Goal: Task Accomplishment & Management: Complete application form

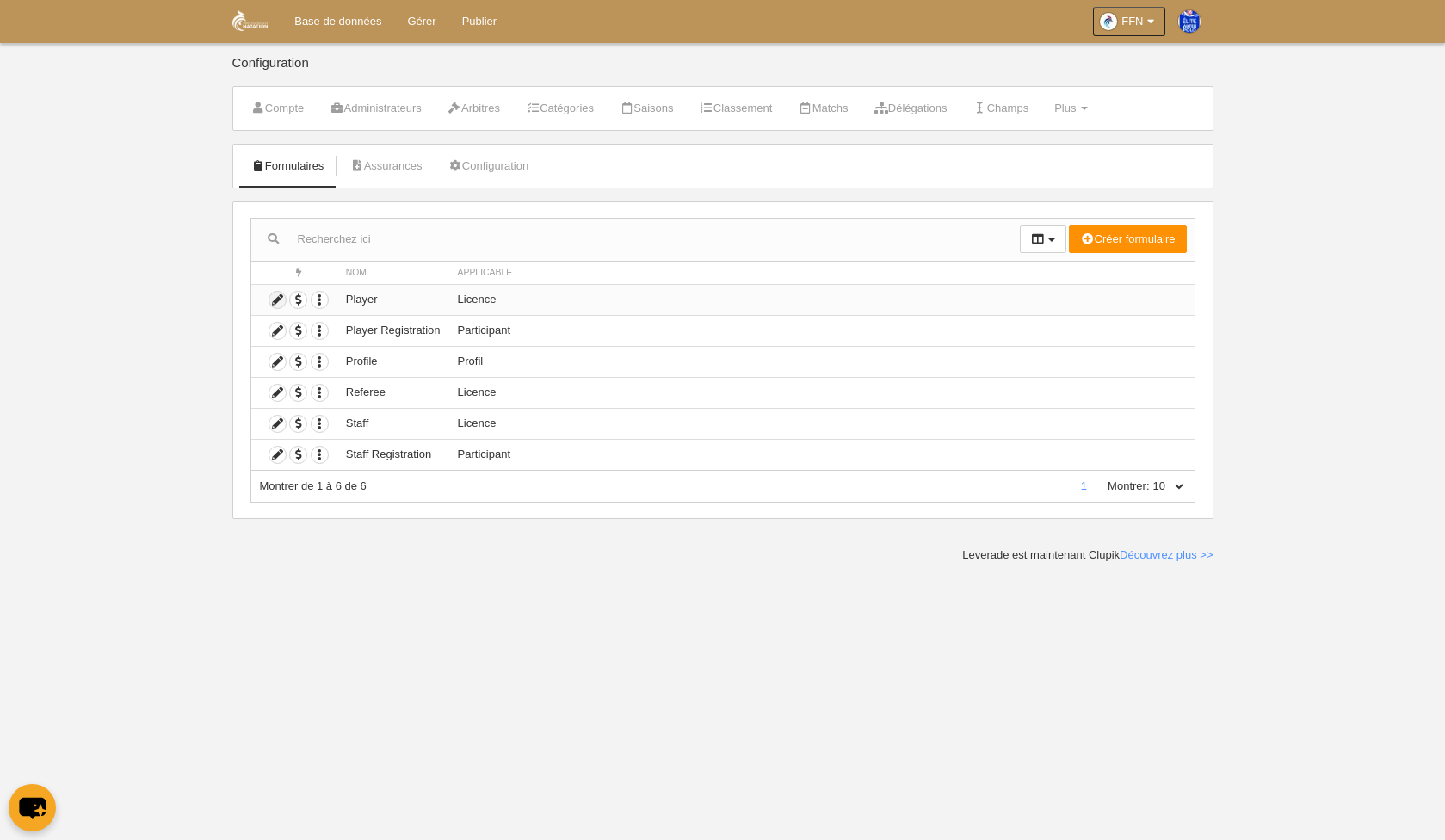
click at [270, 296] on icon at bounding box center [277, 299] width 16 height 16
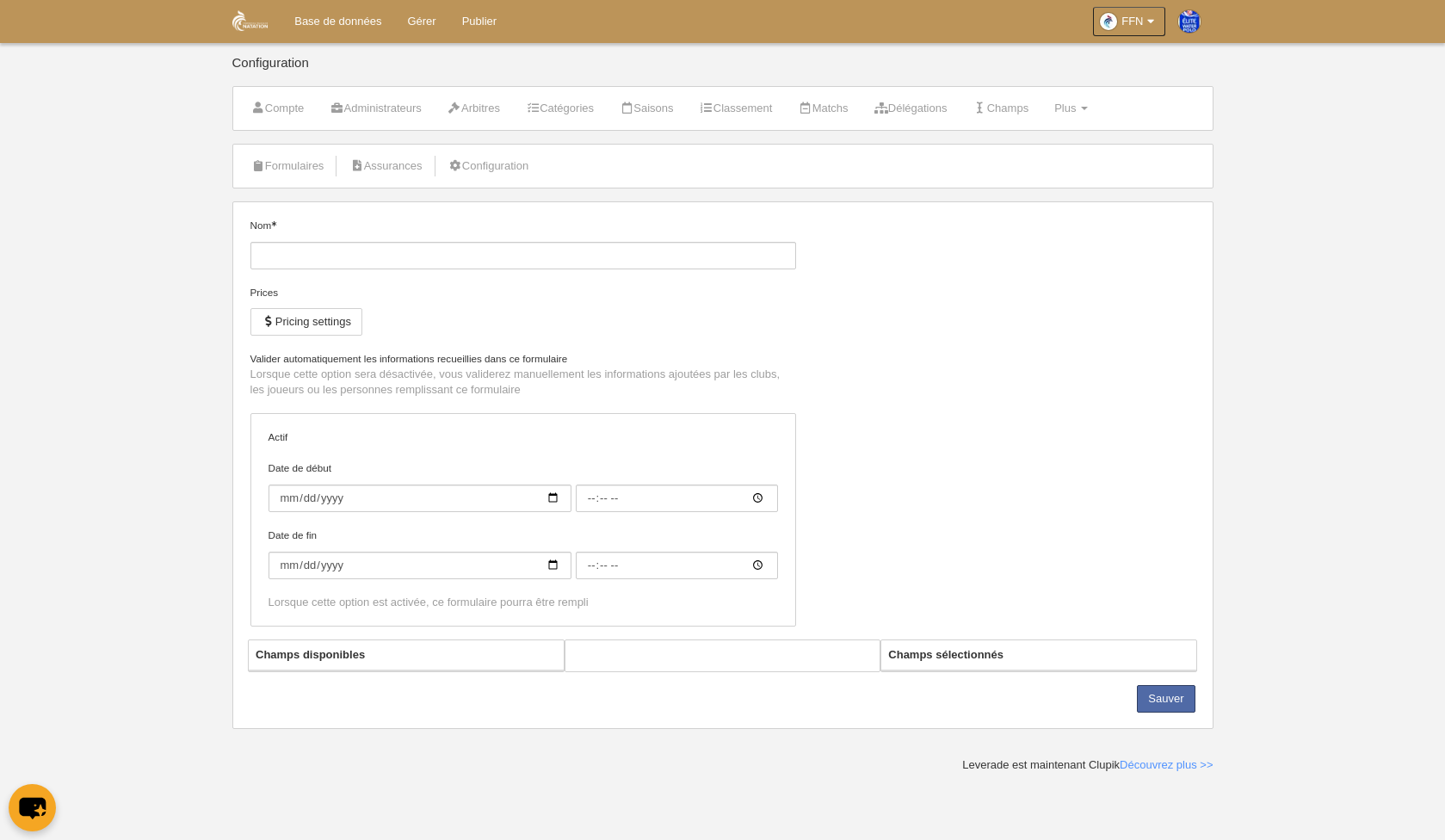
type input "Player"
checkbox input "true"
type input "[DATE]"
type input "00:00"
type input "[DATE]"
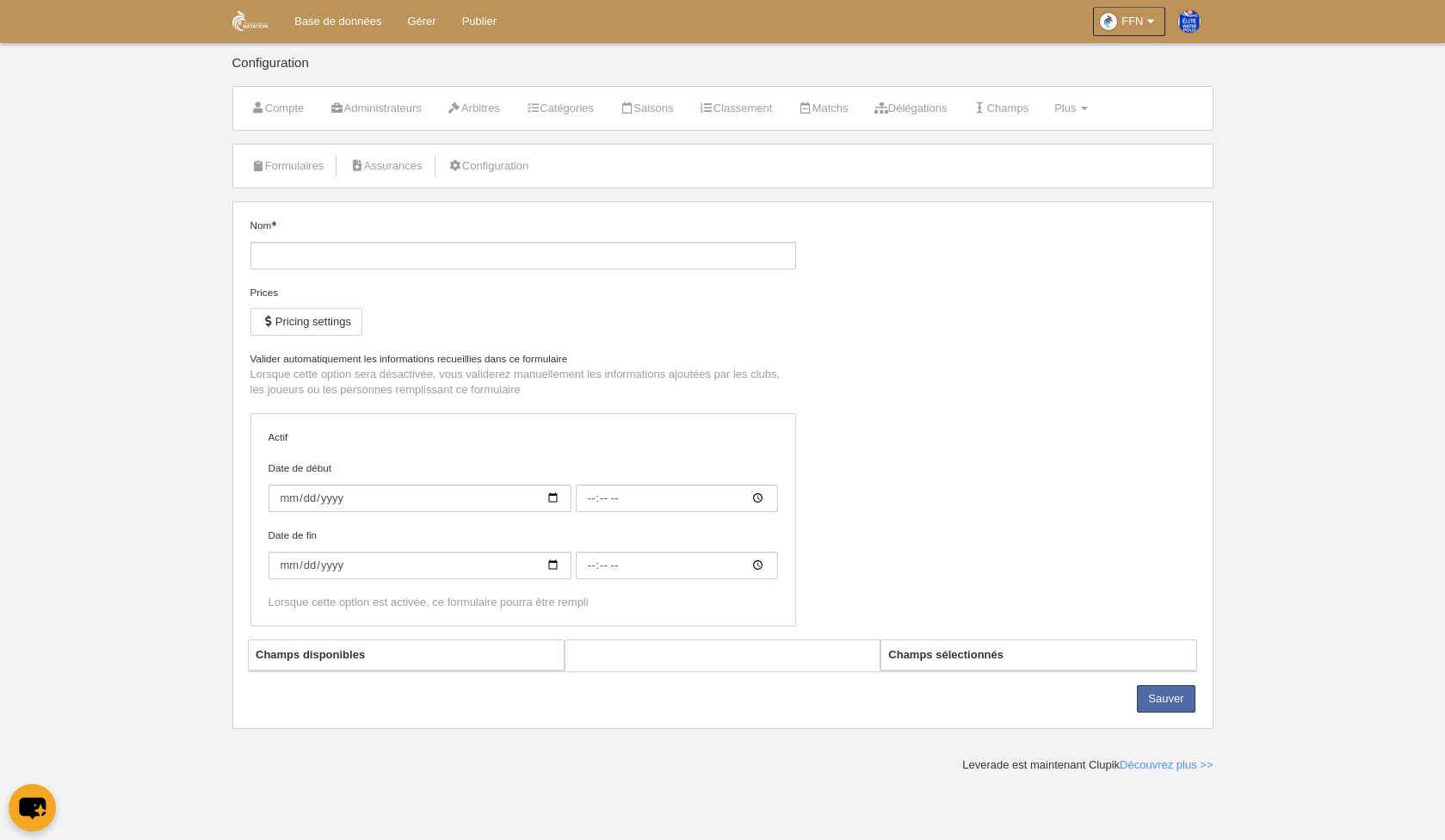
type input "00:00"
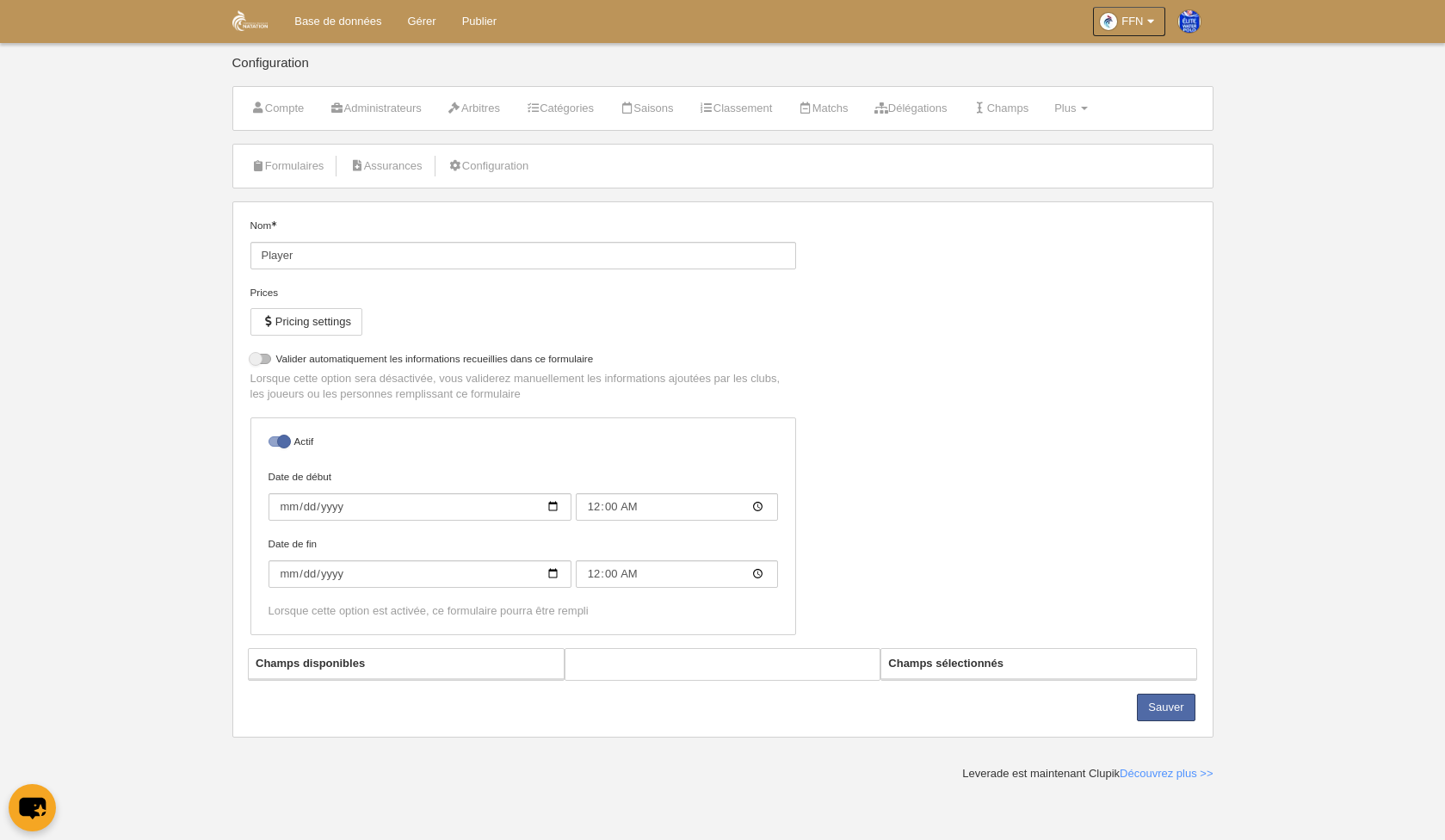
select select "selected"
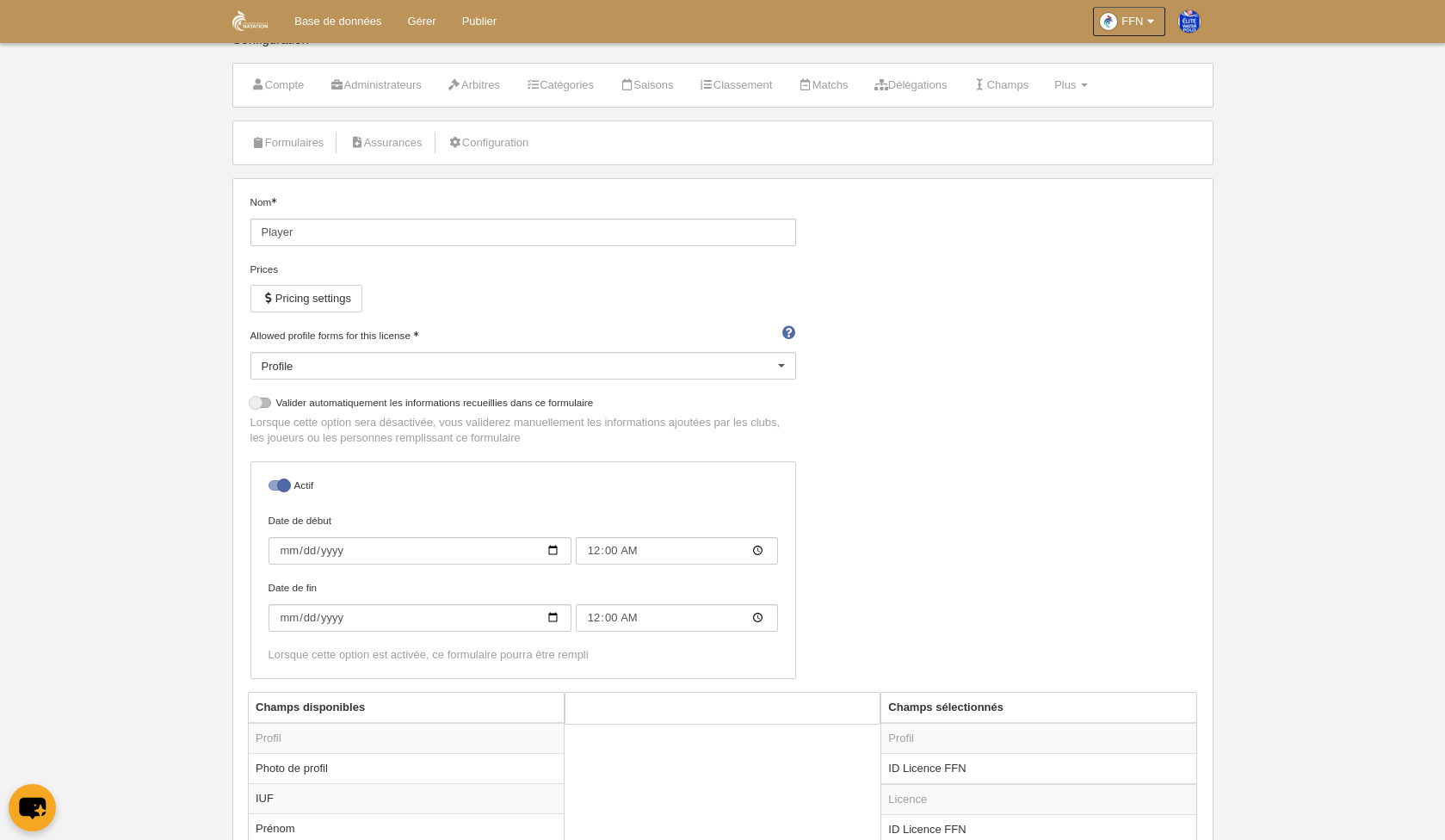
scroll to position [23, 0]
click at [787, 363] on div at bounding box center [781, 366] width 27 height 27
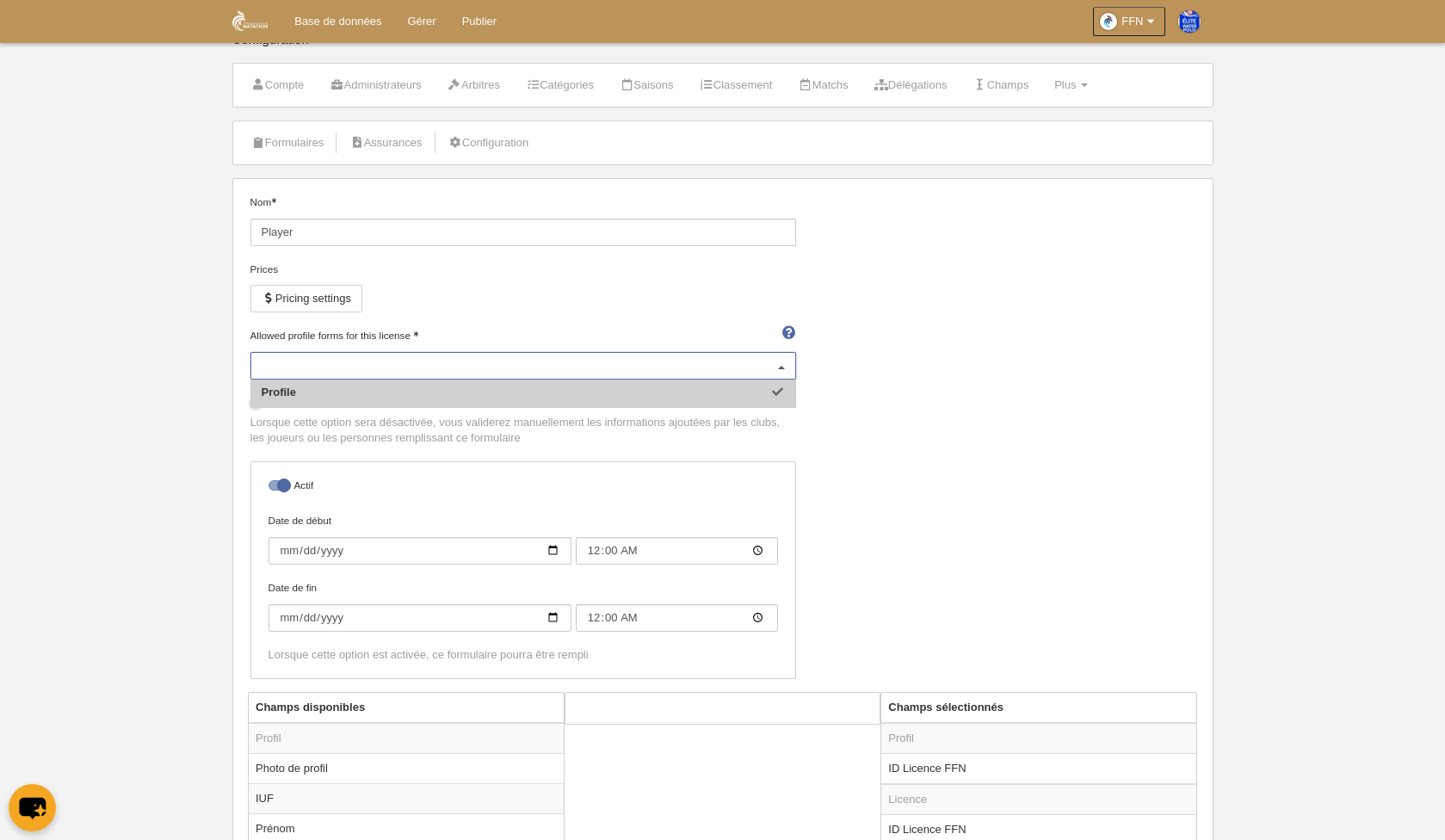
click at [787, 363] on div at bounding box center [781, 366] width 27 height 27
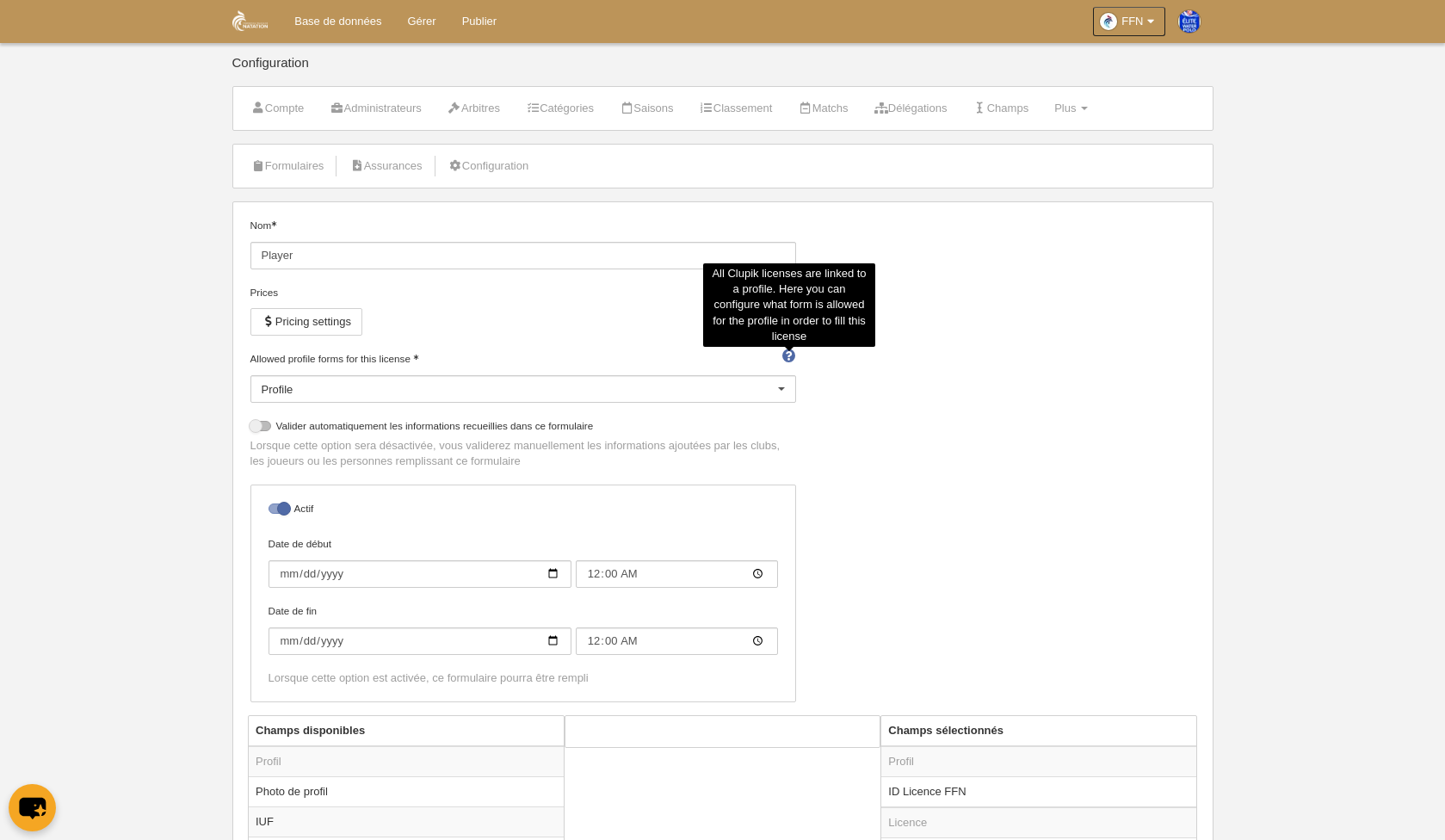
scroll to position [0, 0]
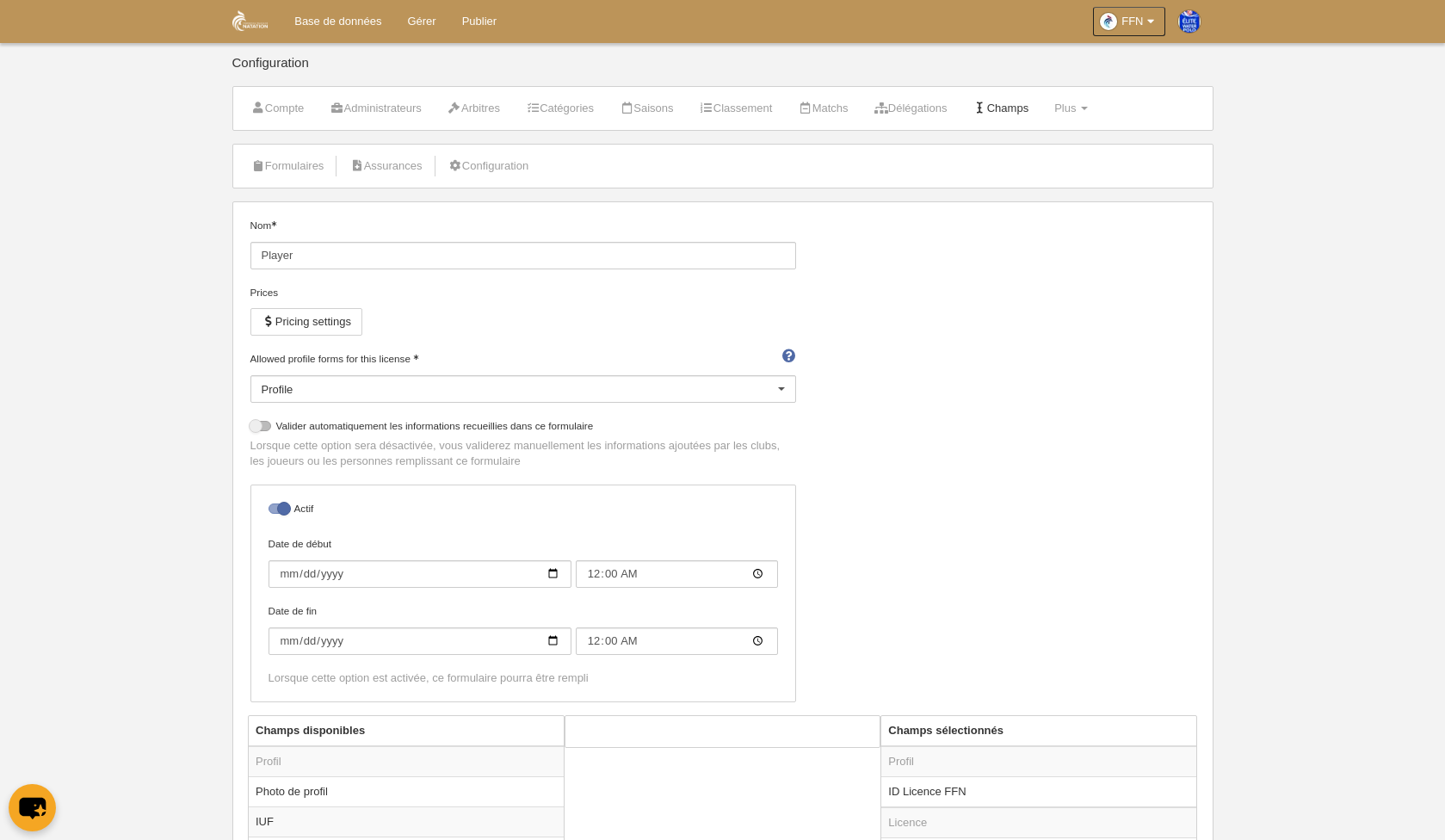
click at [1038, 115] on link "Champs" at bounding box center [1000, 109] width 75 height 26
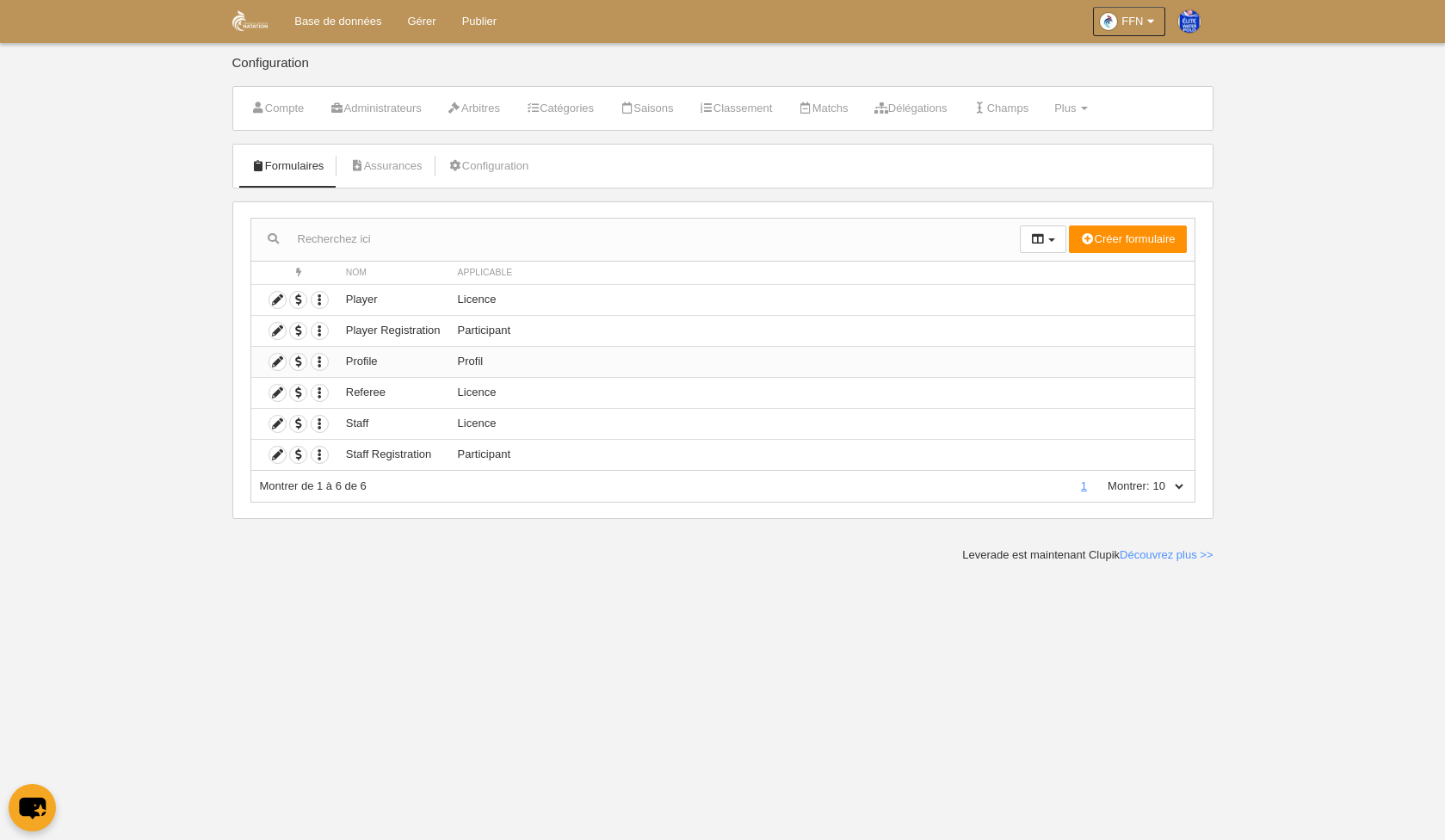
click at [365, 362] on td "Profile" at bounding box center [393, 361] width 111 height 31
click at [280, 363] on icon at bounding box center [277, 361] width 16 height 16
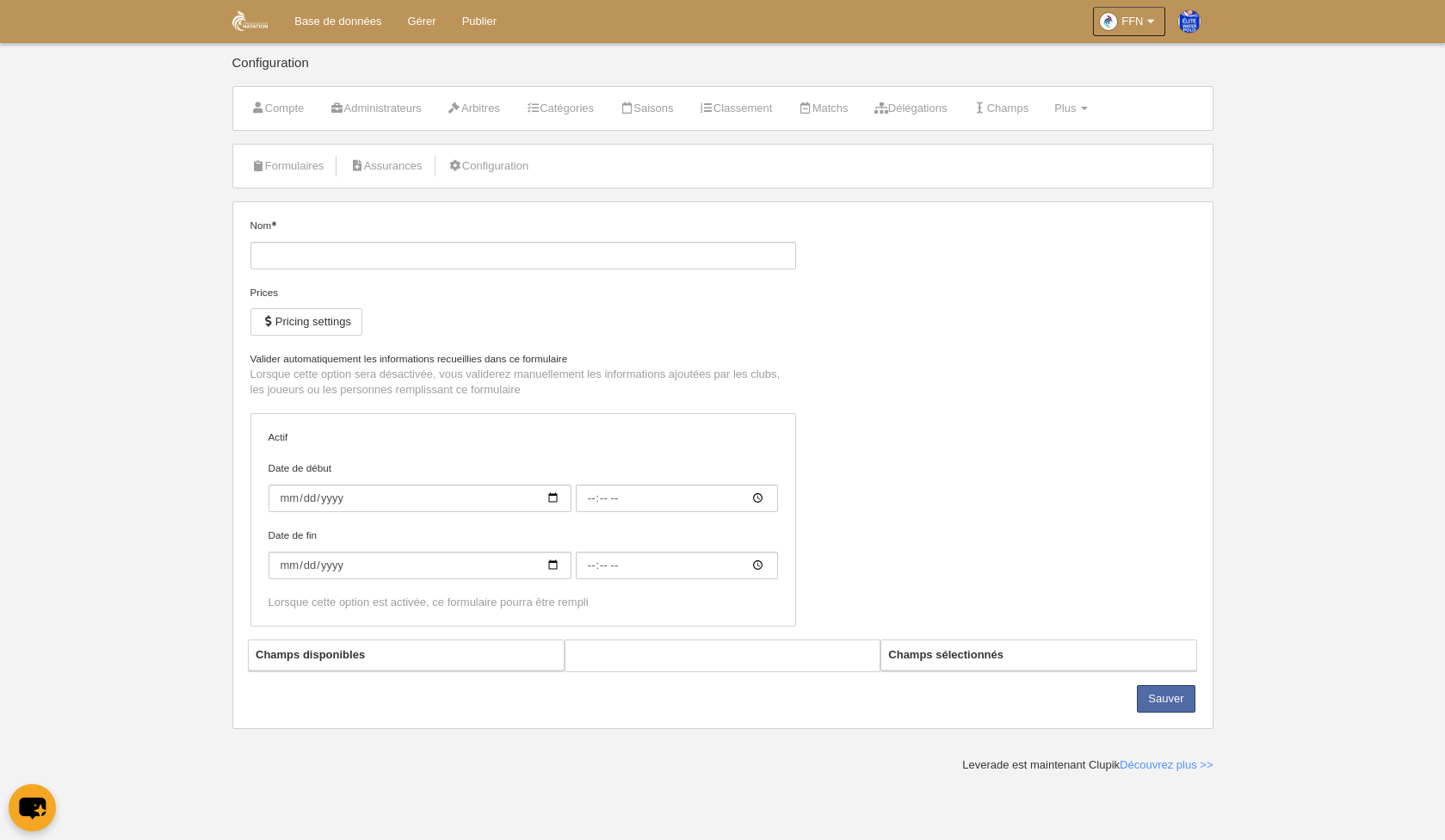
type input "Profile"
checkbox input "true"
type input "[DATE]"
type input "00:00"
type input "[DATE]"
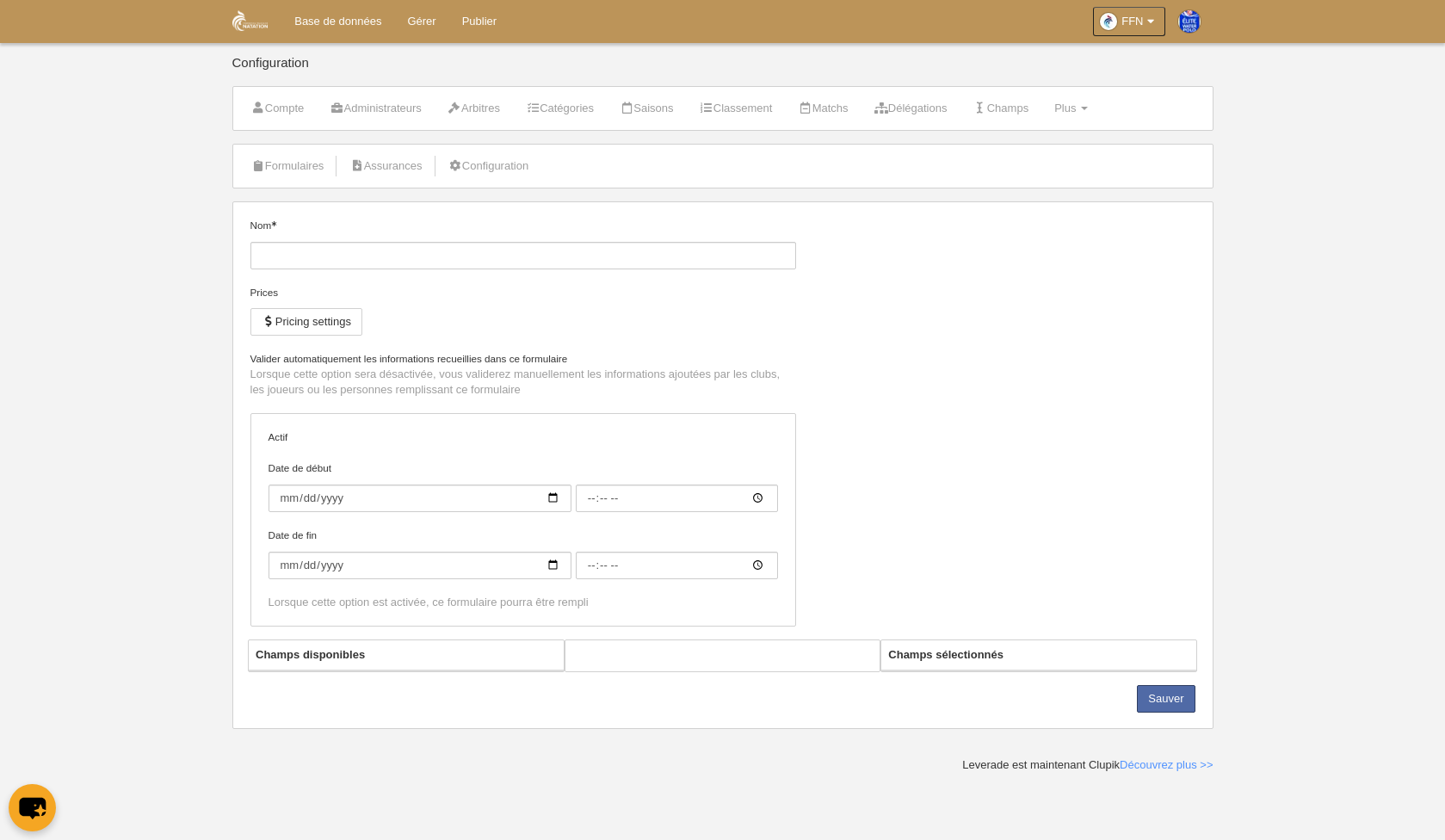
type input "00:00"
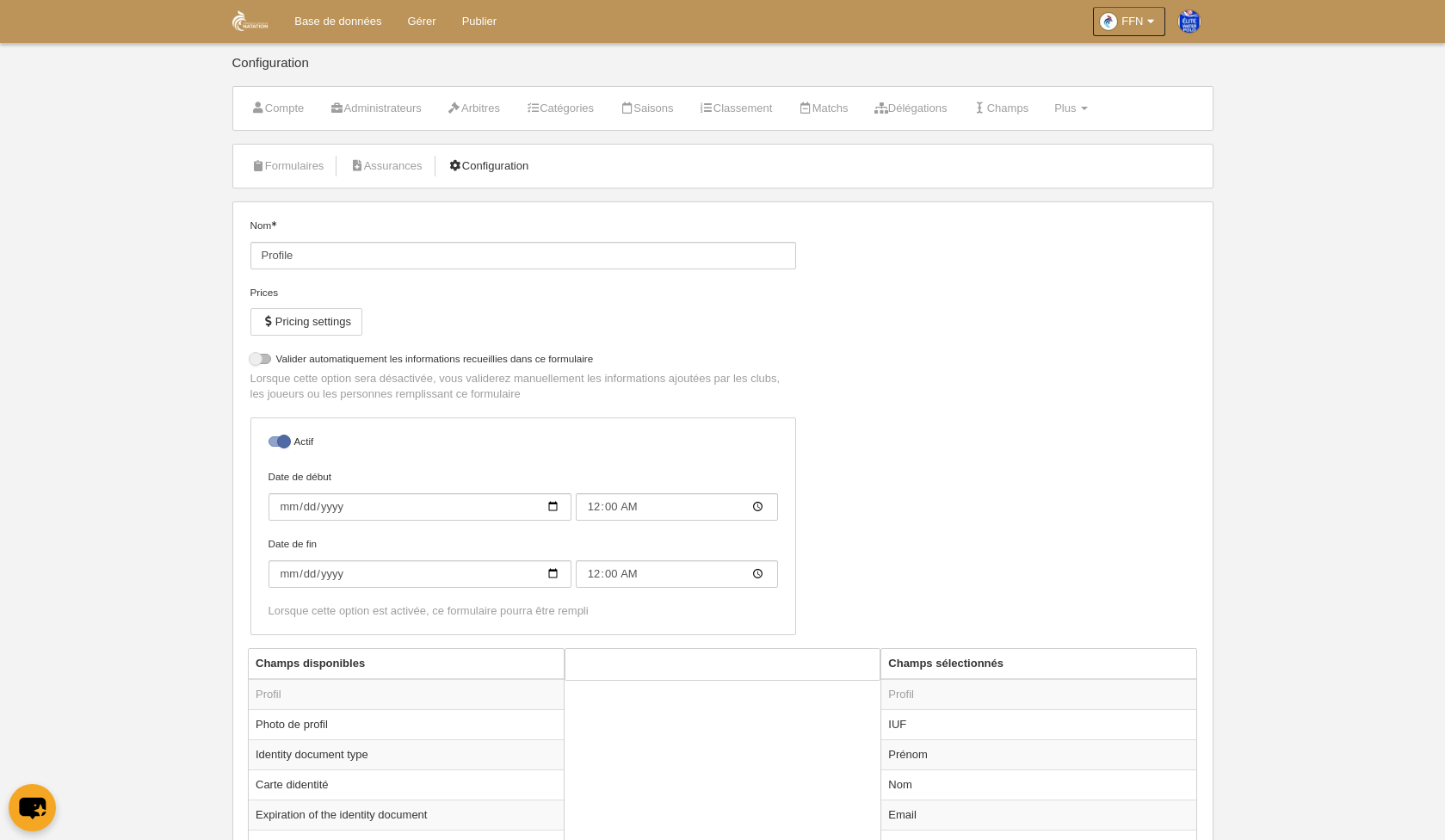
click at [518, 171] on link "Configuration" at bounding box center [488, 166] width 100 height 26
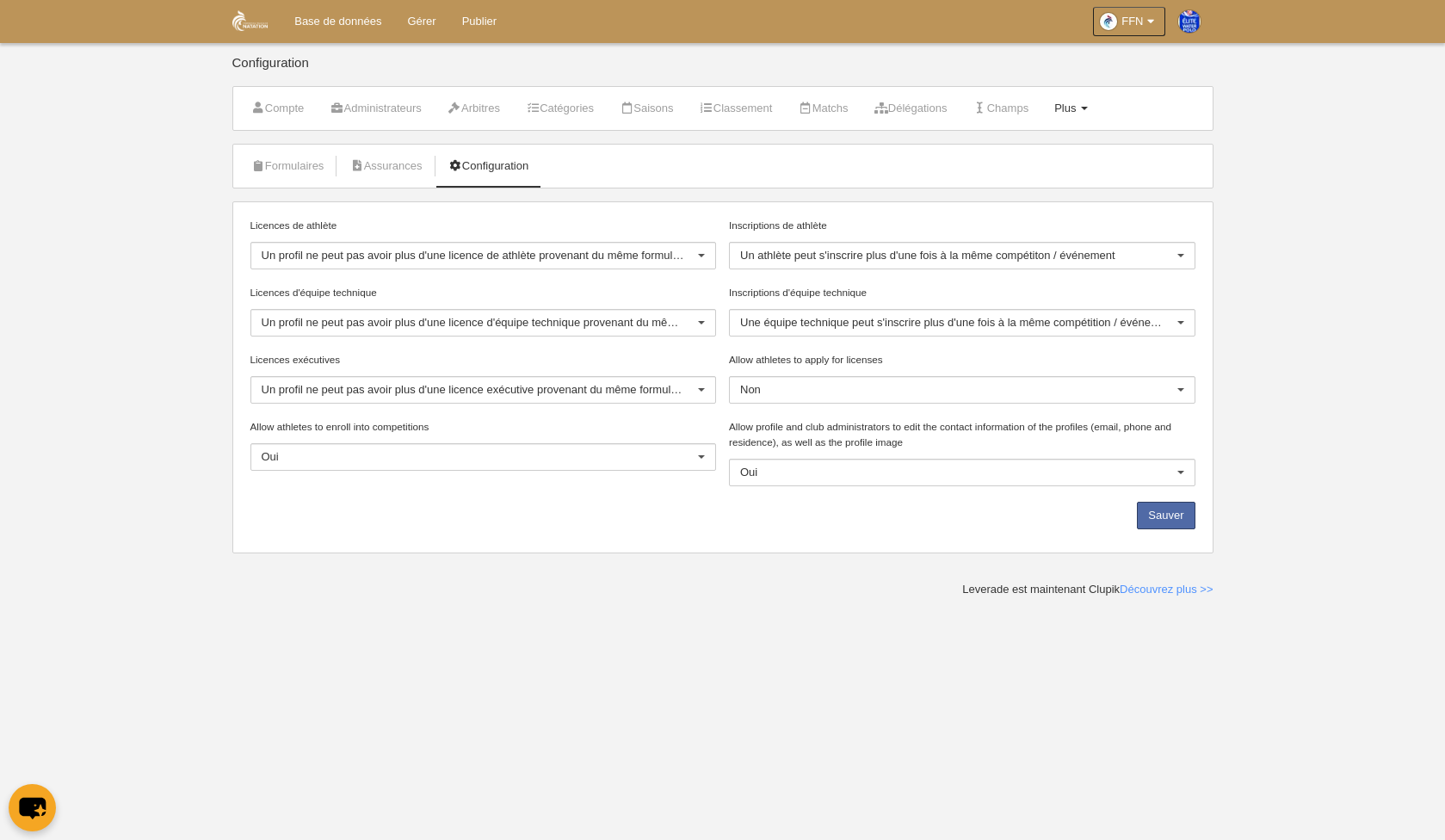
click at [1076, 105] on span "Plus" at bounding box center [1065, 108] width 21 height 13
click at [1025, 153] on link "Formulaires" at bounding box center [1013, 150] width 167 height 27
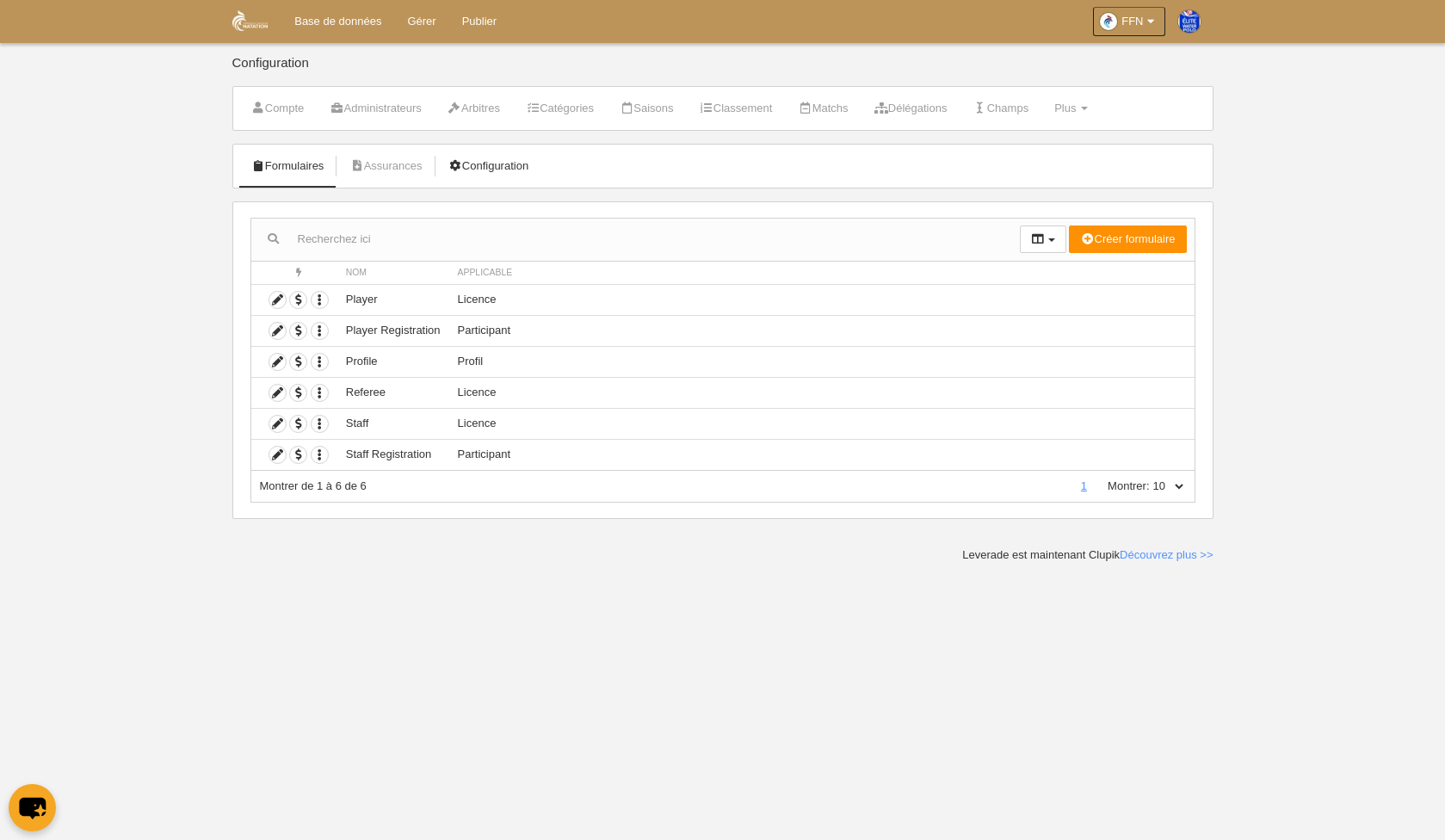
click at [510, 168] on link "Configuration" at bounding box center [488, 166] width 100 height 26
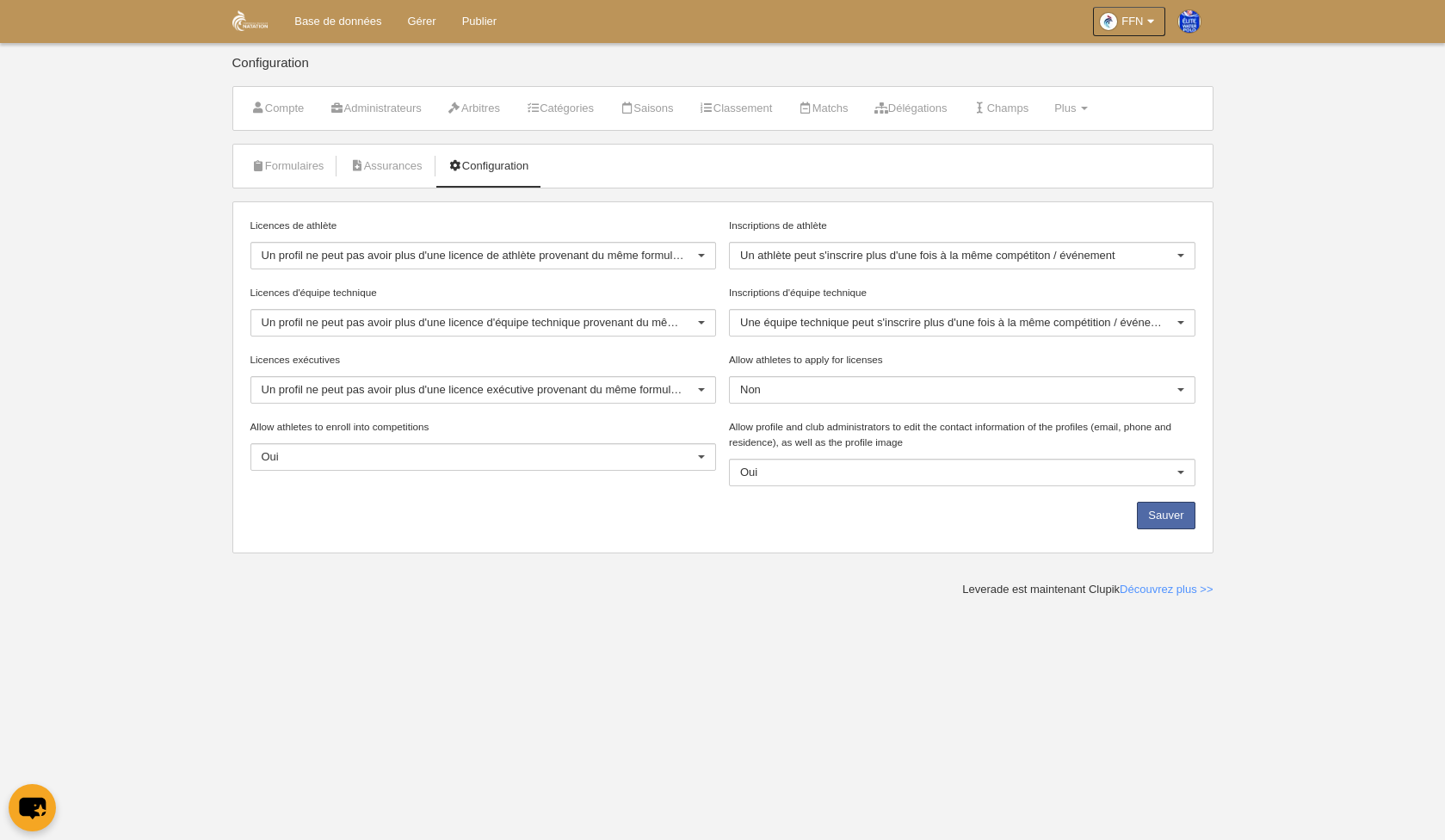
drag, startPoint x: 904, startPoint y: 354, endPoint x: 726, endPoint y: 357, distance: 178.0
click at [726, 357] on div "Allow athletes to apply for licenses Non Non Oui Aucun résultat trouvé pour la …" at bounding box center [962, 385] width 480 height 67
click at [926, 719] on body "Base de données Gérer Publier FFN Réglages généraux Aller à mon domaine DAVID A…" at bounding box center [722, 420] width 1445 height 840
drag, startPoint x: 479, startPoint y: 429, endPoint x: 211, endPoint y: 421, distance: 268.1
click at [210, 421] on body "Base de données Gérer Publier FFN Réglages généraux Aller à mon domaine DAVID A…" at bounding box center [722, 420] width 1445 height 840
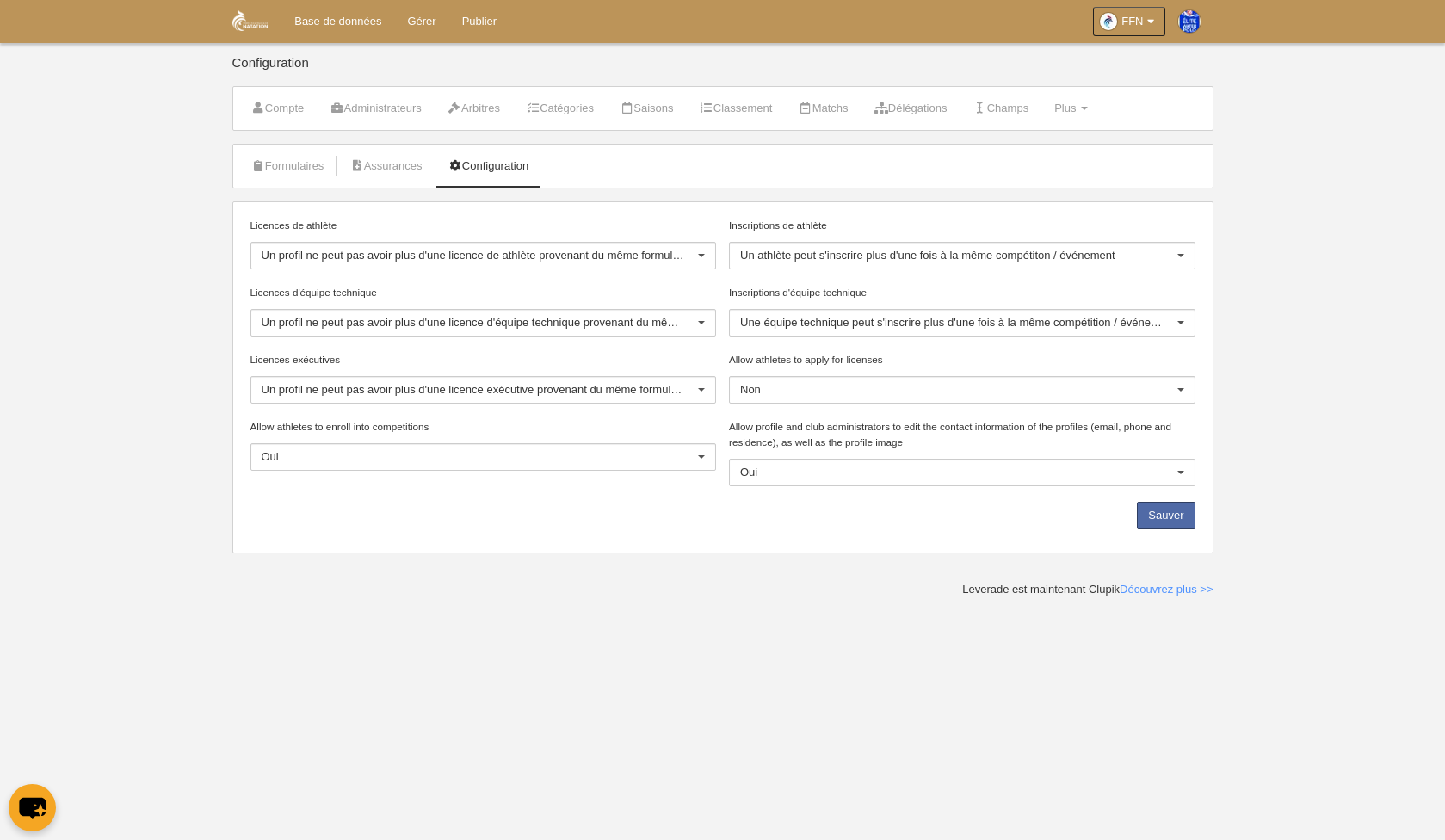
click at [402, 606] on body "Base de données Gérer Publier FFN Réglages généraux Aller à mon domaine DAVID A…" at bounding box center [722, 420] width 1445 height 840
click at [303, 164] on link "Formulaires" at bounding box center [288, 166] width 92 height 26
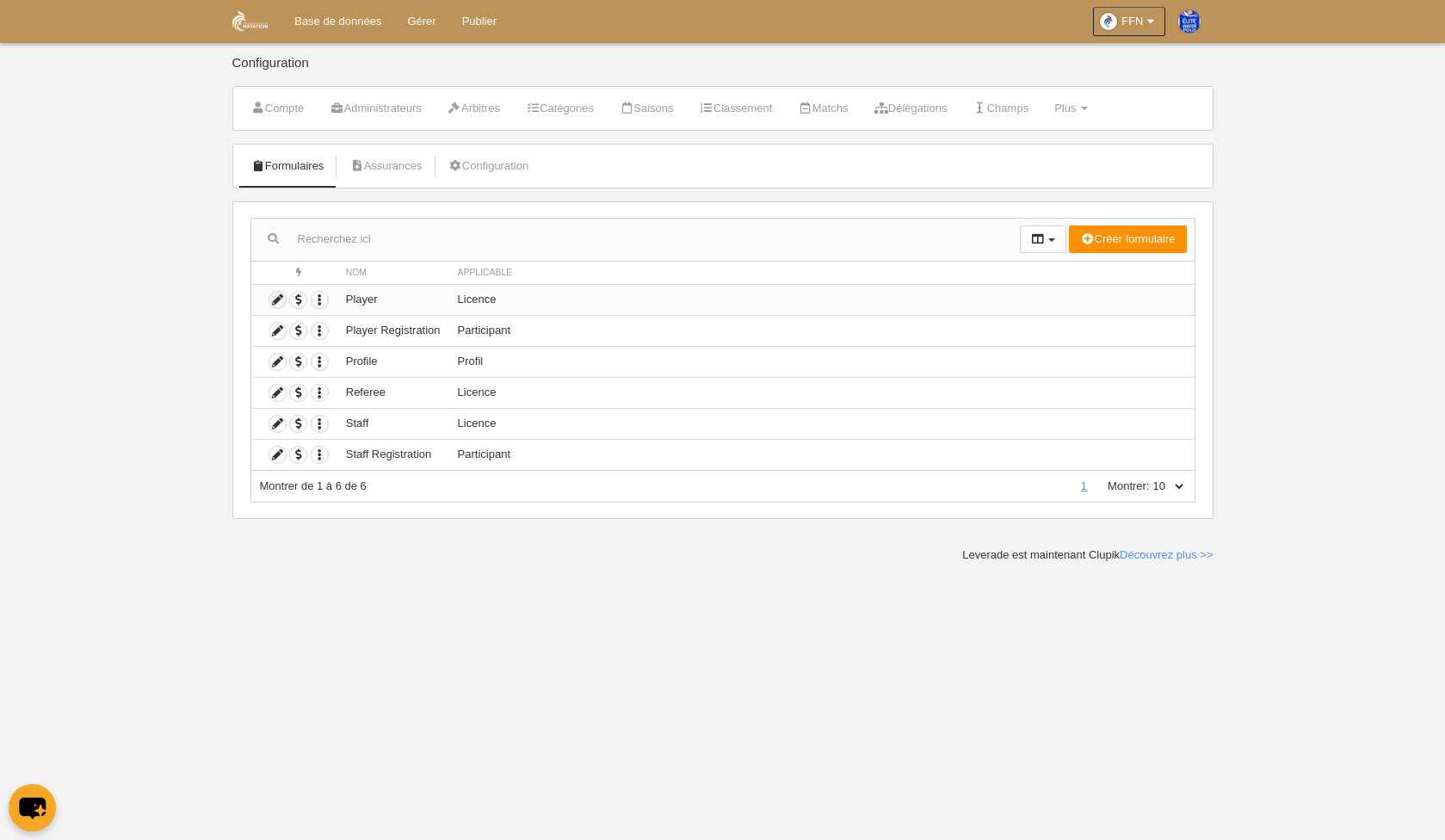
click at [272, 299] on icon at bounding box center [277, 299] width 16 height 16
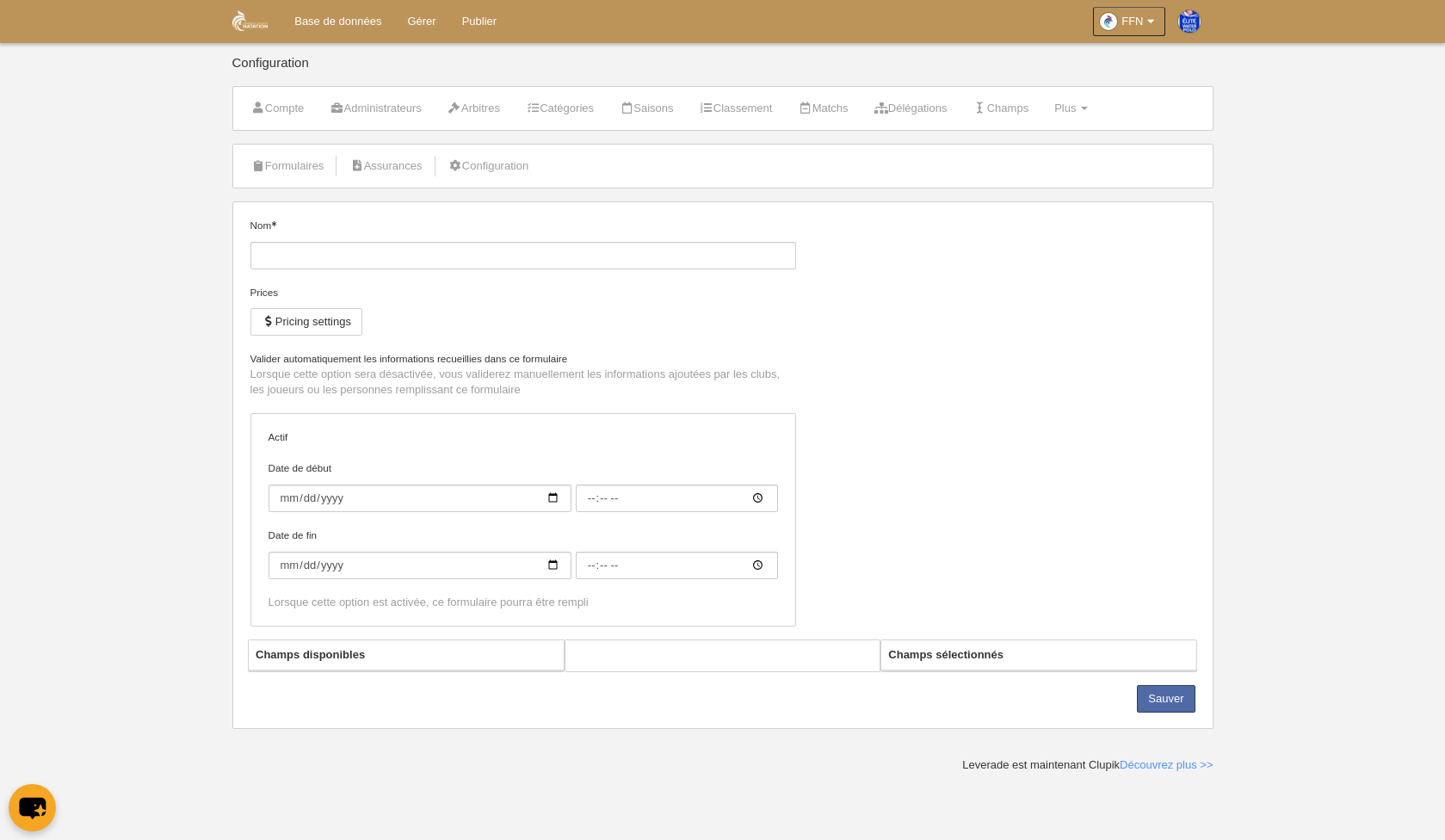
type input "Player"
checkbox input "true"
type input "[DATE]"
type input "00:00"
type input "[DATE]"
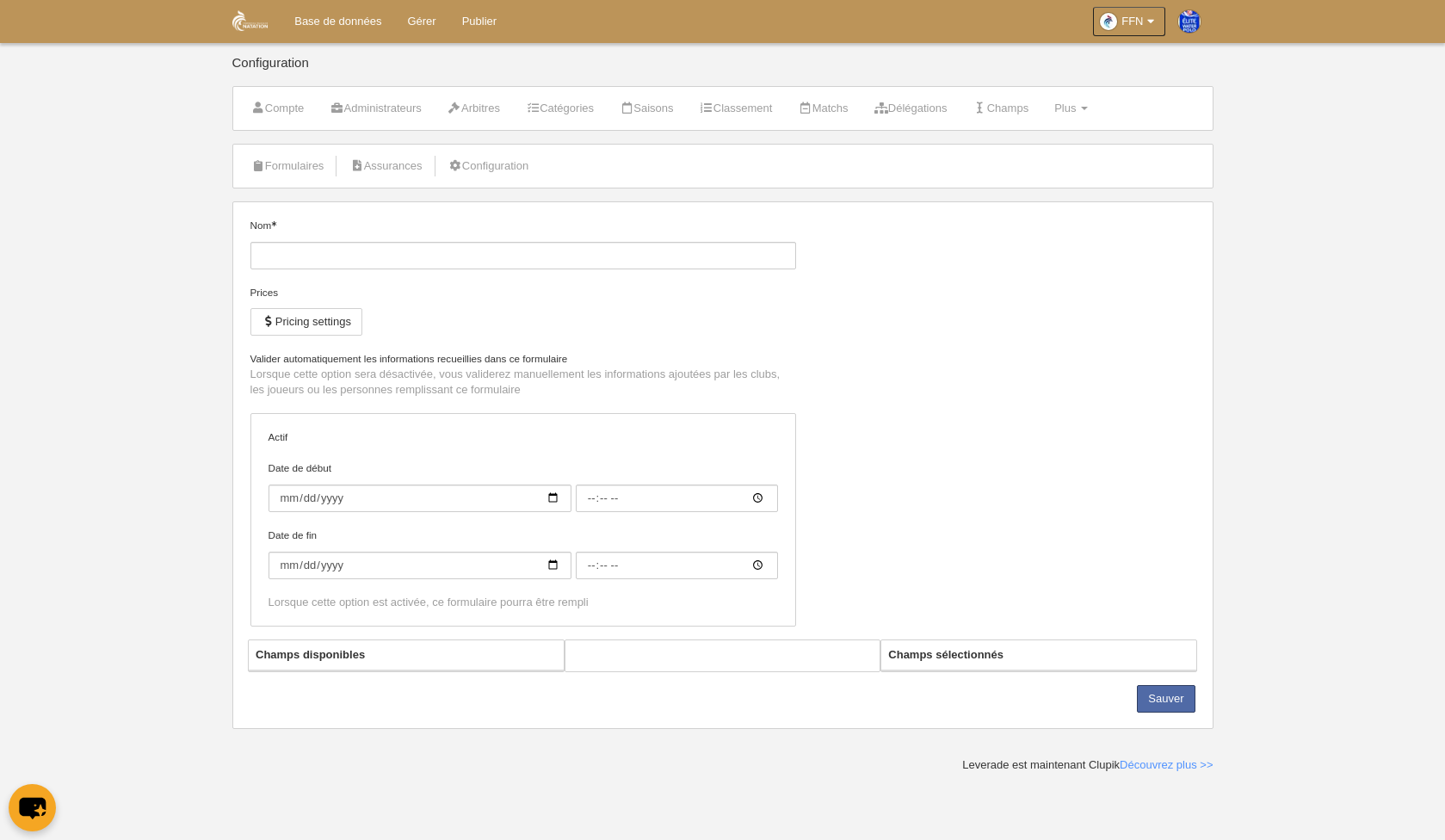
type input "00:00"
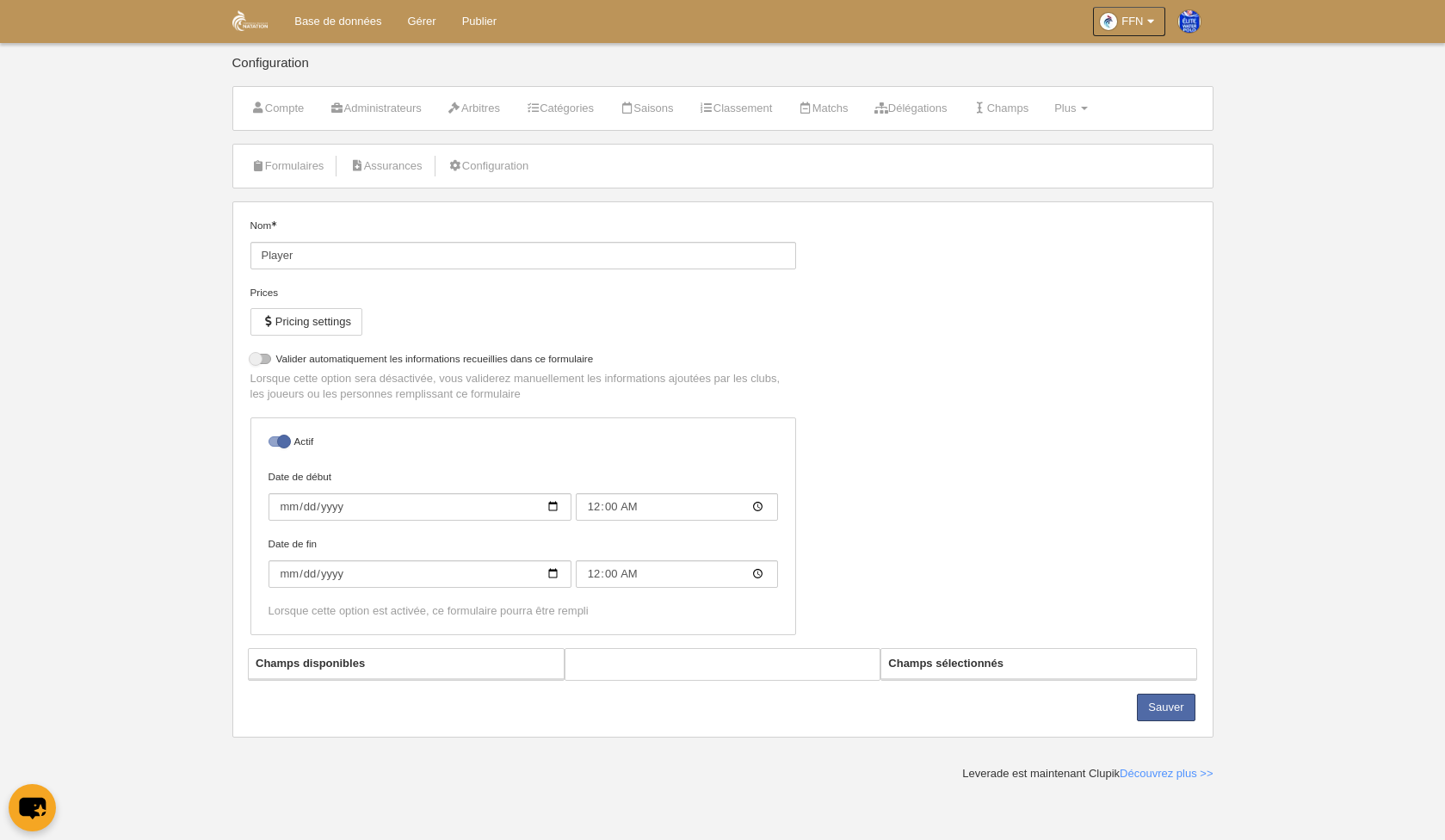
select select "selected"
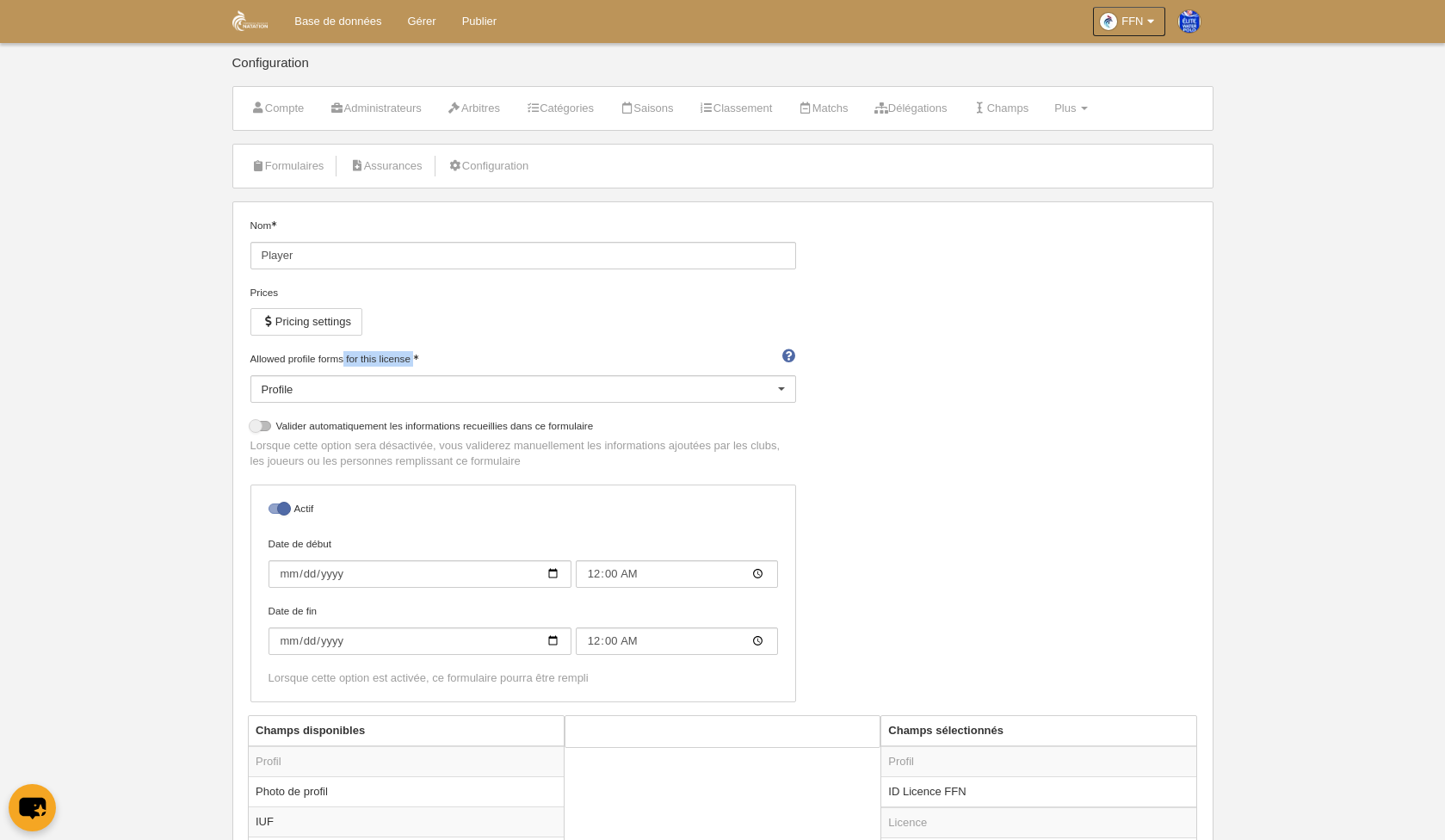
drag, startPoint x: 436, startPoint y: 363, endPoint x: 195, endPoint y: 356, distance: 241.1
click at [195, 356] on body "Base de données Gérer Publier FFN Réglages généraux Aller à mon domaine DAVID A…" at bounding box center [722, 420] width 1445 height 840
click at [1004, 470] on div "Nom Player Prices Pricing settings Allowed profile forms for this license Profi…" at bounding box center [722, 466] width 958 height 497
click at [301, 164] on link "Formulaires" at bounding box center [288, 166] width 92 height 26
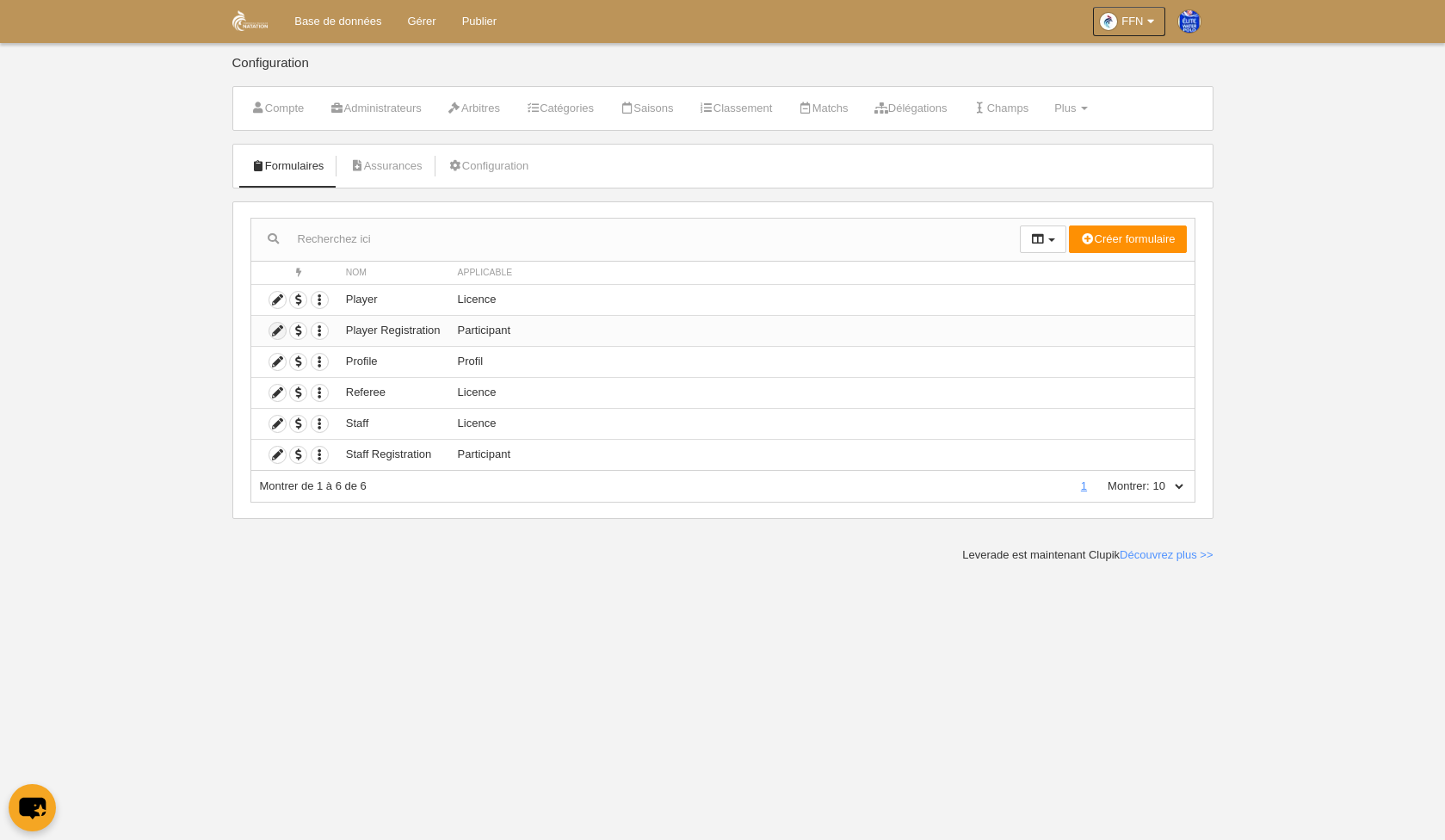
click at [272, 327] on icon at bounding box center [277, 330] width 16 height 16
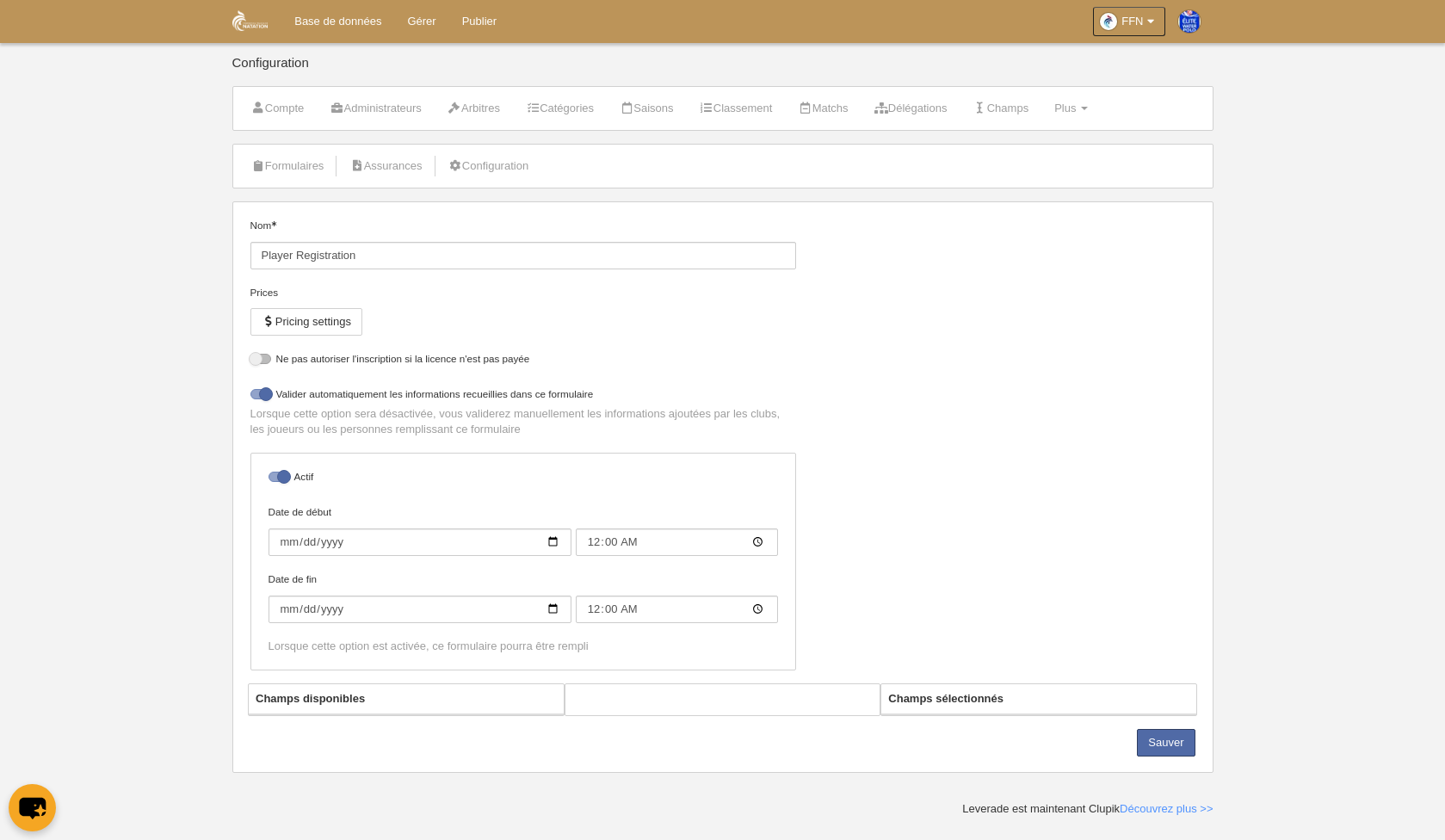
select select "selected"
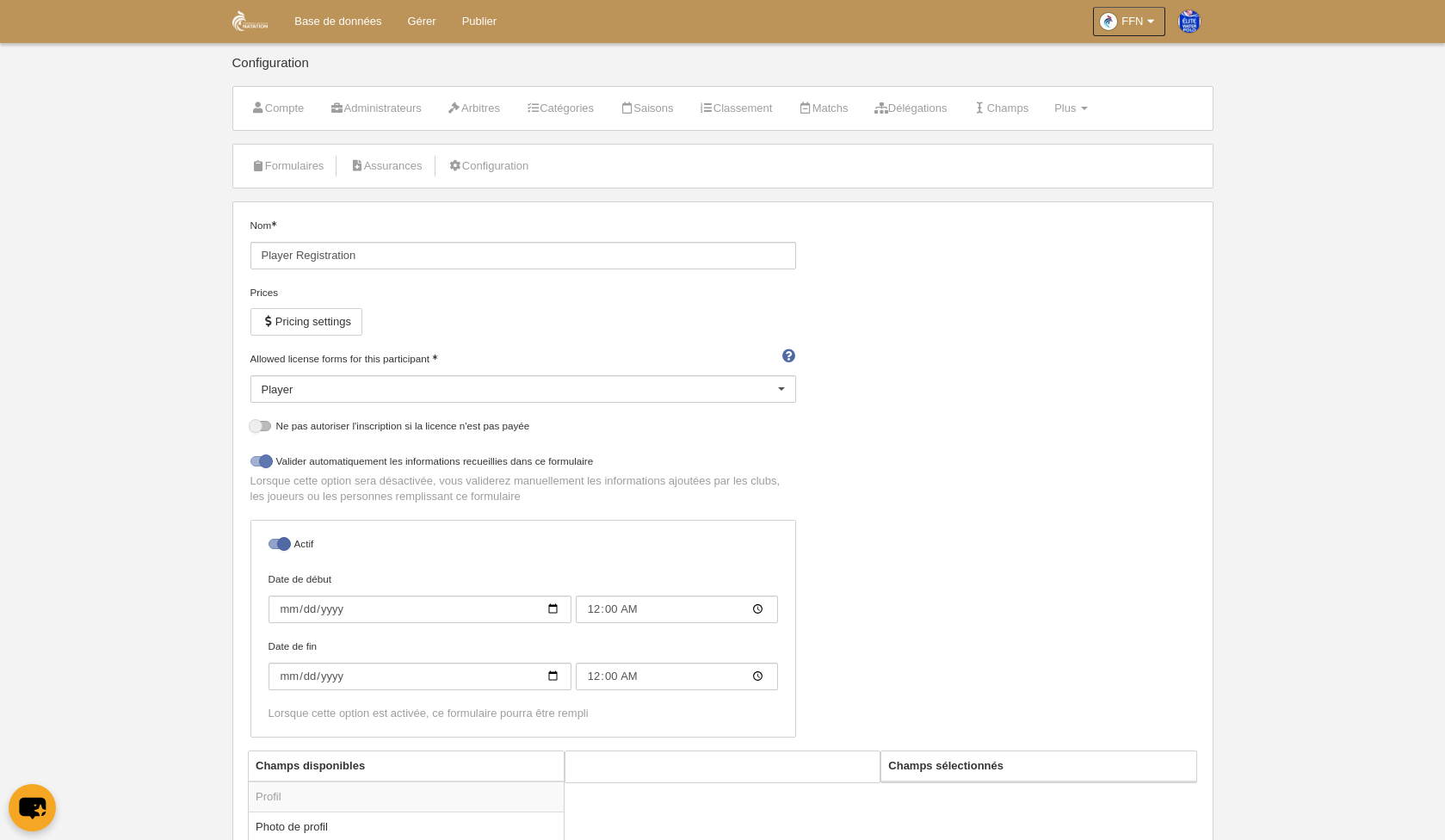
click at [262, 458] on div at bounding box center [260, 461] width 20 height 11
click at [262, 460] on input "checkbox" at bounding box center [257, 466] width 12 height 12
checkbox input "false"
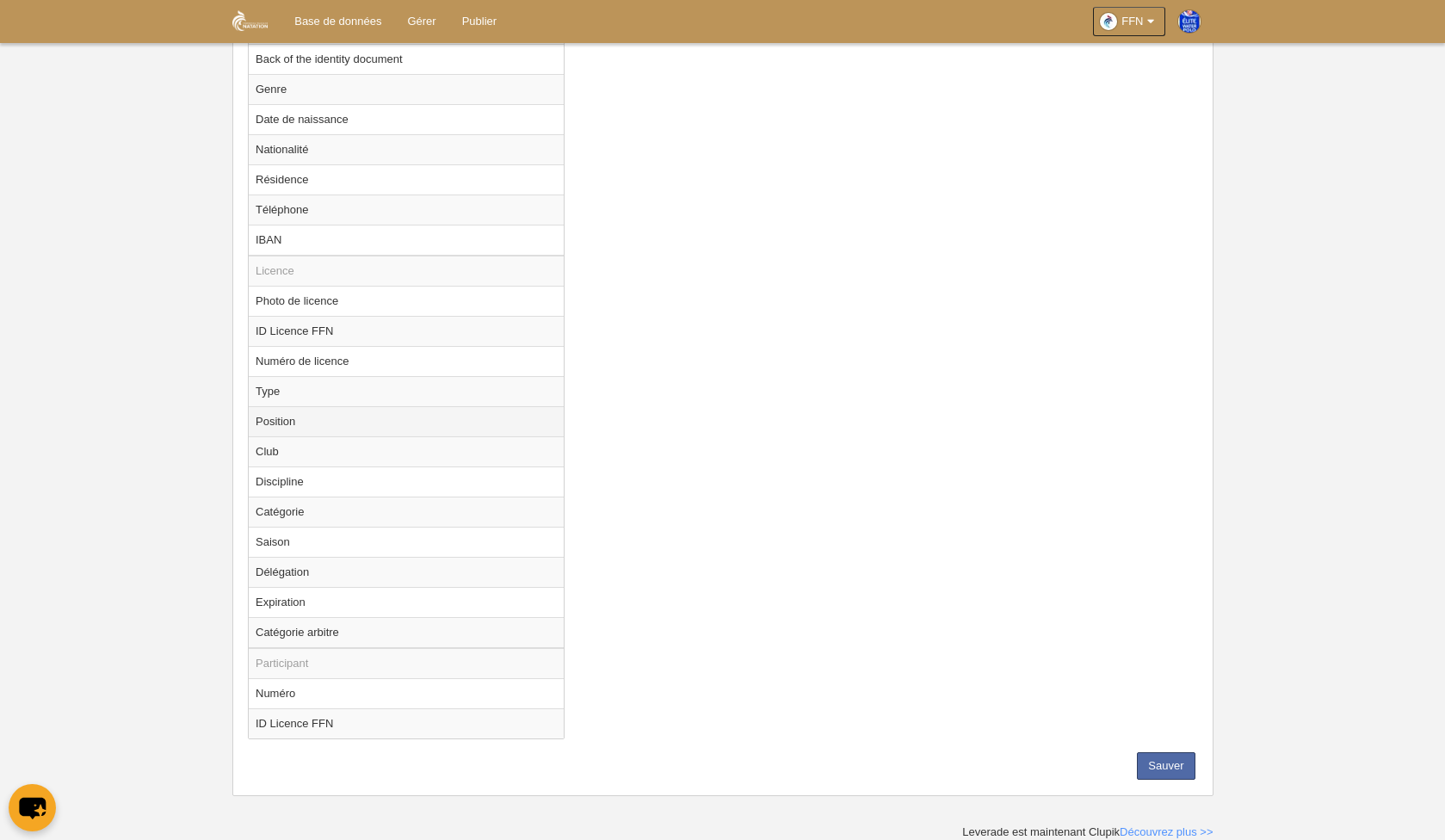
scroll to position [1068, 0]
click at [1142, 768] on button "Sauver" at bounding box center [1165, 766] width 57 height 27
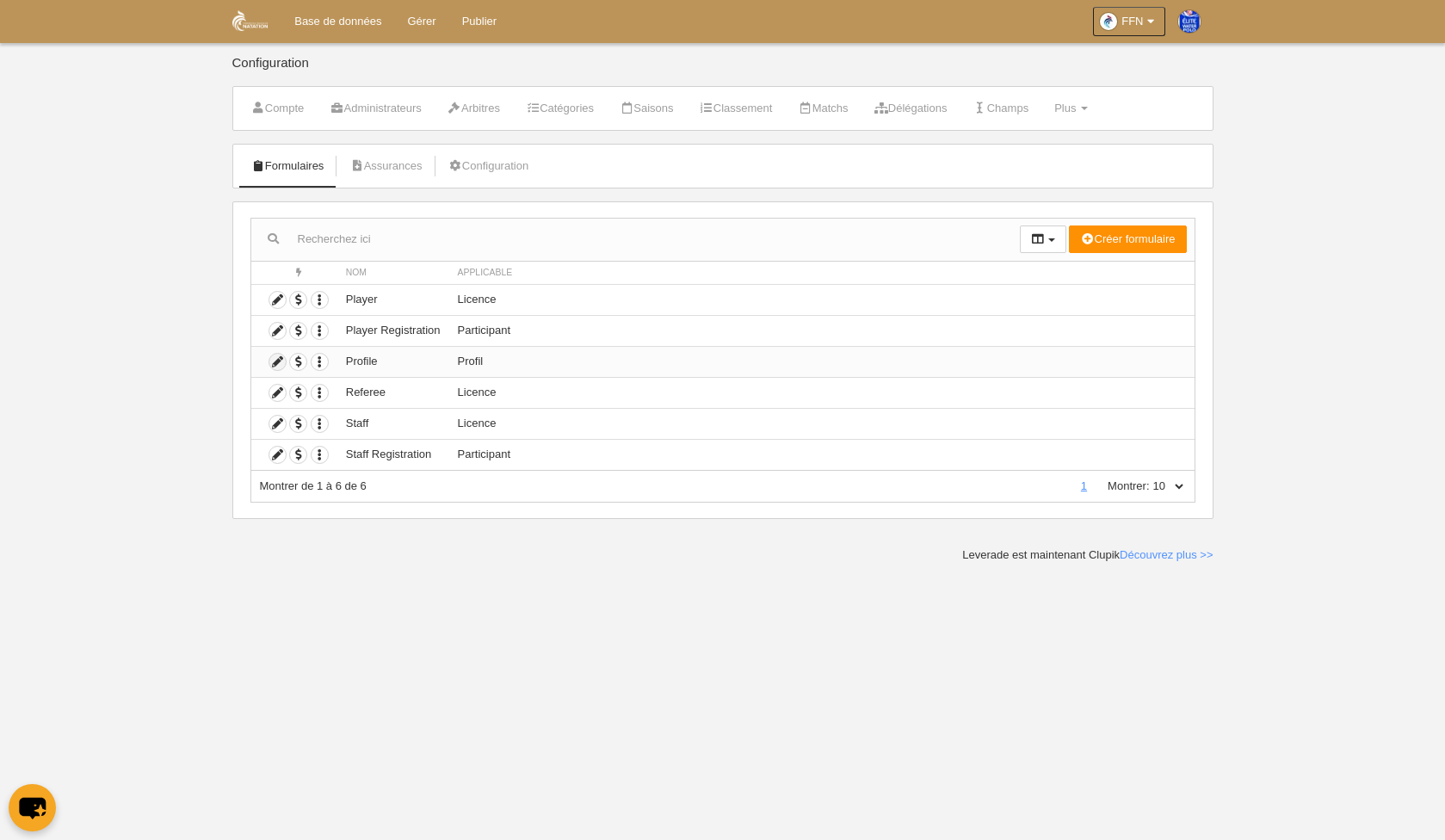
click at [278, 360] on icon at bounding box center [277, 361] width 16 height 16
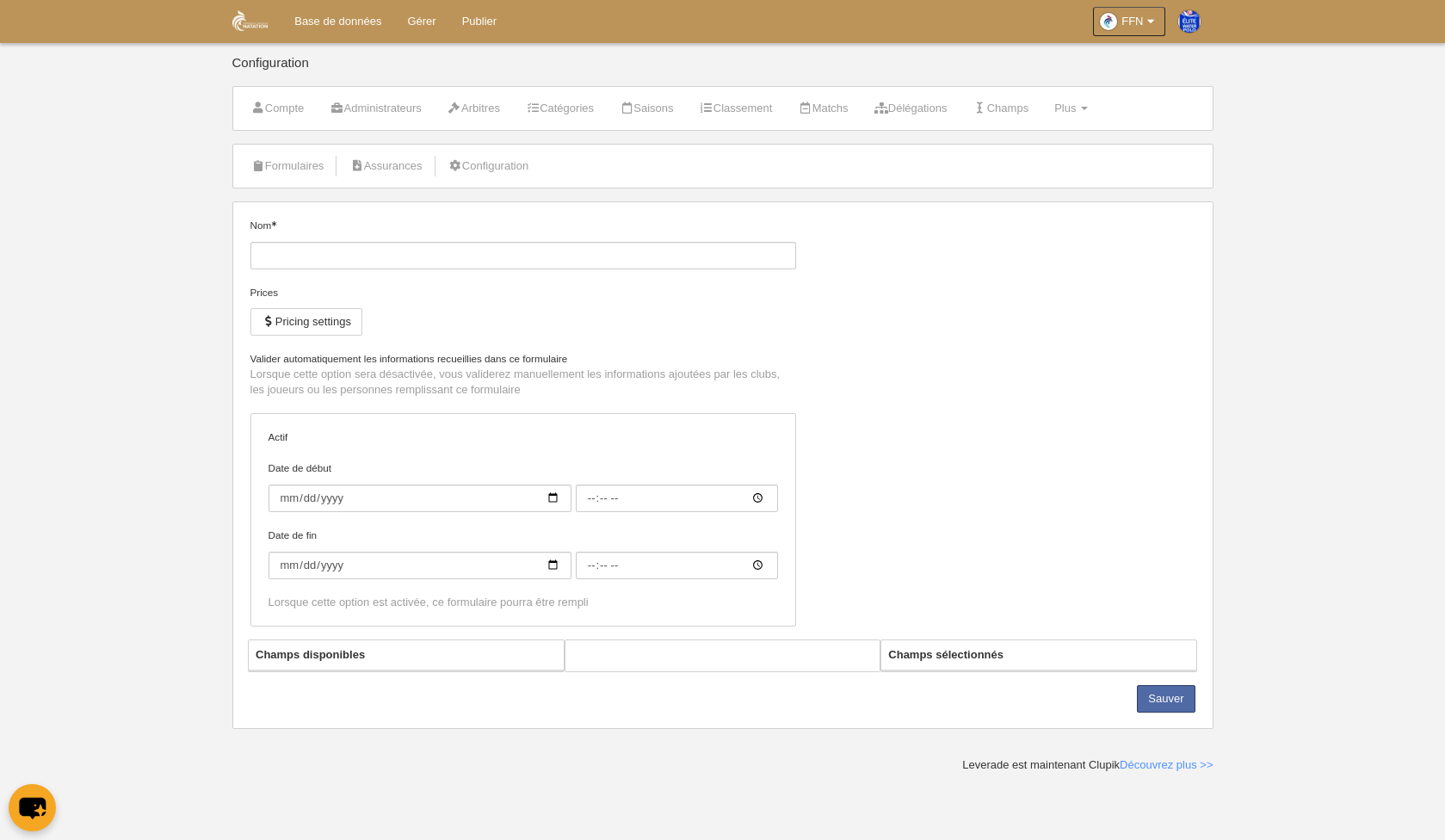
type input "Profile"
checkbox input "true"
type input "[DATE]"
type input "00:00"
type input "[DATE]"
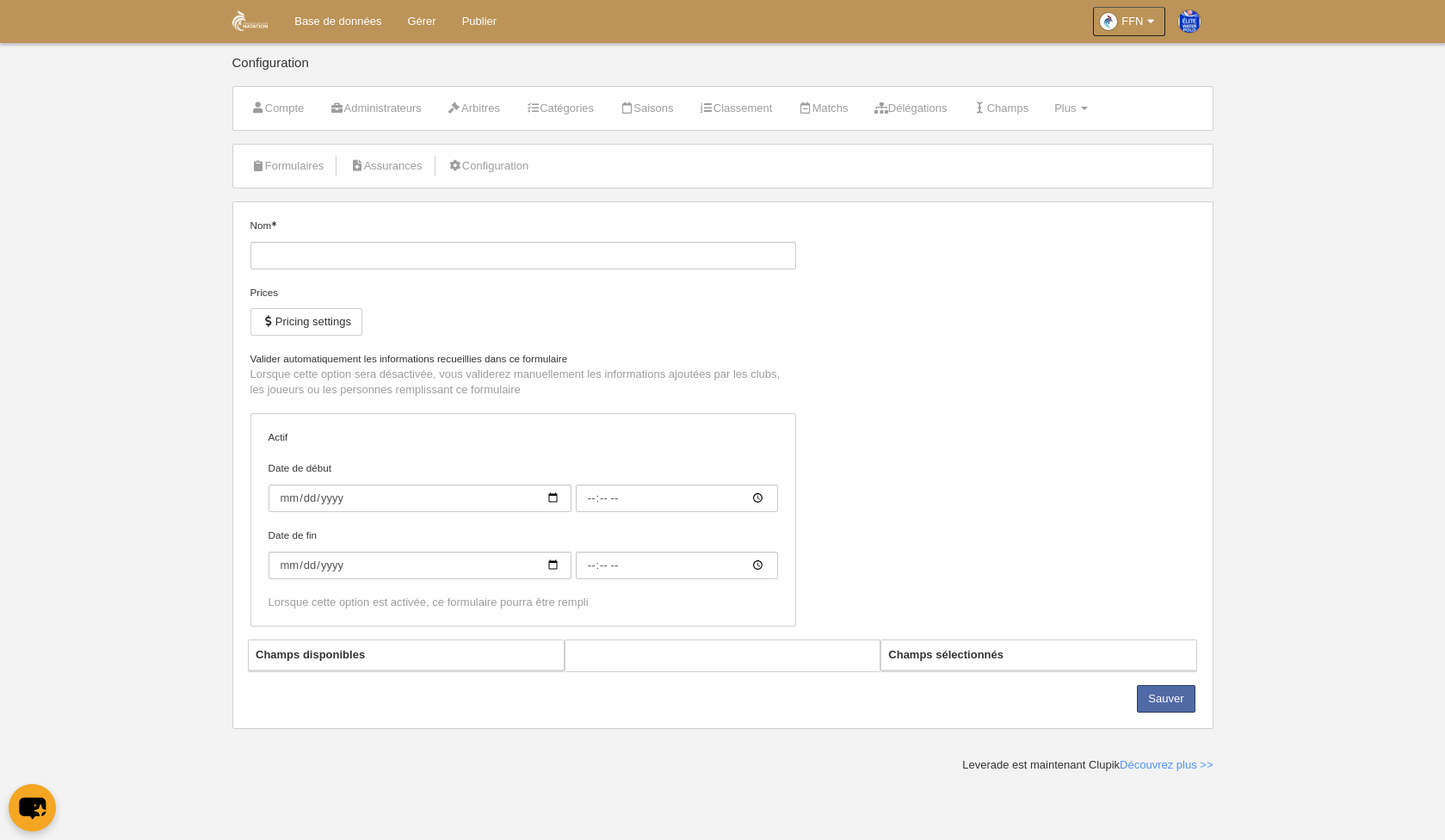
type input "00:00"
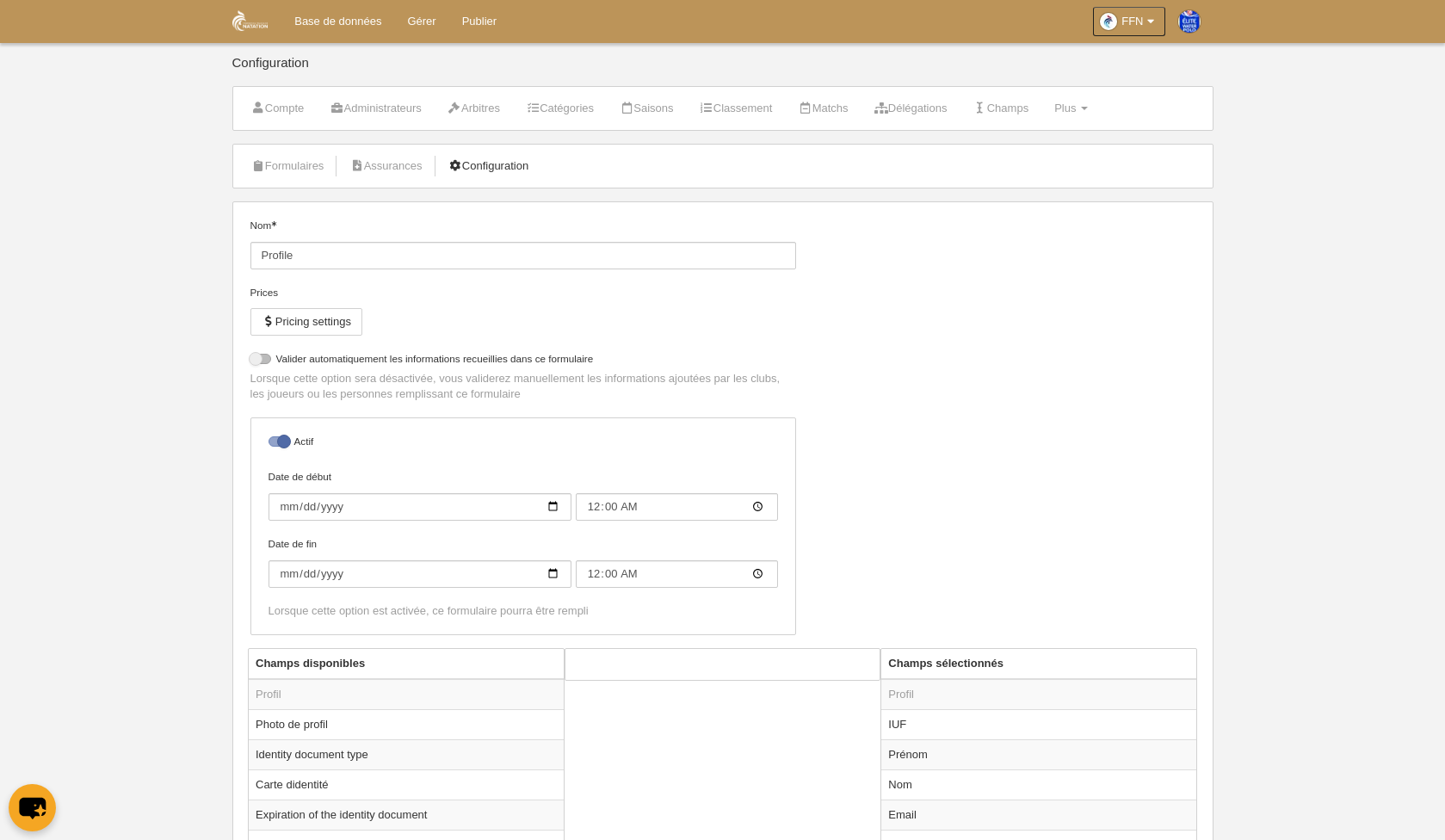
click at [505, 161] on link "Configuration" at bounding box center [488, 166] width 100 height 26
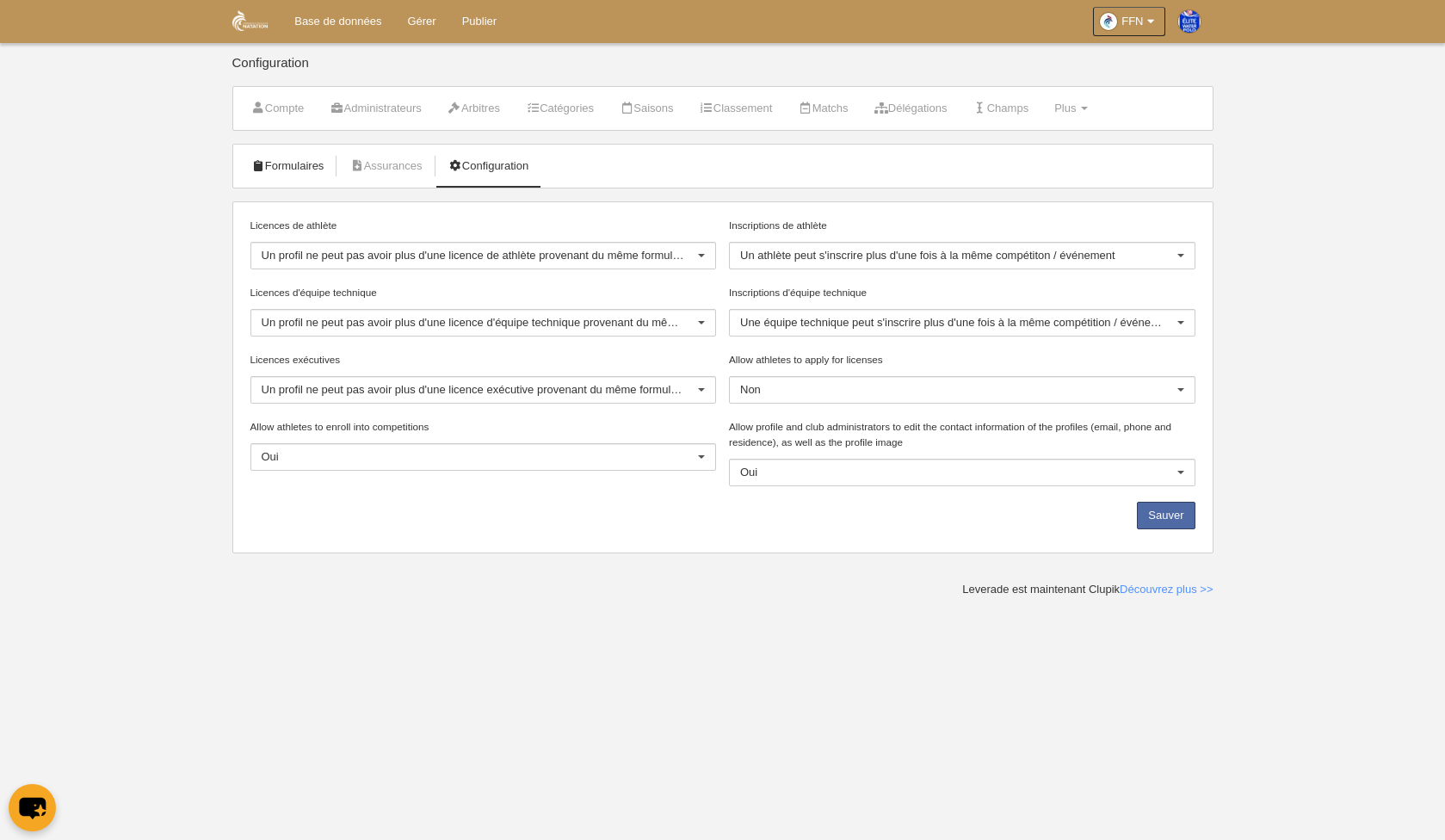
click at [282, 158] on link "Formulaires" at bounding box center [288, 166] width 92 height 26
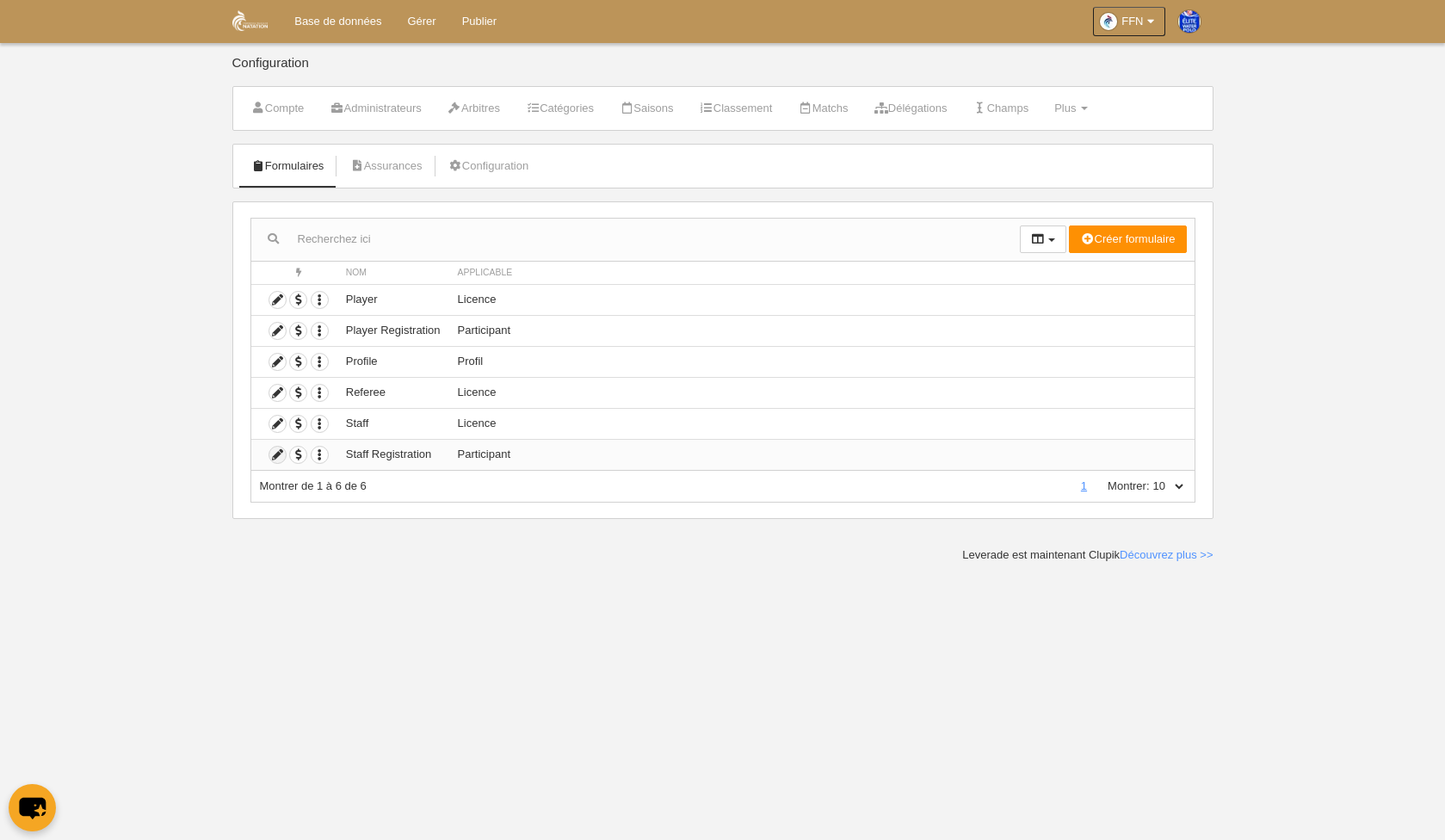
click at [272, 463] on icon at bounding box center [277, 454] width 16 height 16
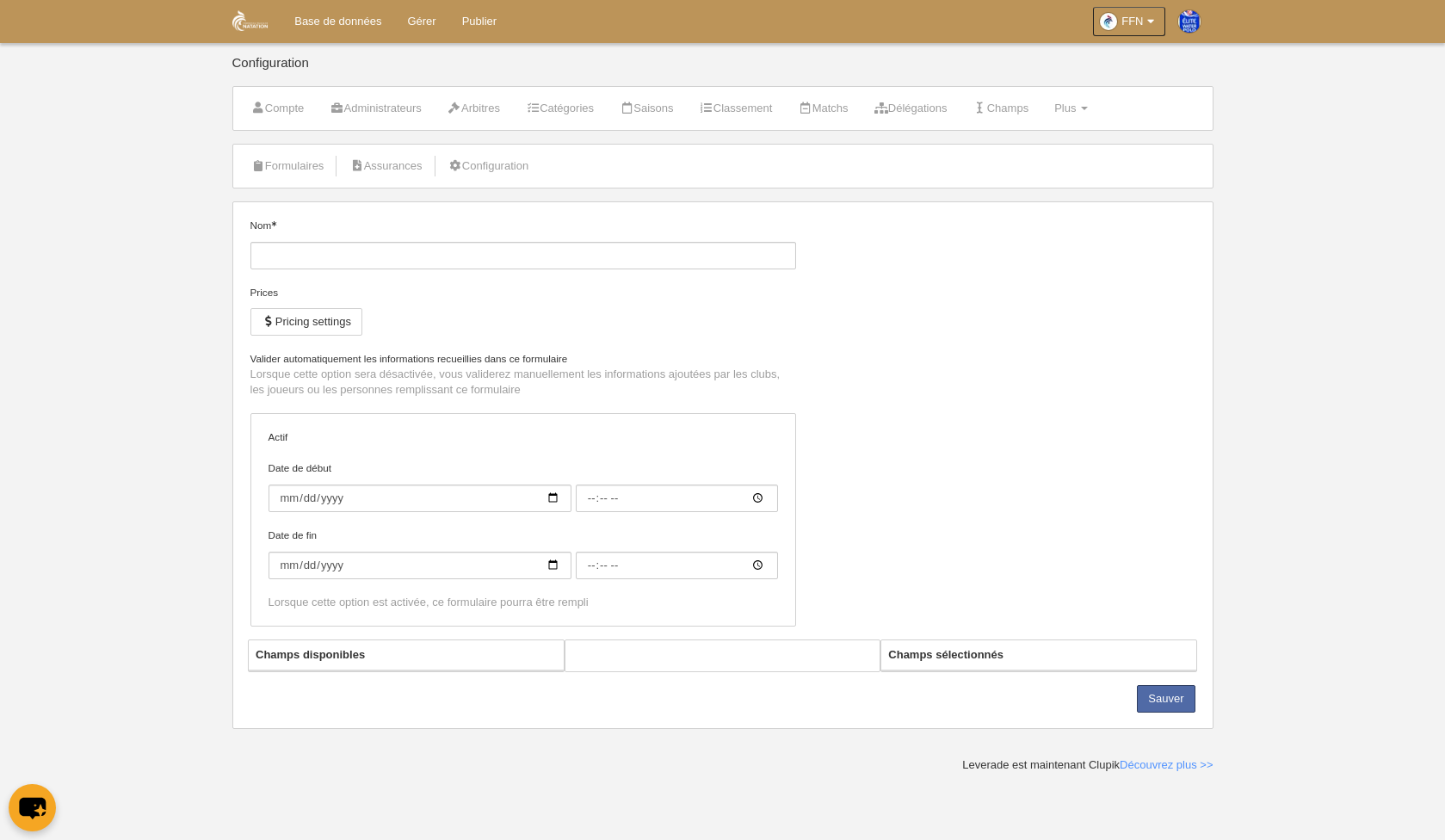
type input "Staff Registration"
checkbox input "true"
type input "[DATE]"
type input "00:00"
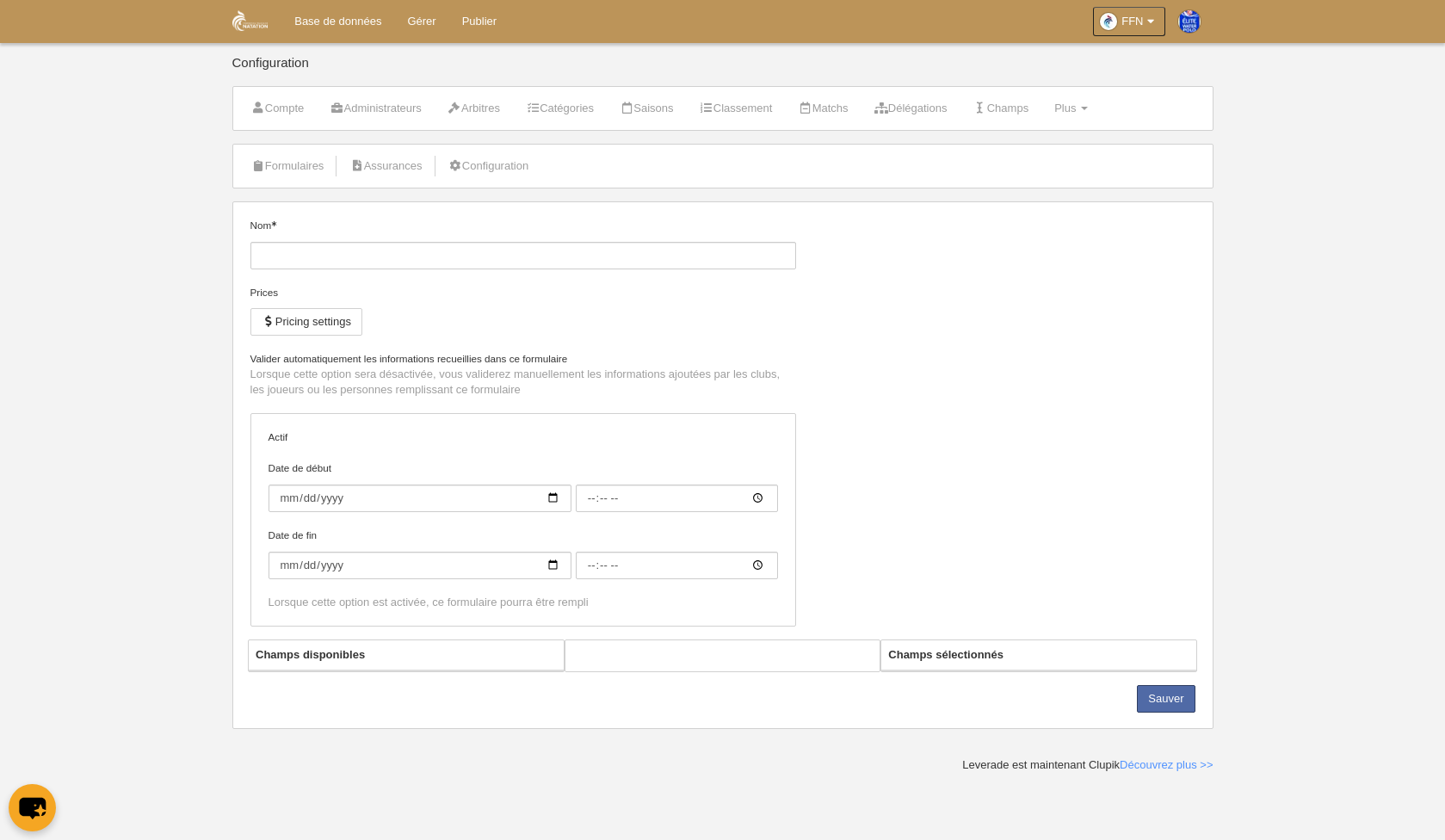
type input "[DATE]"
type input "00:00"
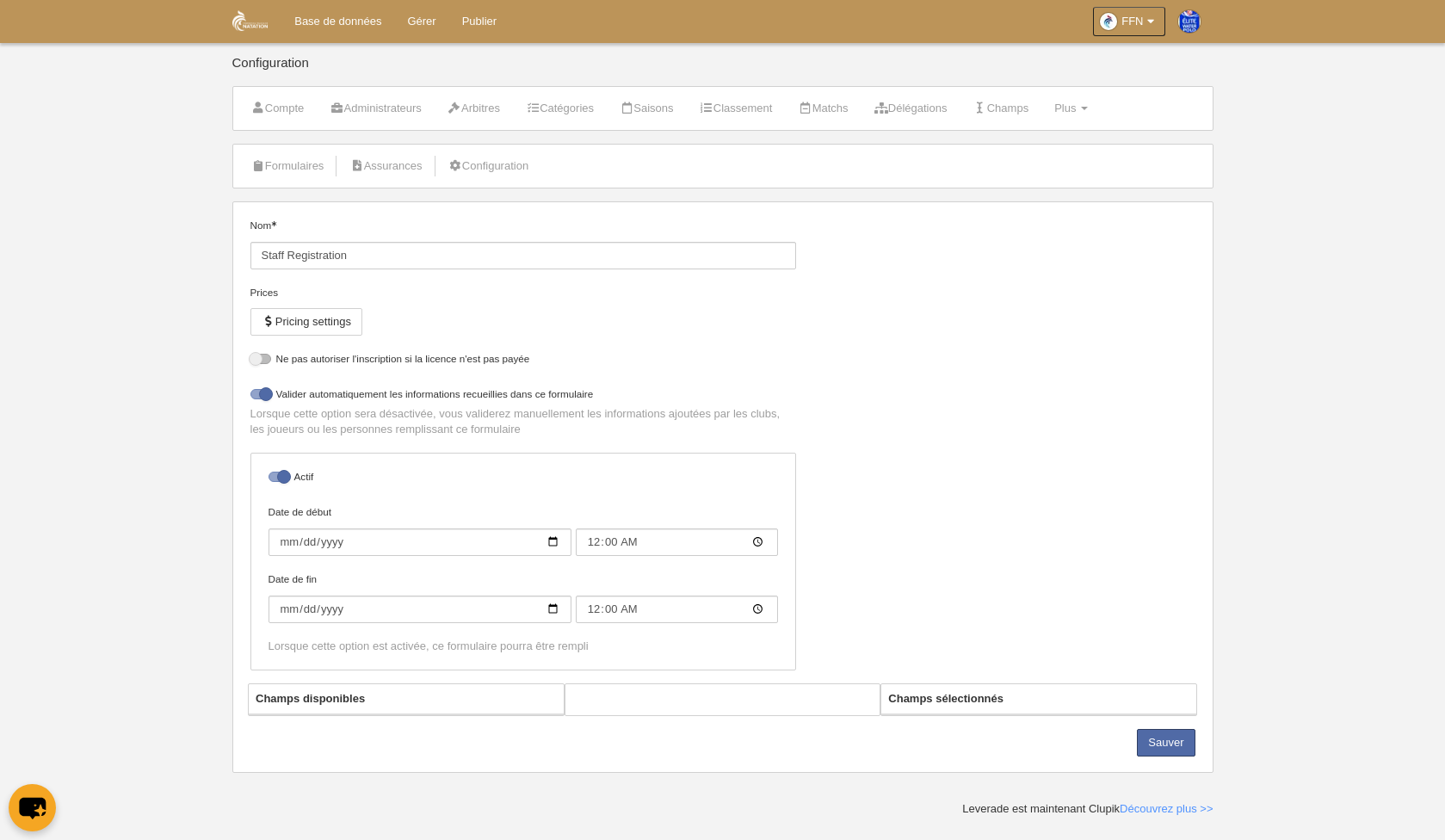
select select "selected"
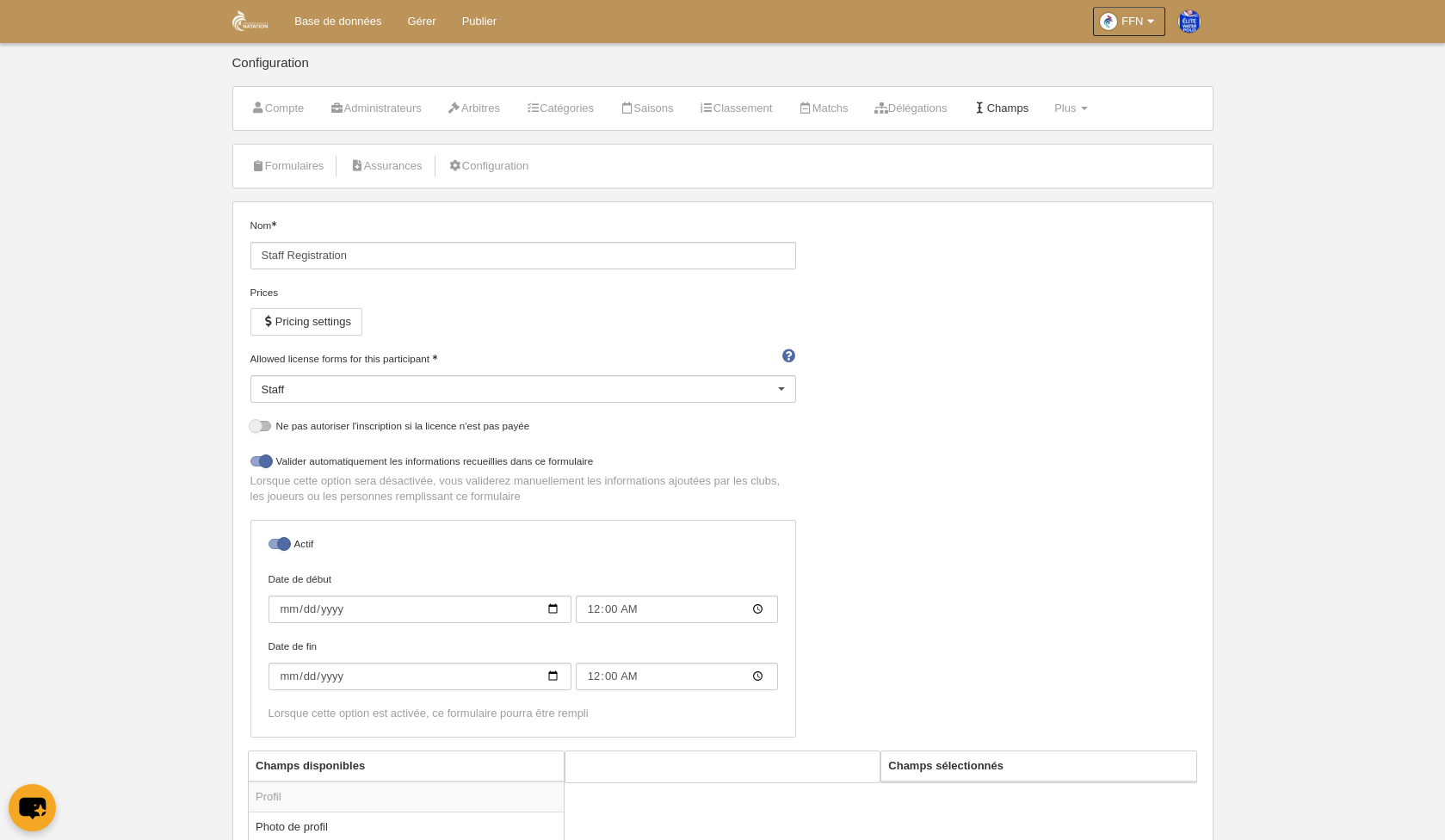
click at [1038, 111] on link "Champs" at bounding box center [1000, 109] width 75 height 26
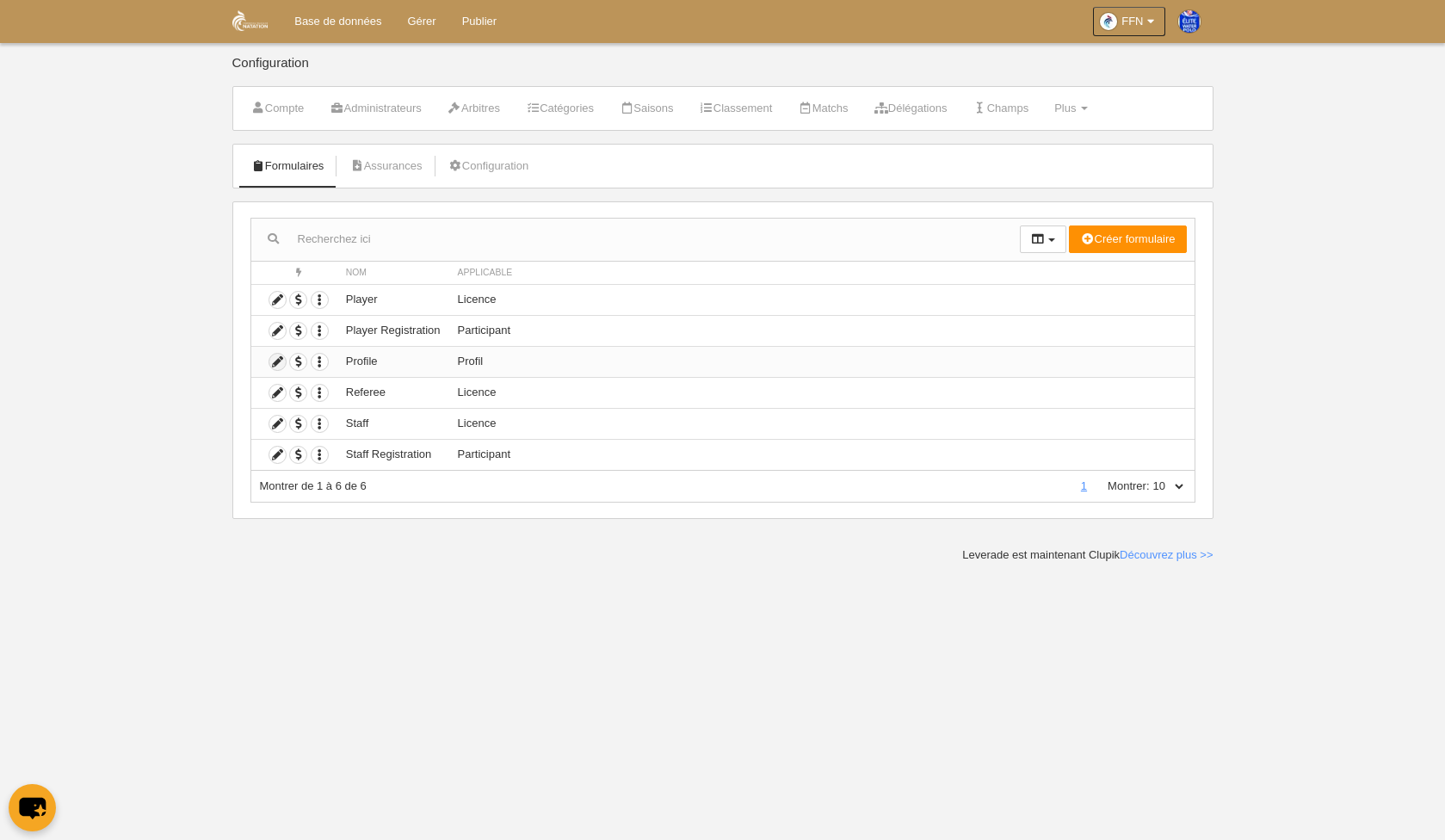
click at [274, 361] on icon at bounding box center [277, 361] width 16 height 16
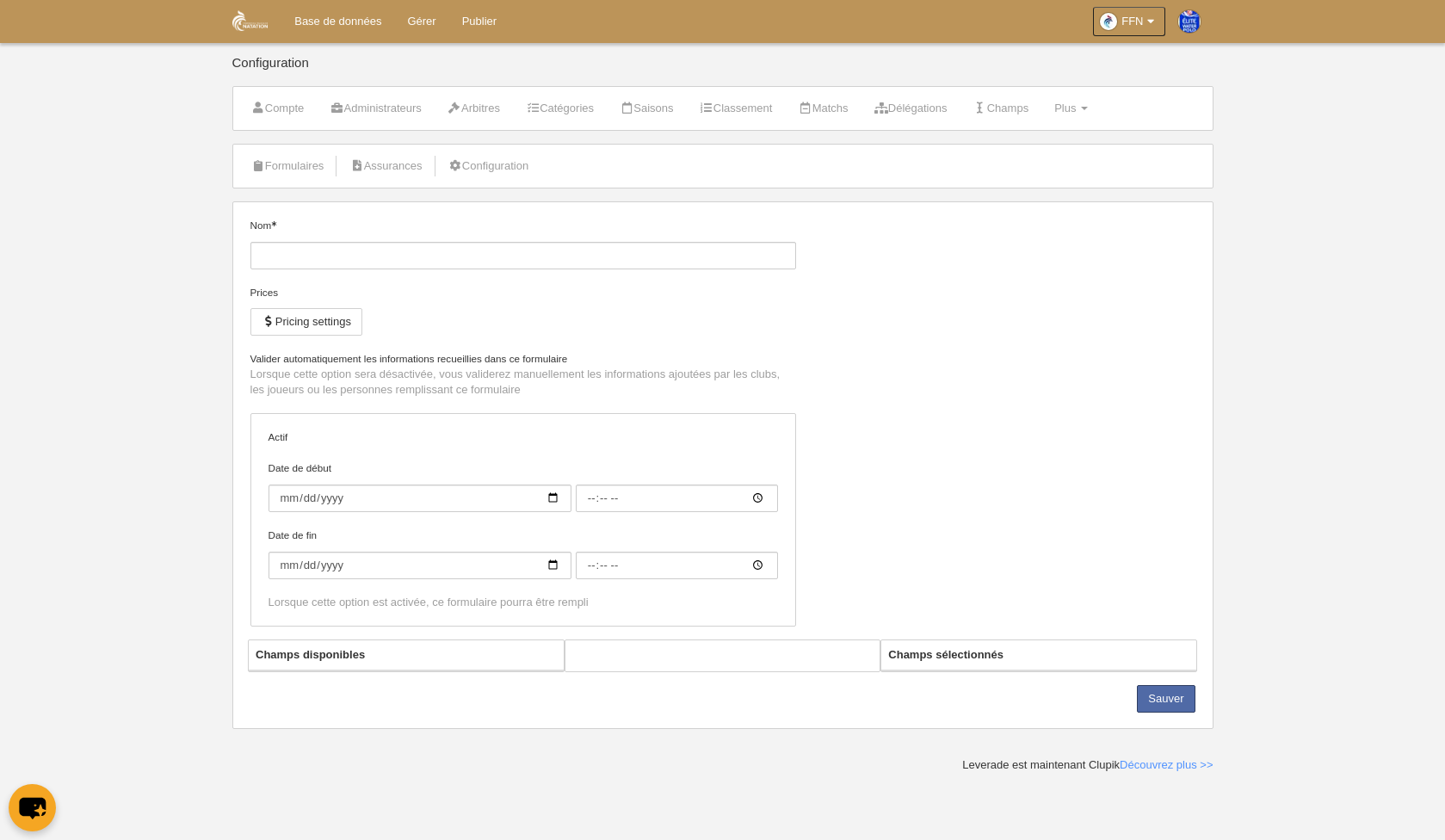
type input "Profile"
checkbox input "true"
type input "[DATE]"
type input "00:00"
type input "[DATE]"
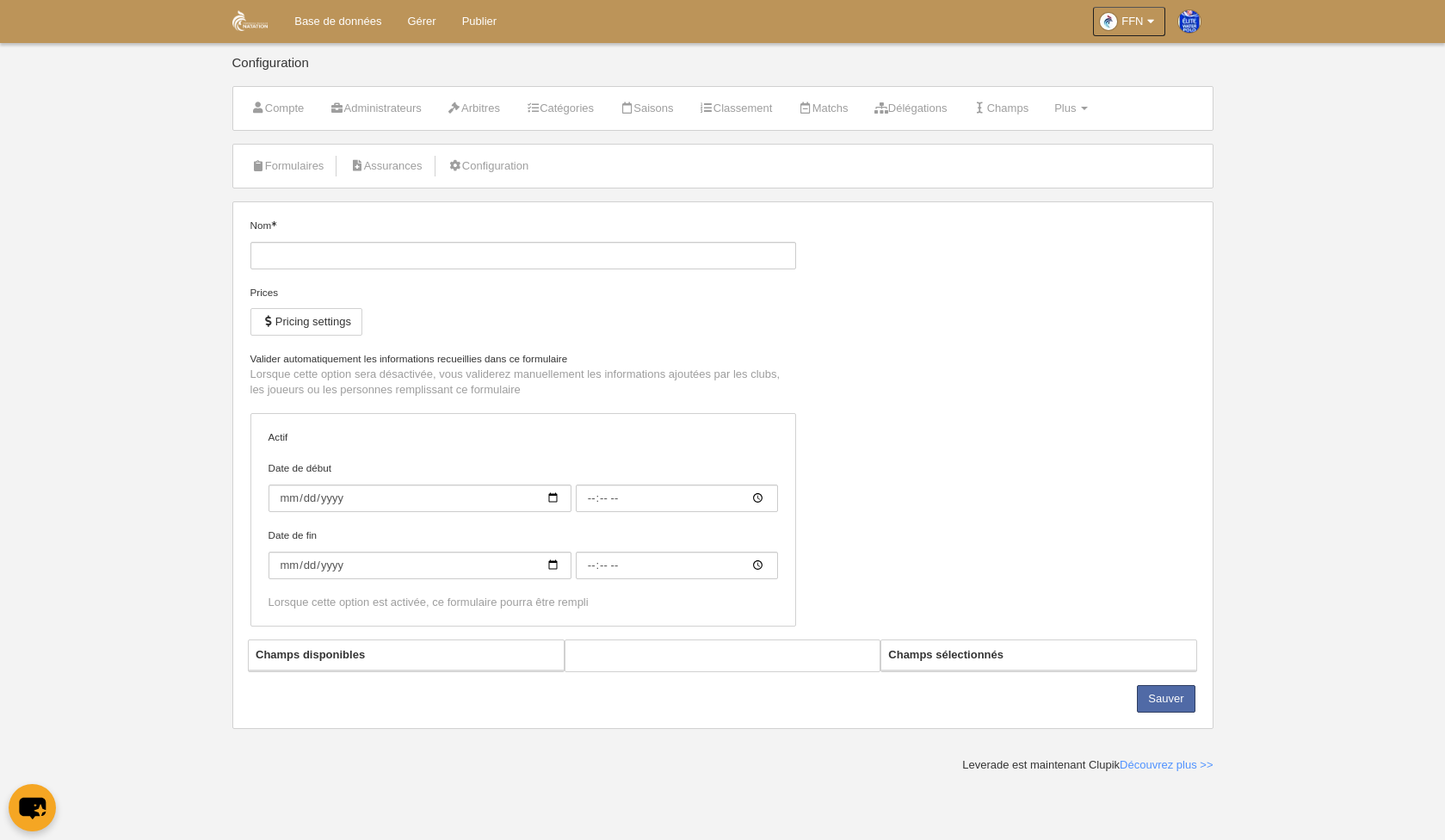
type input "00:00"
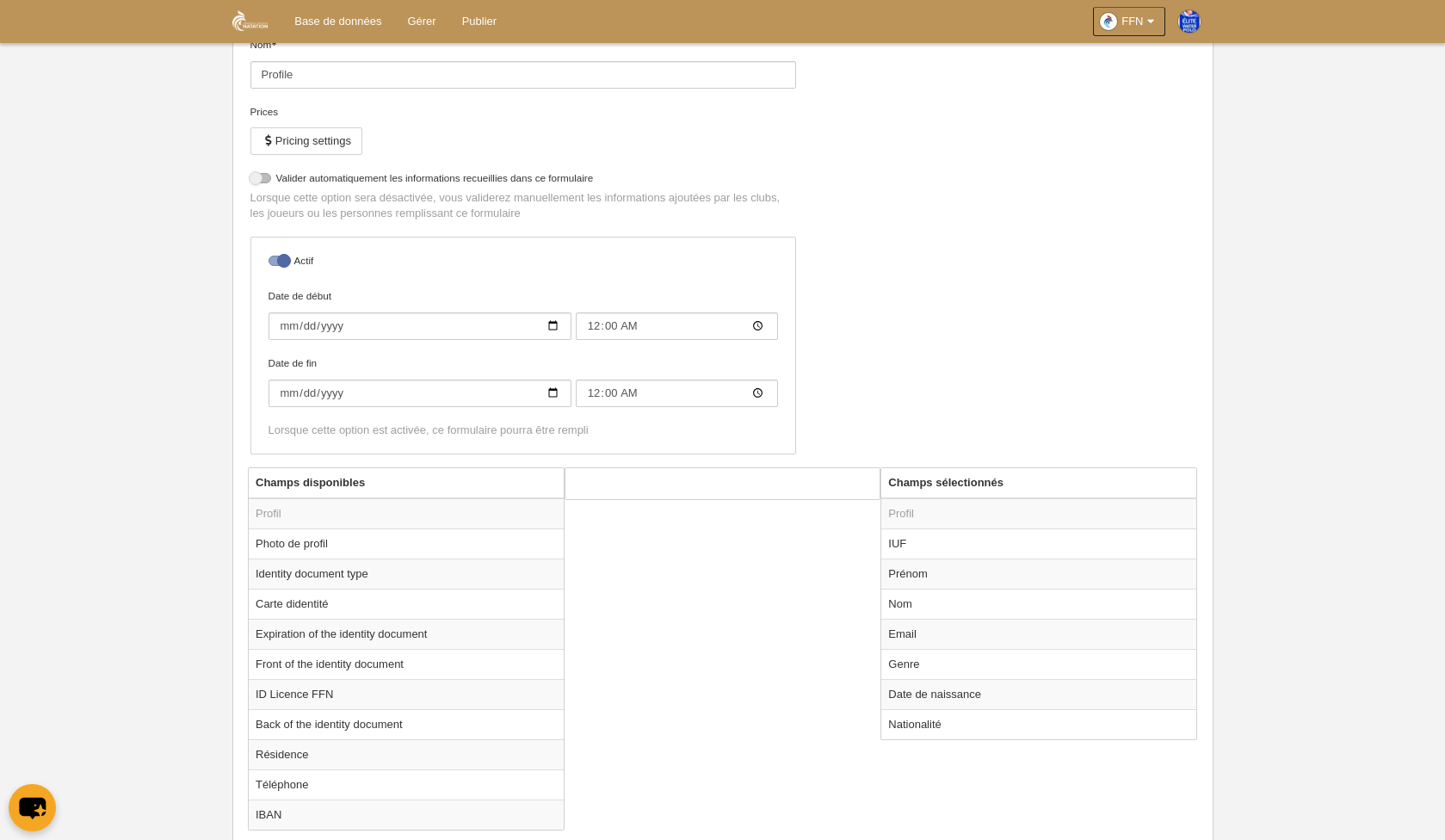
scroll to position [162, 0]
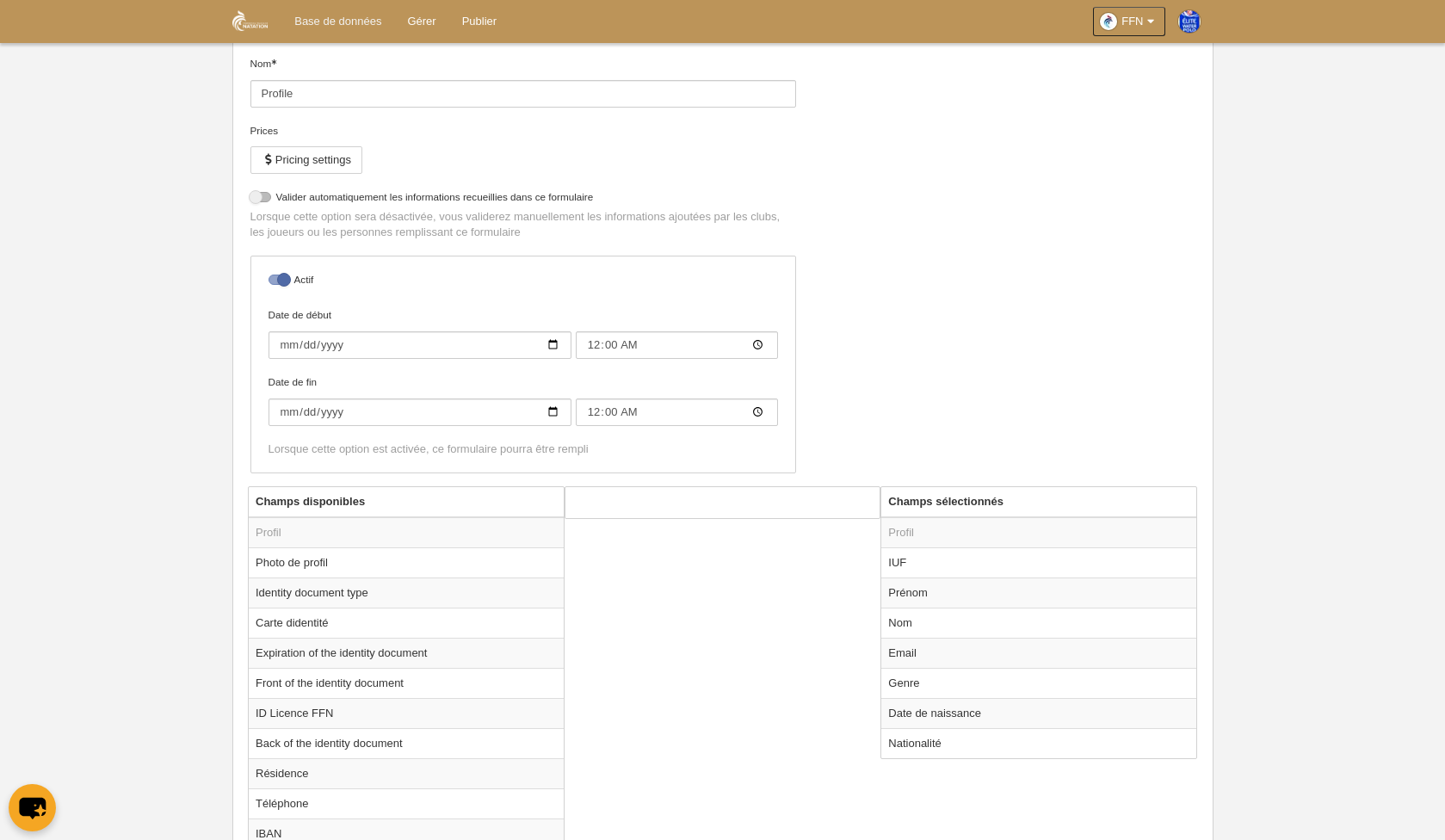
click at [358, 12] on link "Base de données" at bounding box center [337, 21] width 112 height 43
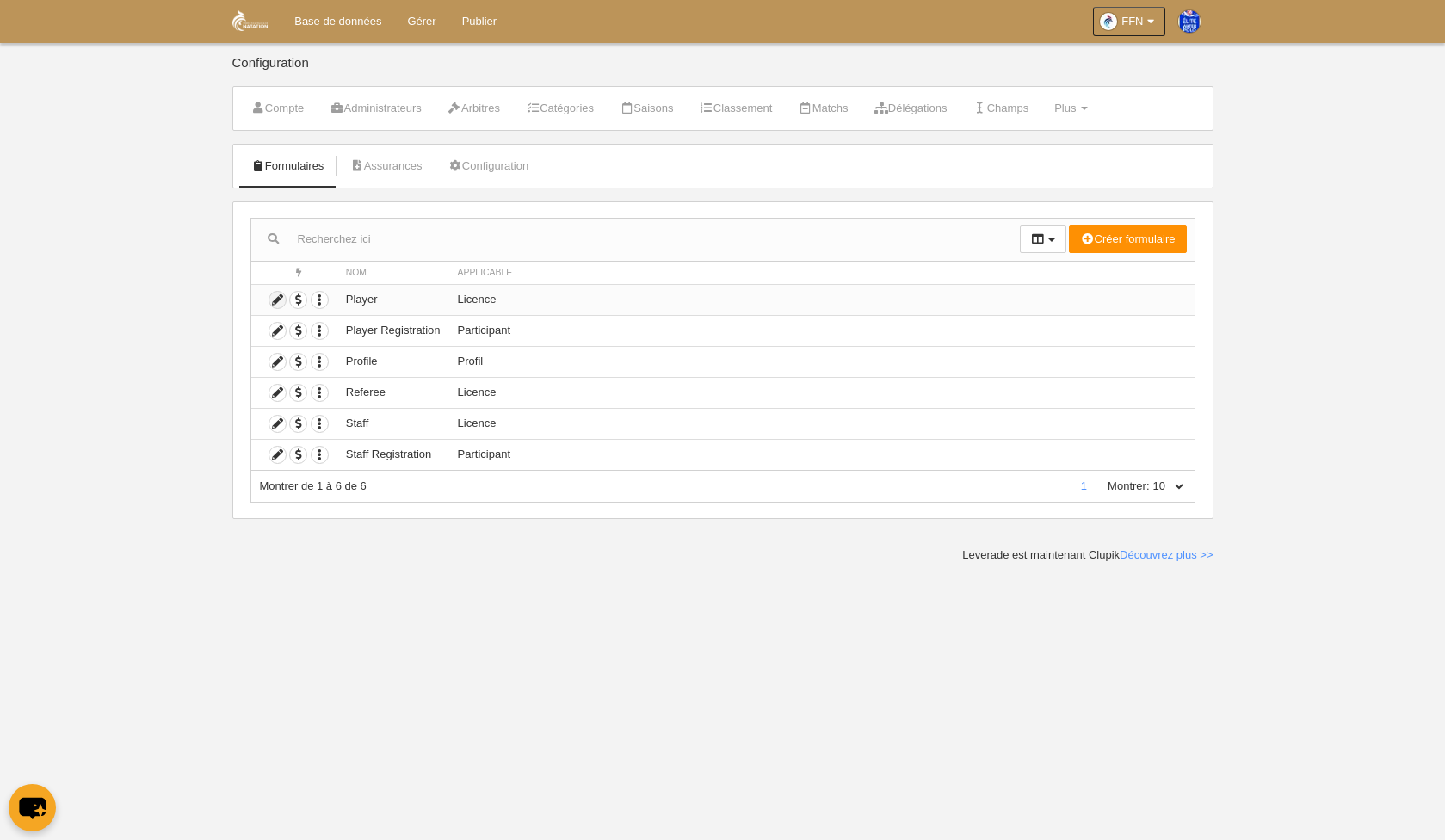
click at [279, 295] on icon at bounding box center [277, 299] width 16 height 16
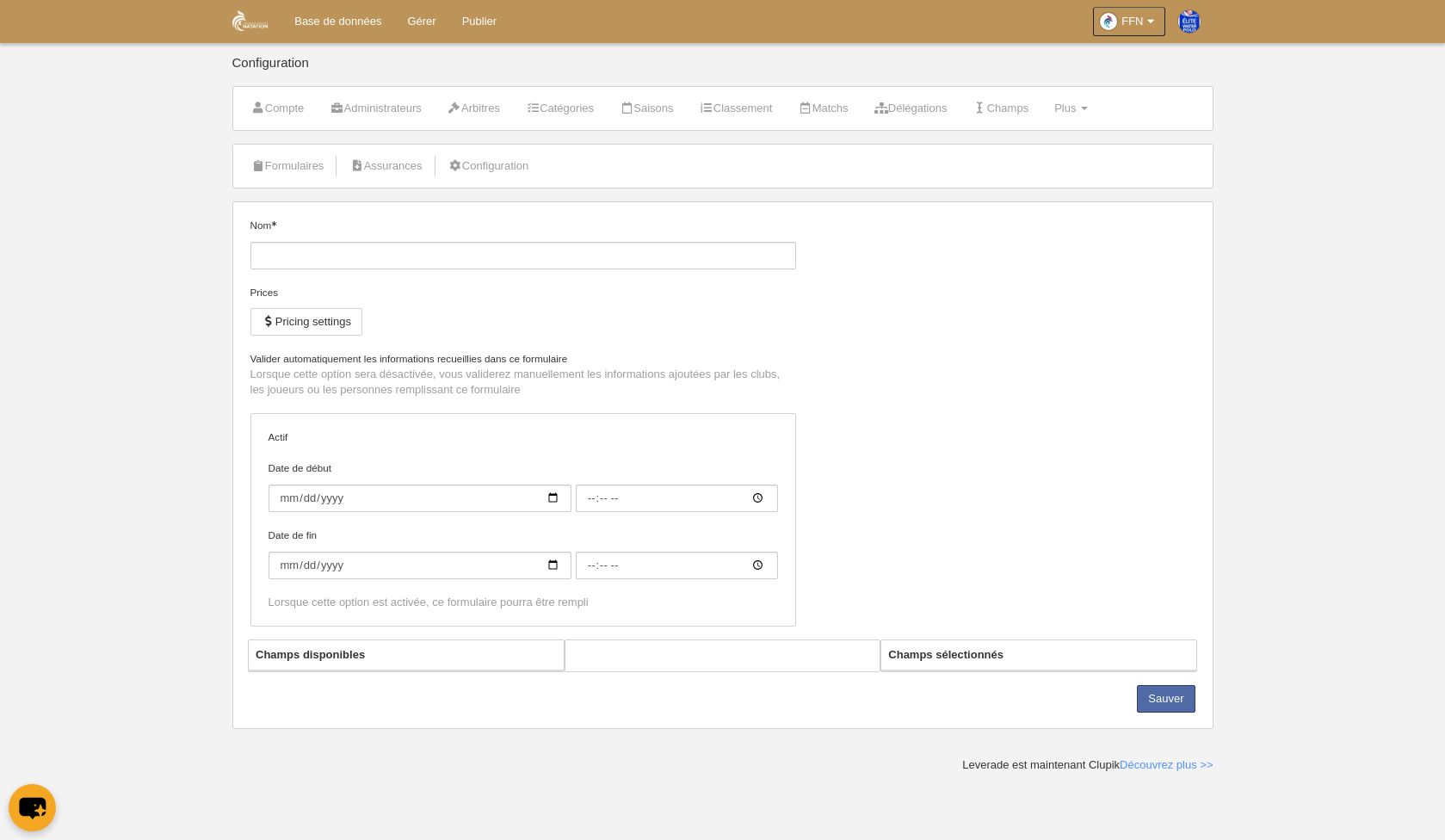
type input "Player"
checkbox input "true"
type input "[DATE]"
type input "00:00"
type input "[DATE]"
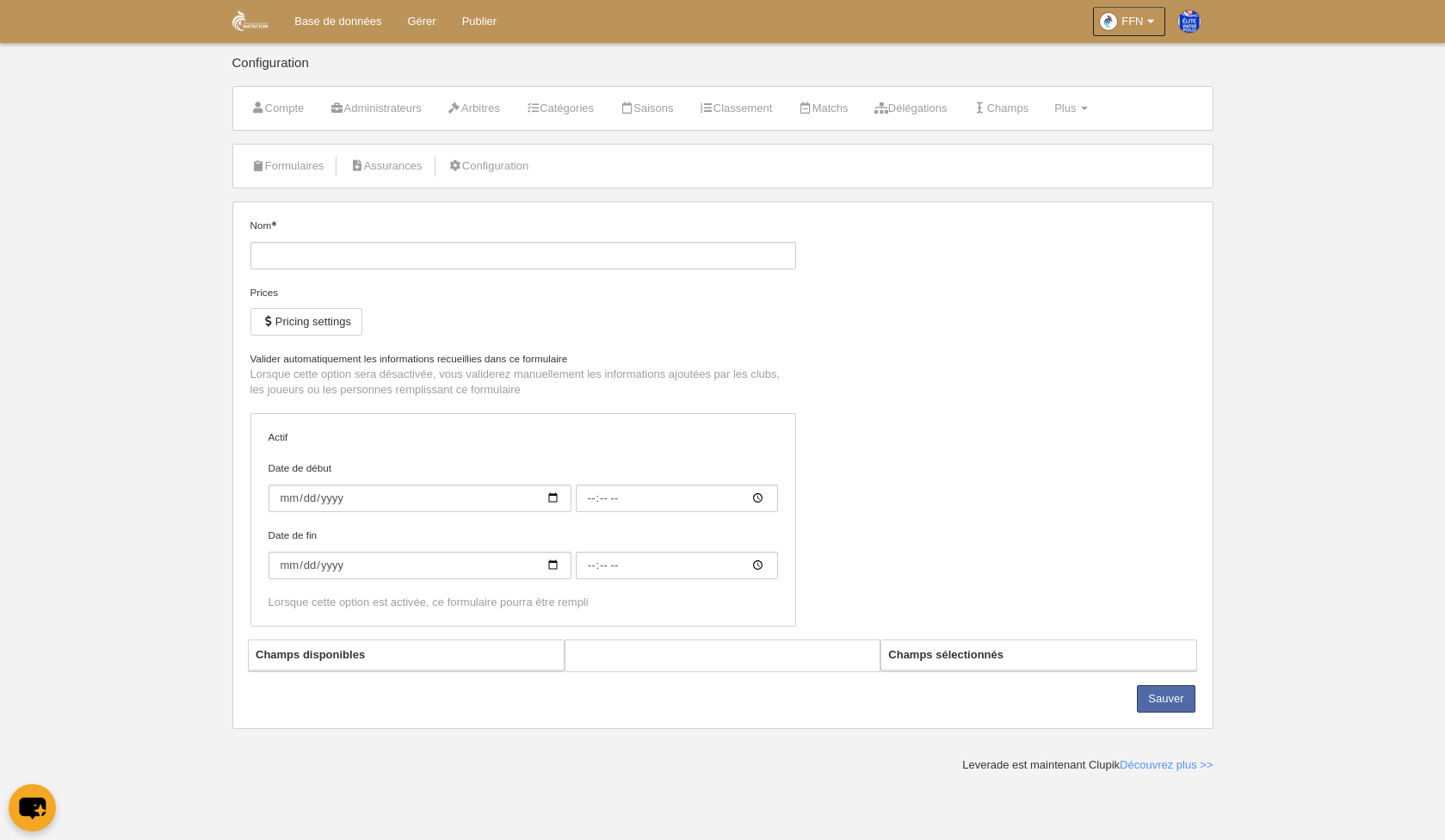
type input "00:00"
select select "selected"
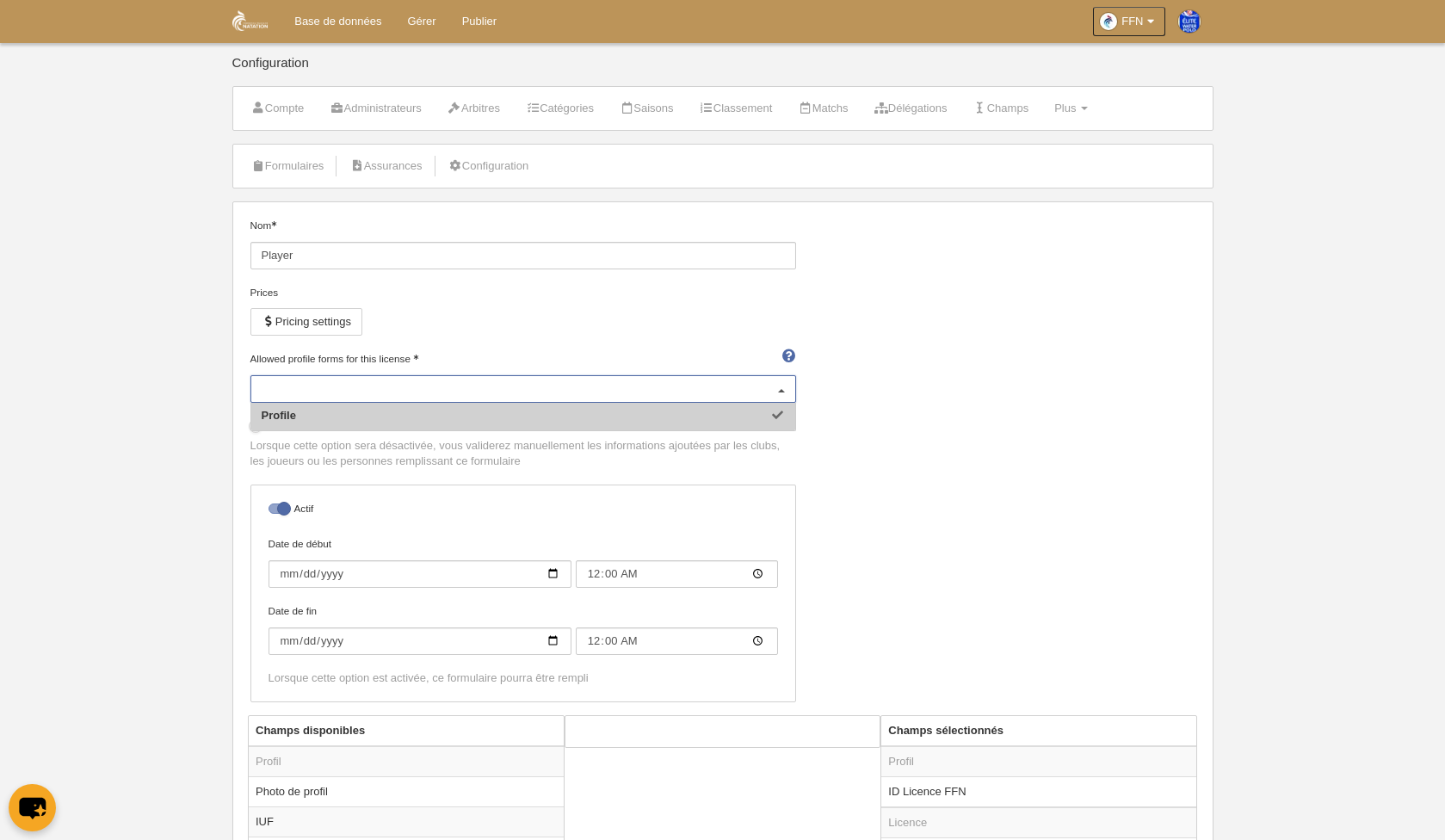
click at [741, 384] on div "Profile" at bounding box center [522, 389] width 546 height 27
click at [742, 385] on input "Allowed profile forms for this license" at bounding box center [515, 389] width 506 height 16
click at [731, 277] on div "Nom Player" at bounding box center [522, 251] width 558 height 67
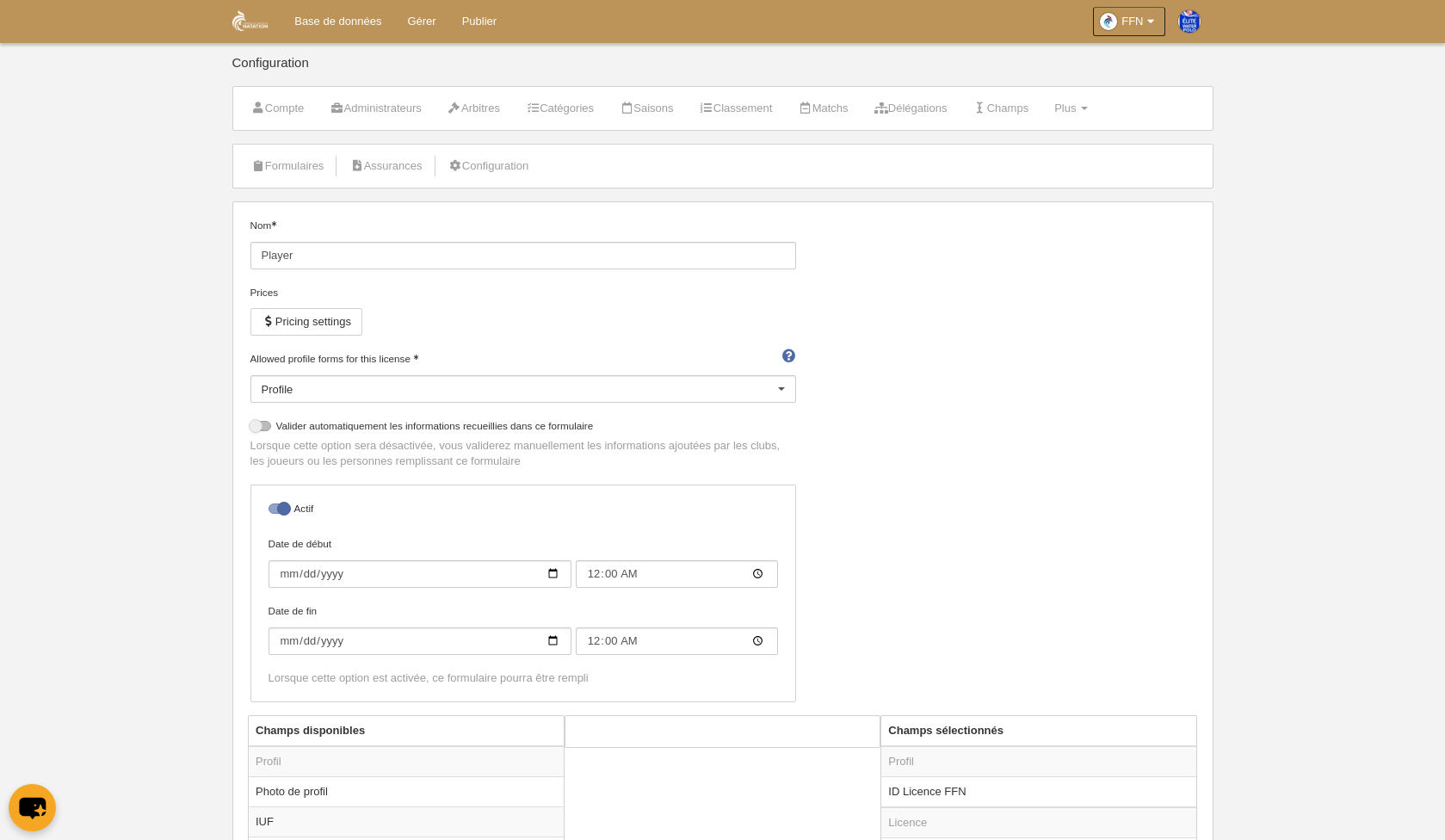
click at [1097, 89] on li "Plus Menu Formulaires Positions Règles de numérotation Agenda" at bounding box center [1071, 109] width 52 height 43
click at [1076, 108] on span "Plus" at bounding box center [1065, 108] width 21 height 13
click at [1053, 152] on link "Formulaires" at bounding box center [1013, 150] width 167 height 27
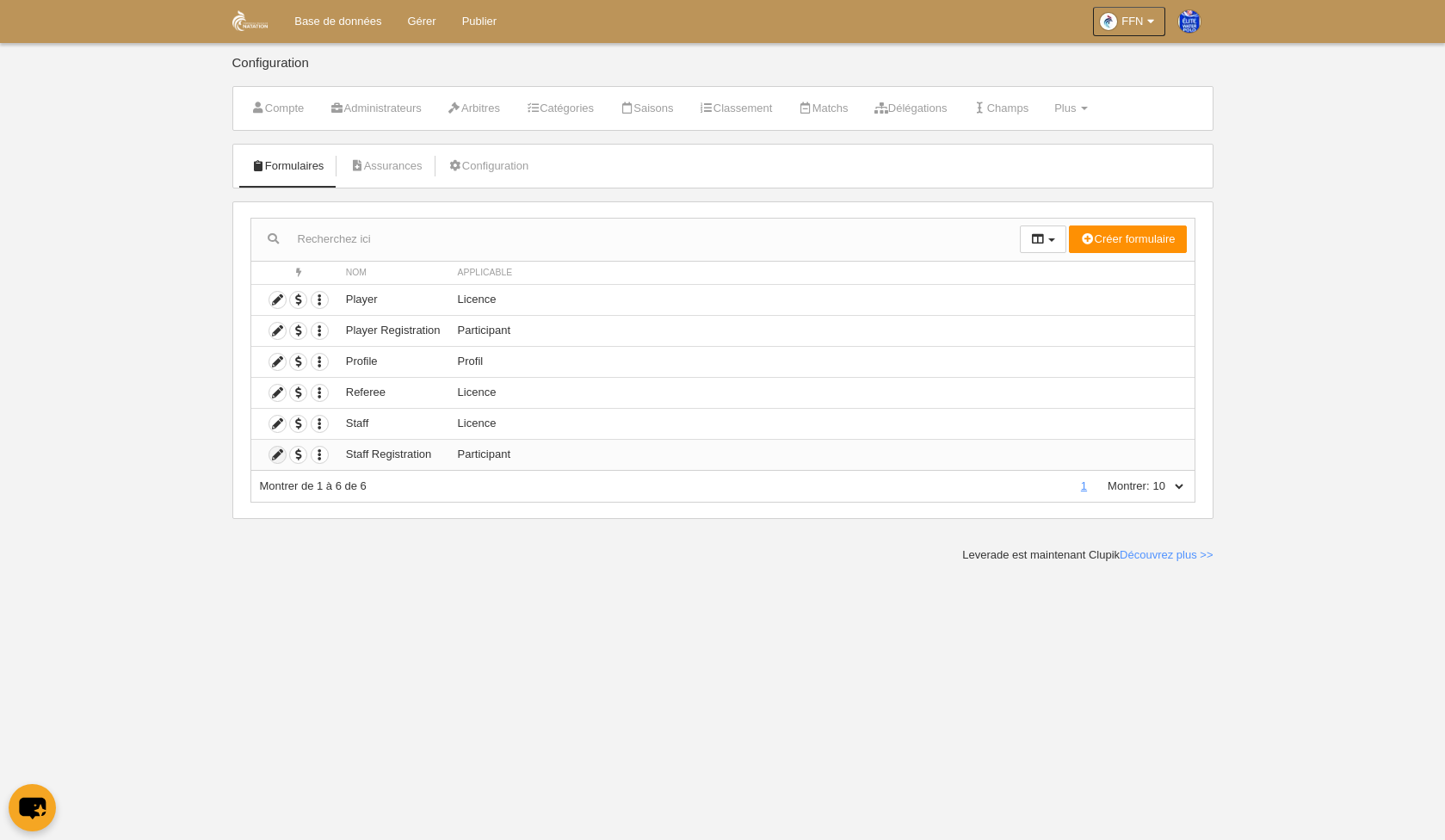
click at [275, 457] on icon at bounding box center [277, 454] width 16 height 16
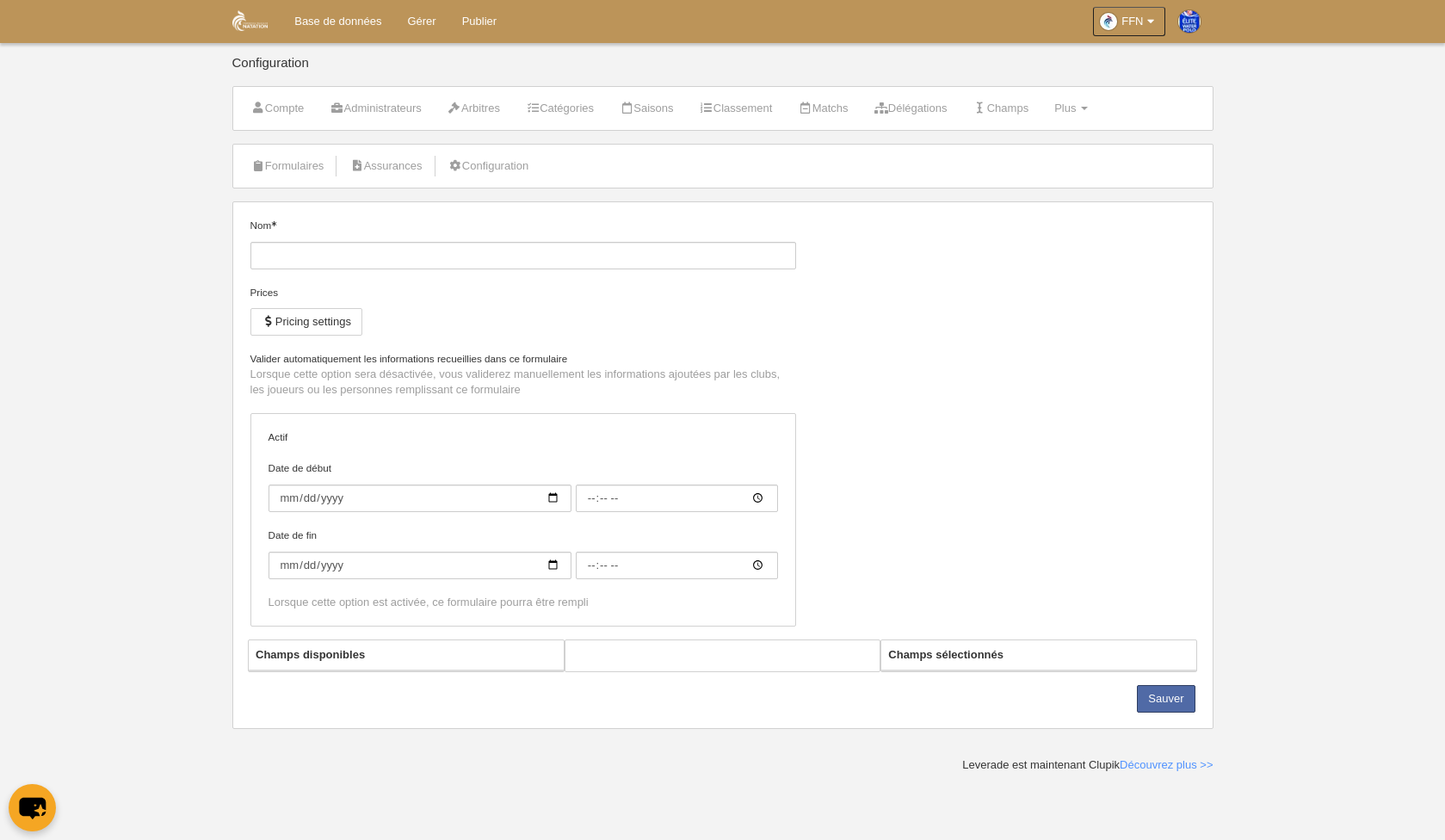
type input "Staff Registration"
checkbox input "true"
type input "[DATE]"
type input "00:00"
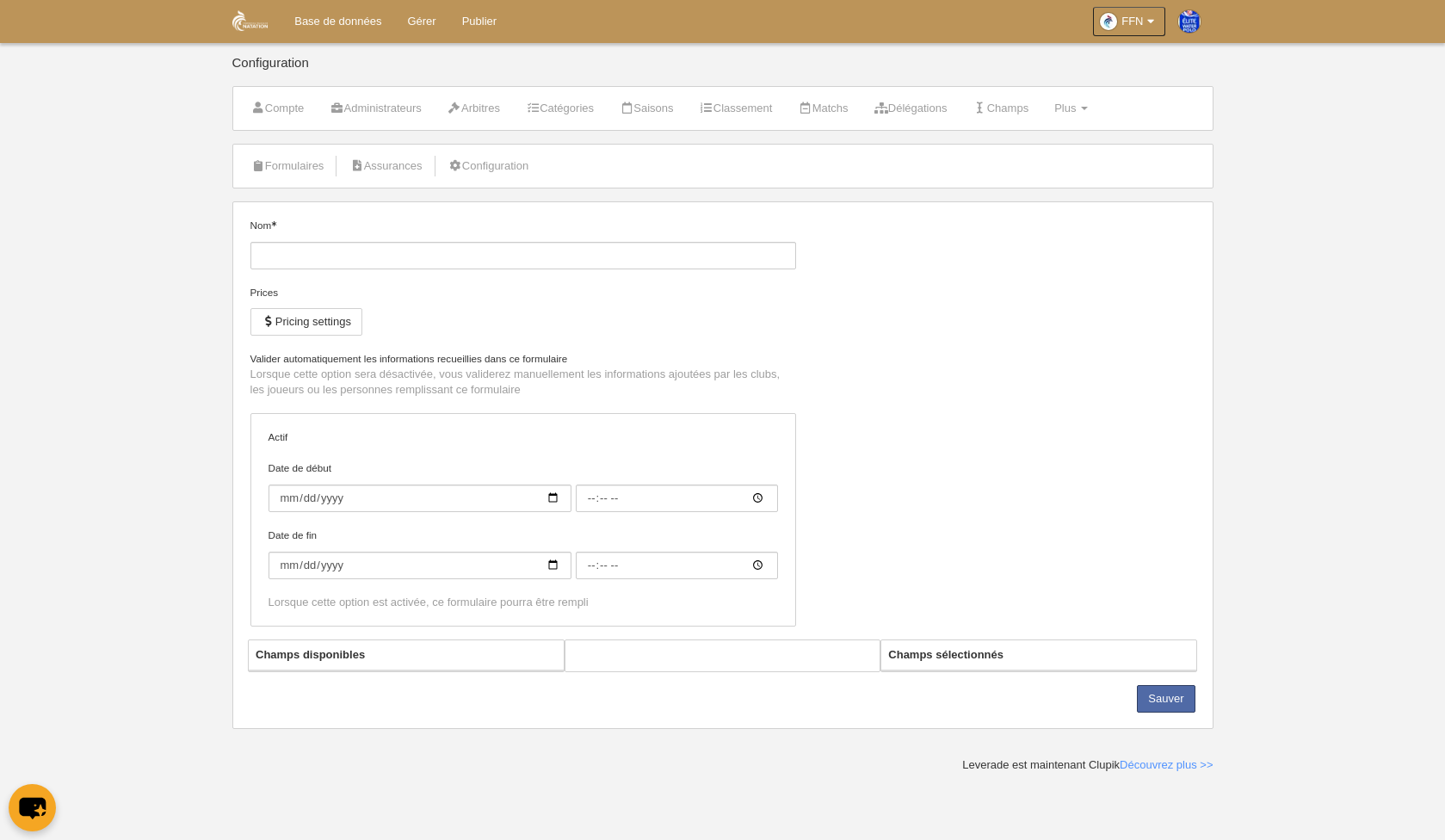
type input "[DATE]"
type input "00:00"
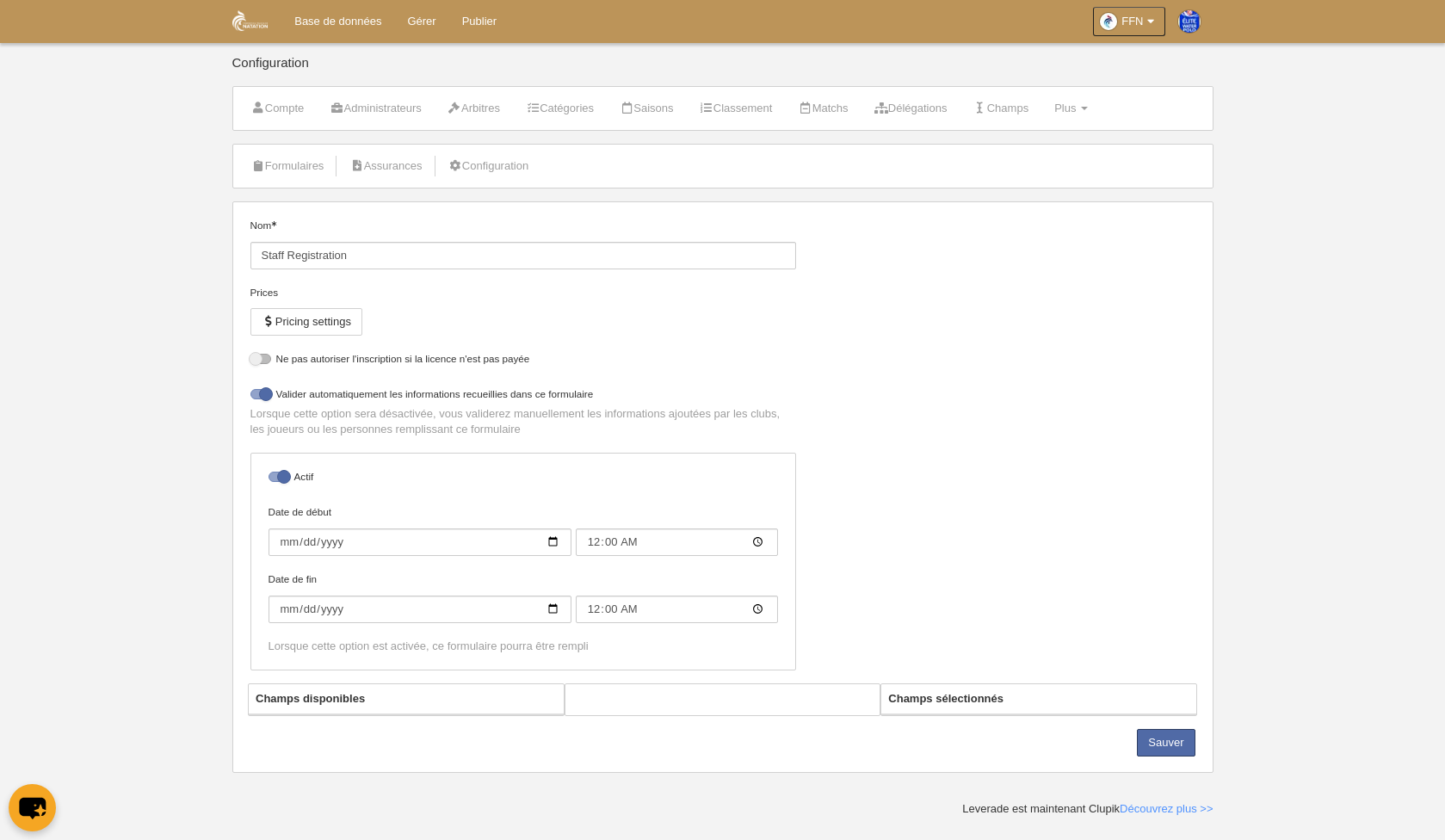
select select "selected"
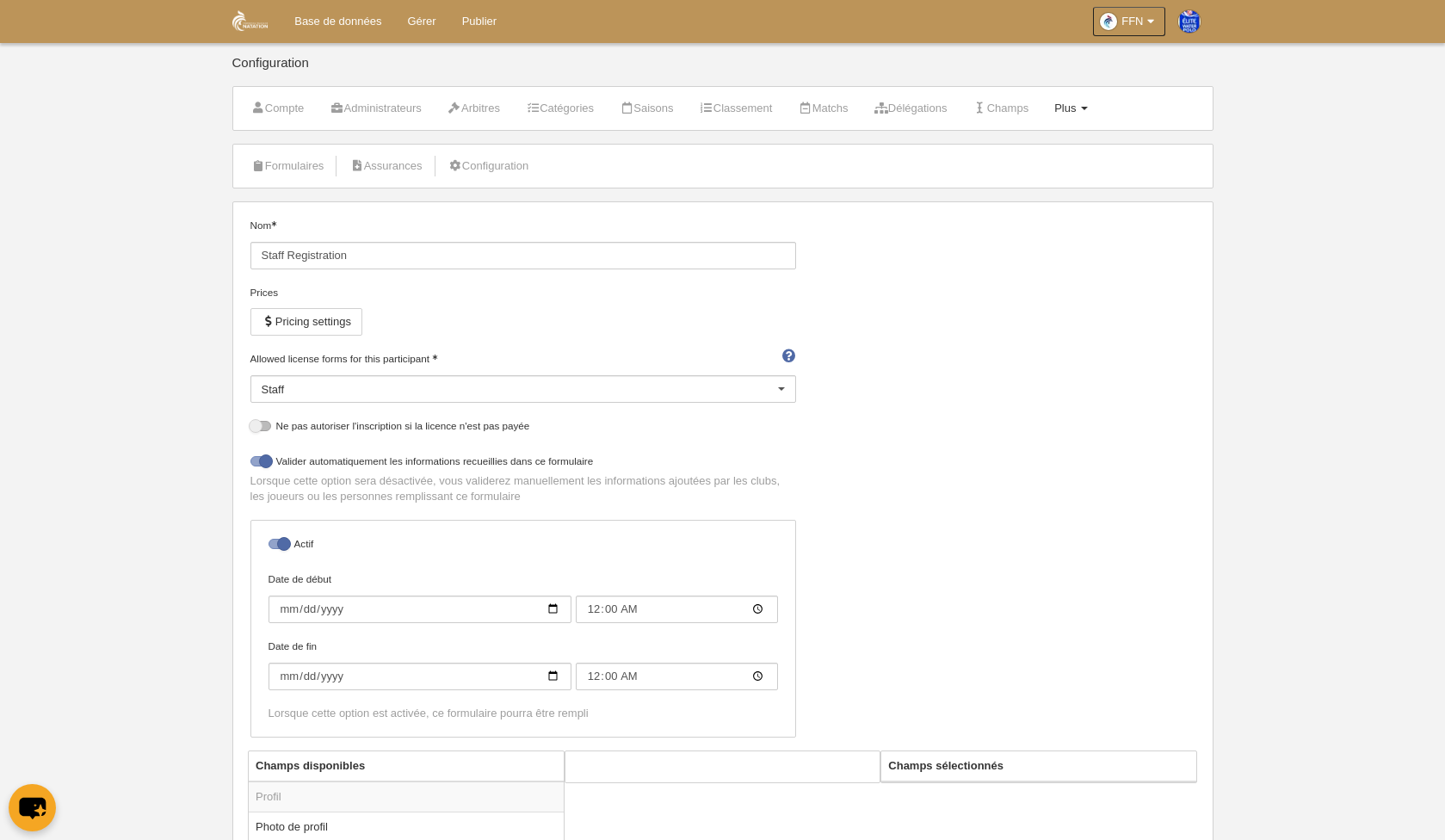
click at [1076, 102] on span "Plus" at bounding box center [1065, 108] width 21 height 13
click at [1048, 148] on link "Formulaires" at bounding box center [1013, 150] width 167 height 27
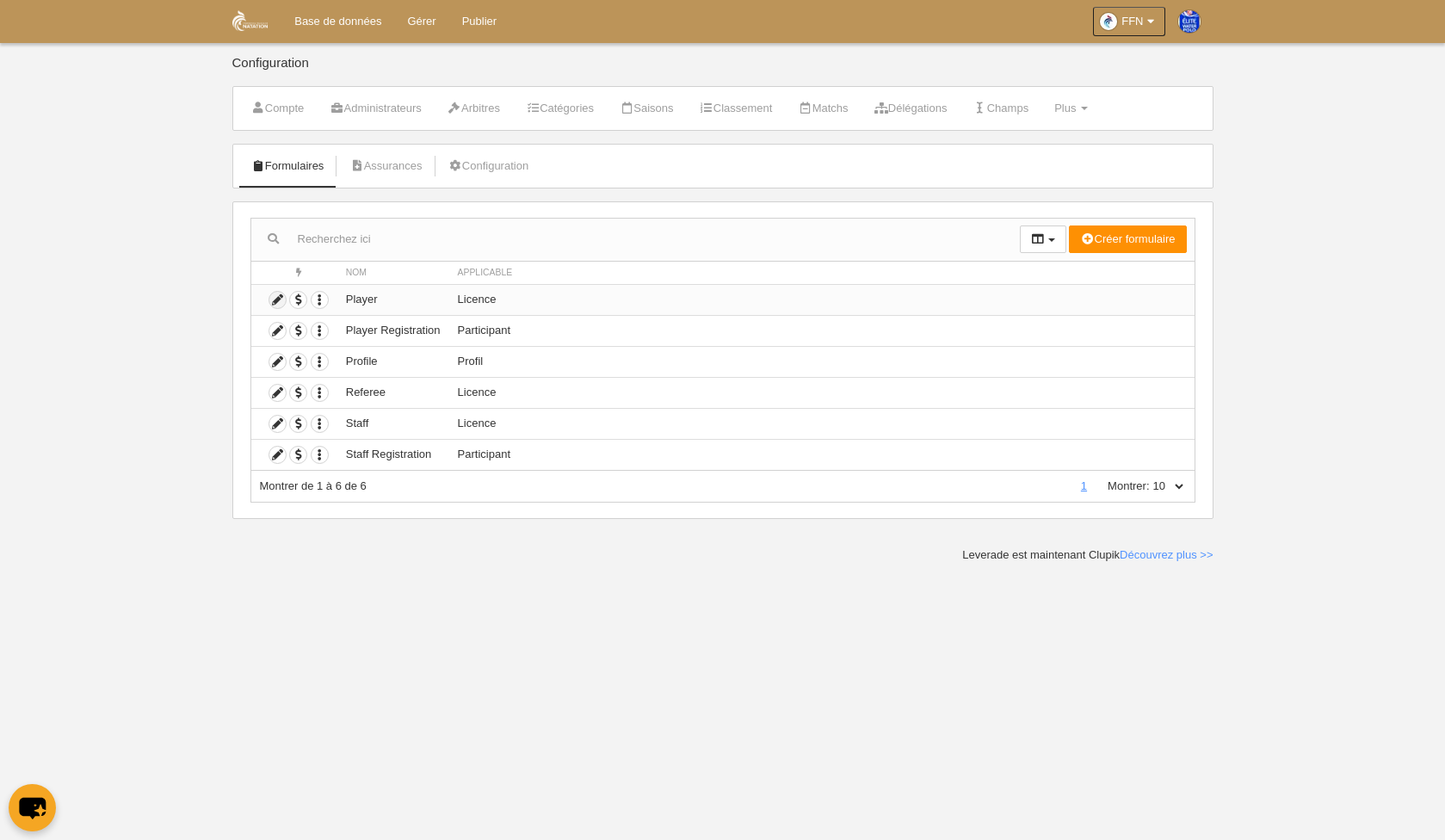
click at [278, 300] on icon at bounding box center [277, 299] width 16 height 16
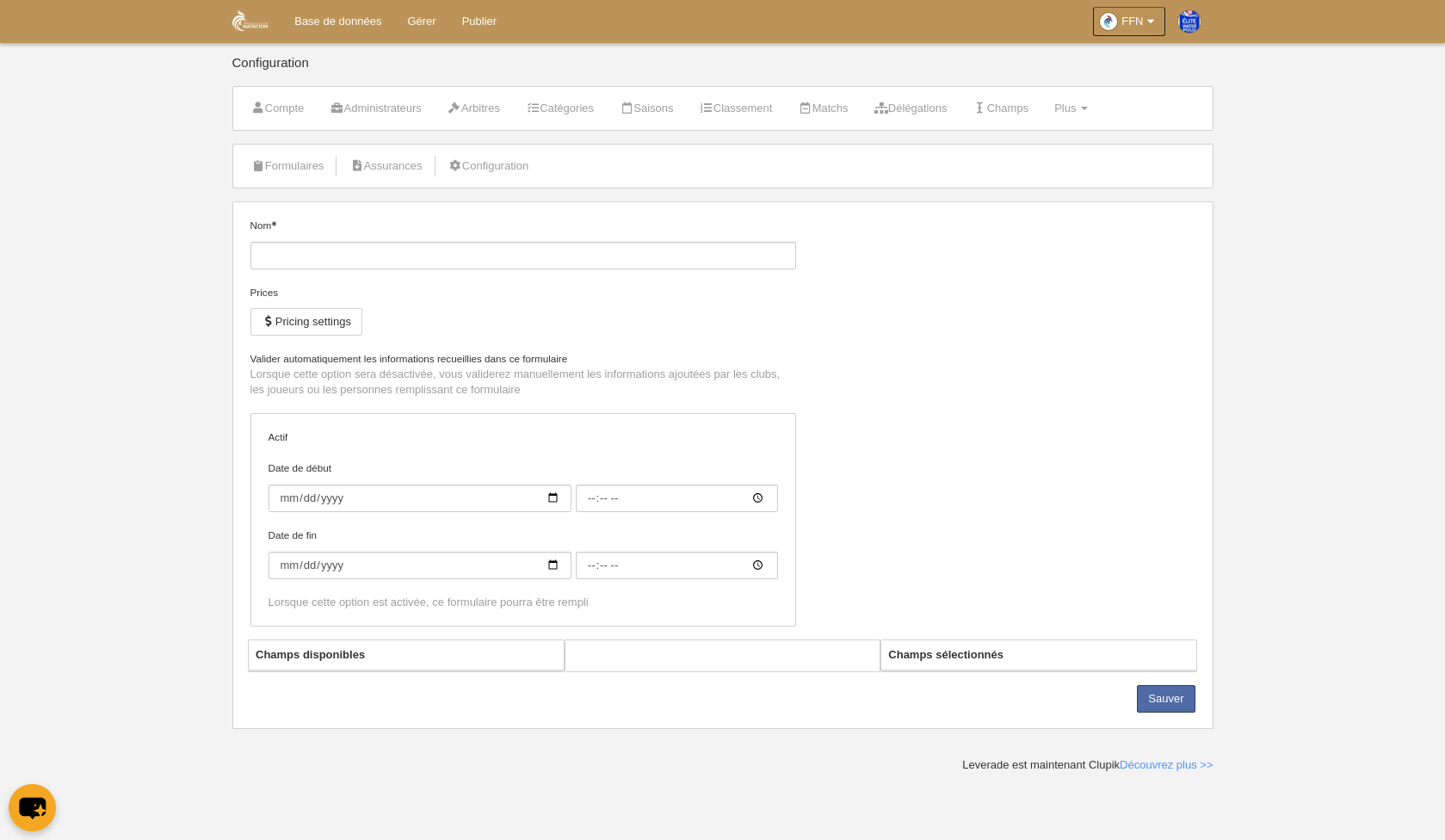
type input "Player"
checkbox input "true"
type input "[DATE]"
type input "00:00"
type input "[DATE]"
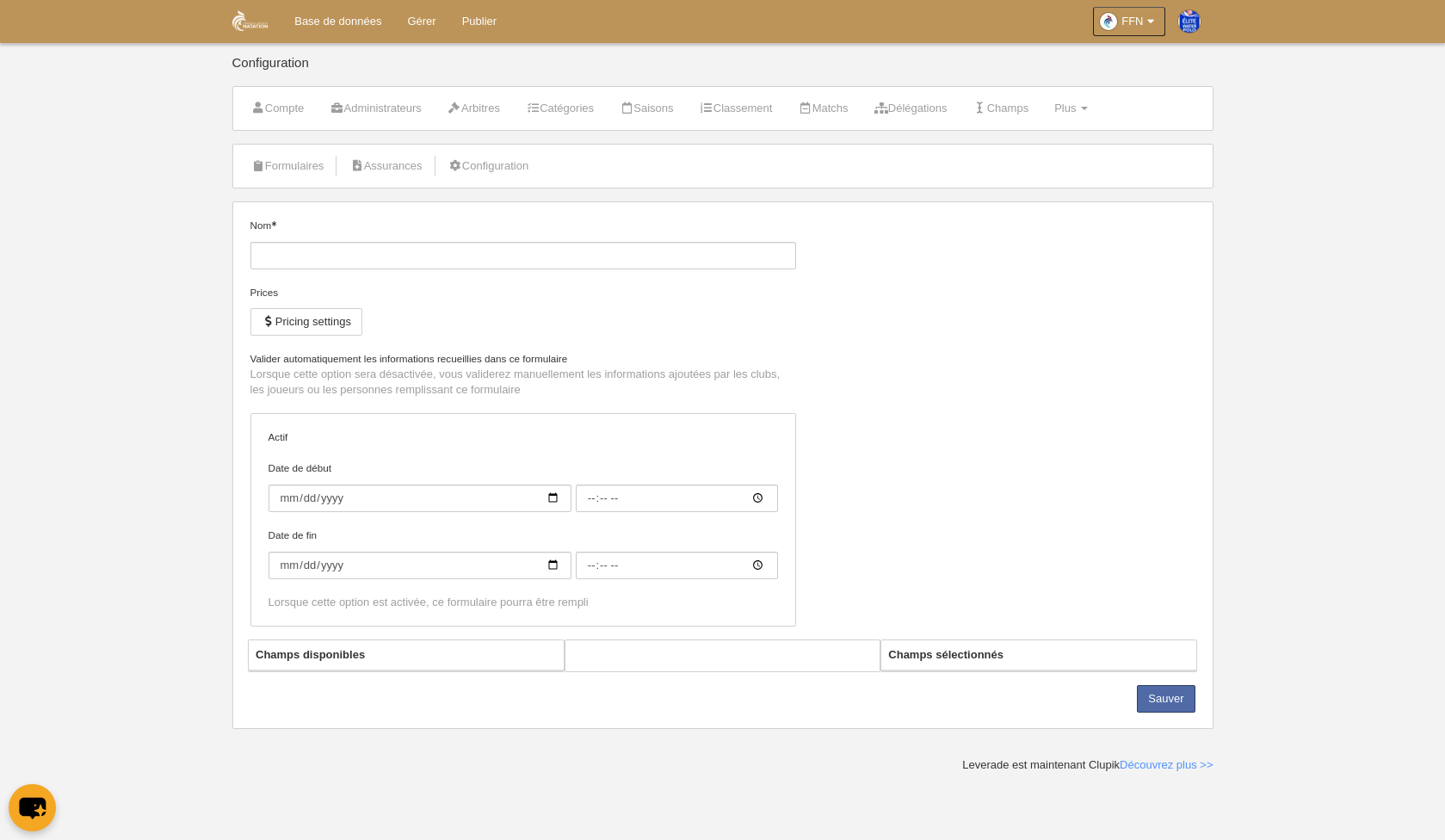
type input "00:00"
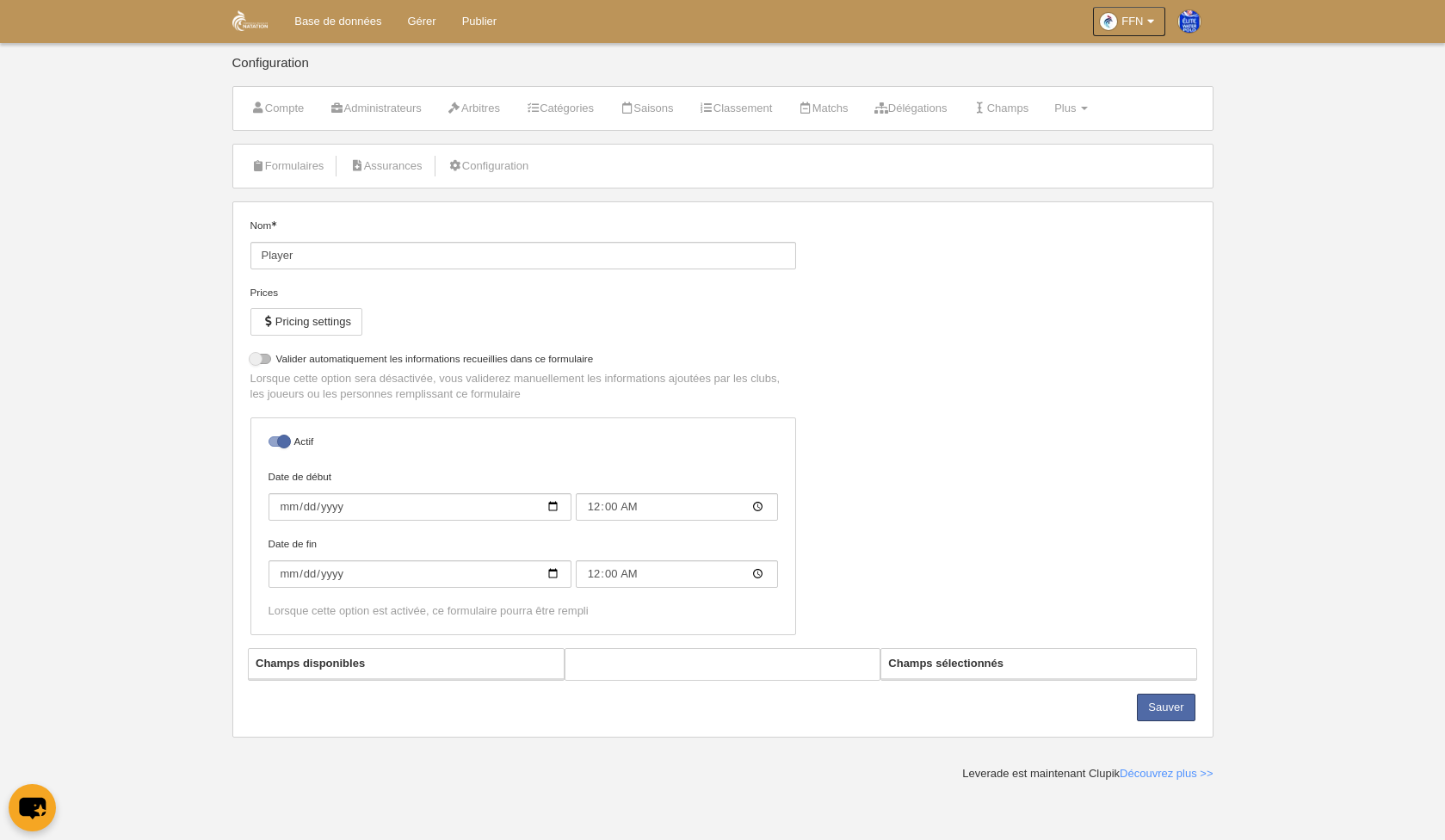
select select "selected"
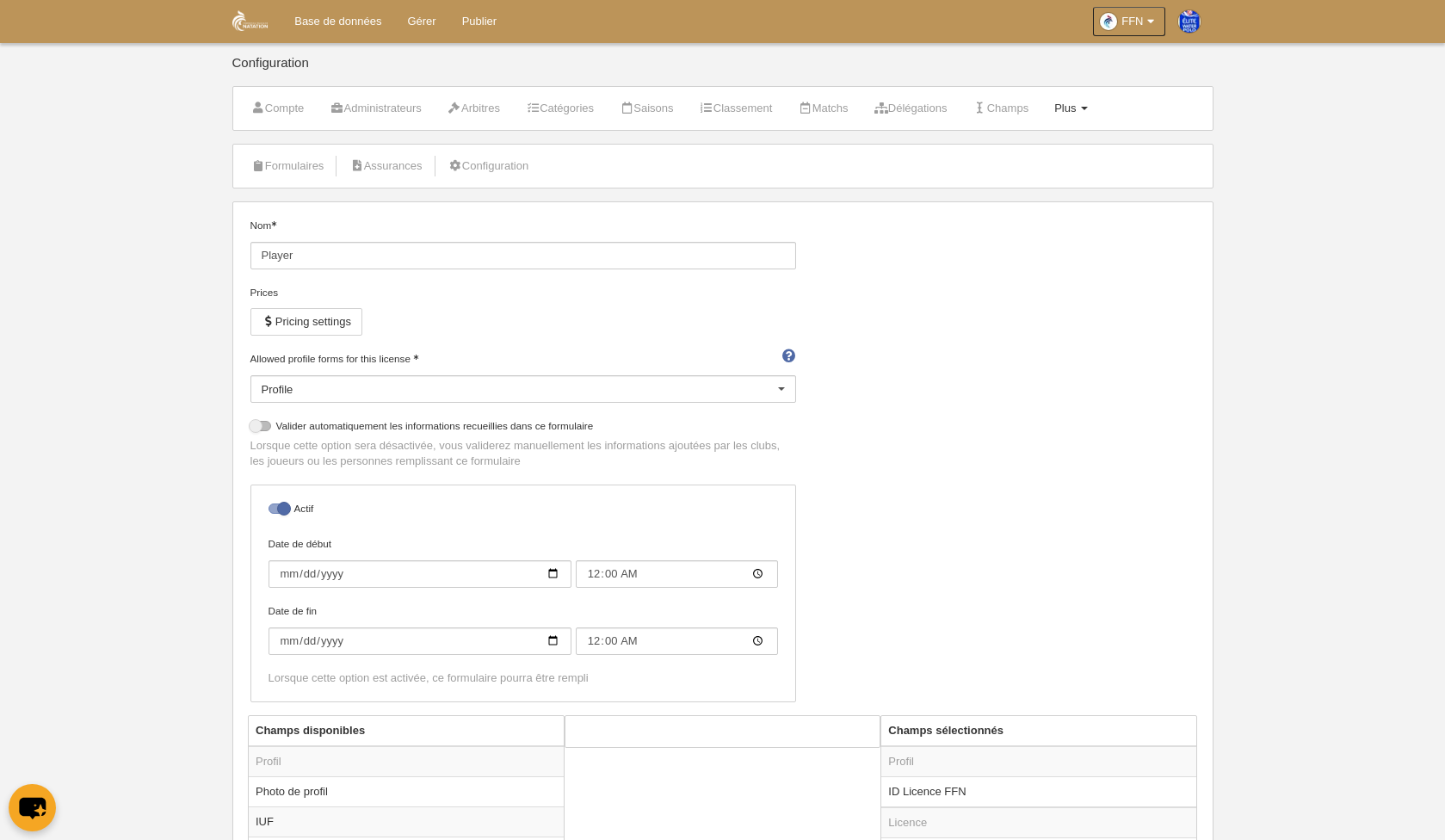
click at [1076, 107] on span "Plus" at bounding box center [1065, 108] width 21 height 13
click at [1040, 147] on link "Formulaires" at bounding box center [1013, 150] width 167 height 27
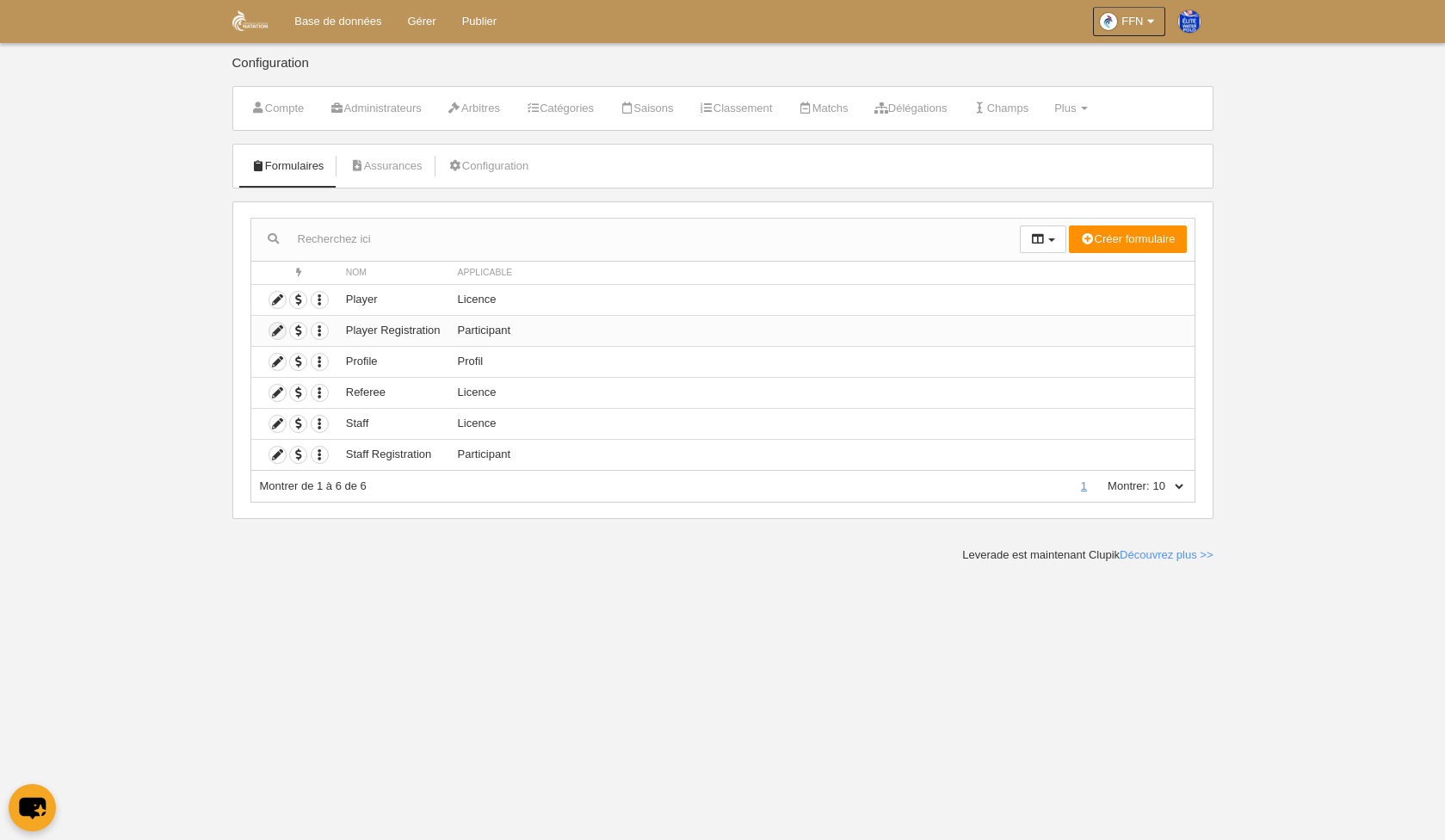
click at [279, 331] on icon at bounding box center [277, 330] width 16 height 16
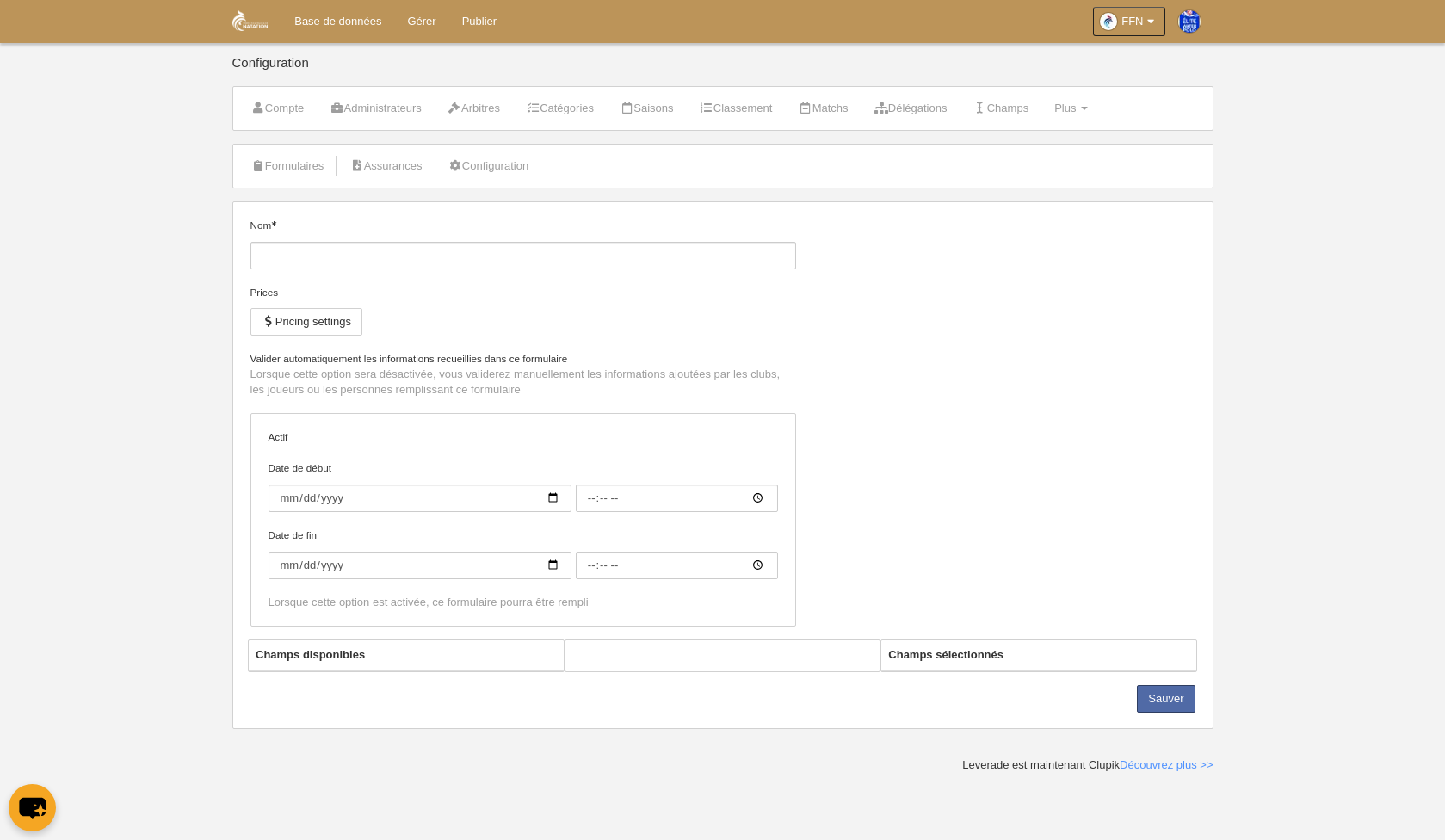
type input "Player Registration"
checkbox input "true"
type input "[DATE]"
type input "00:00"
type input "[DATE]"
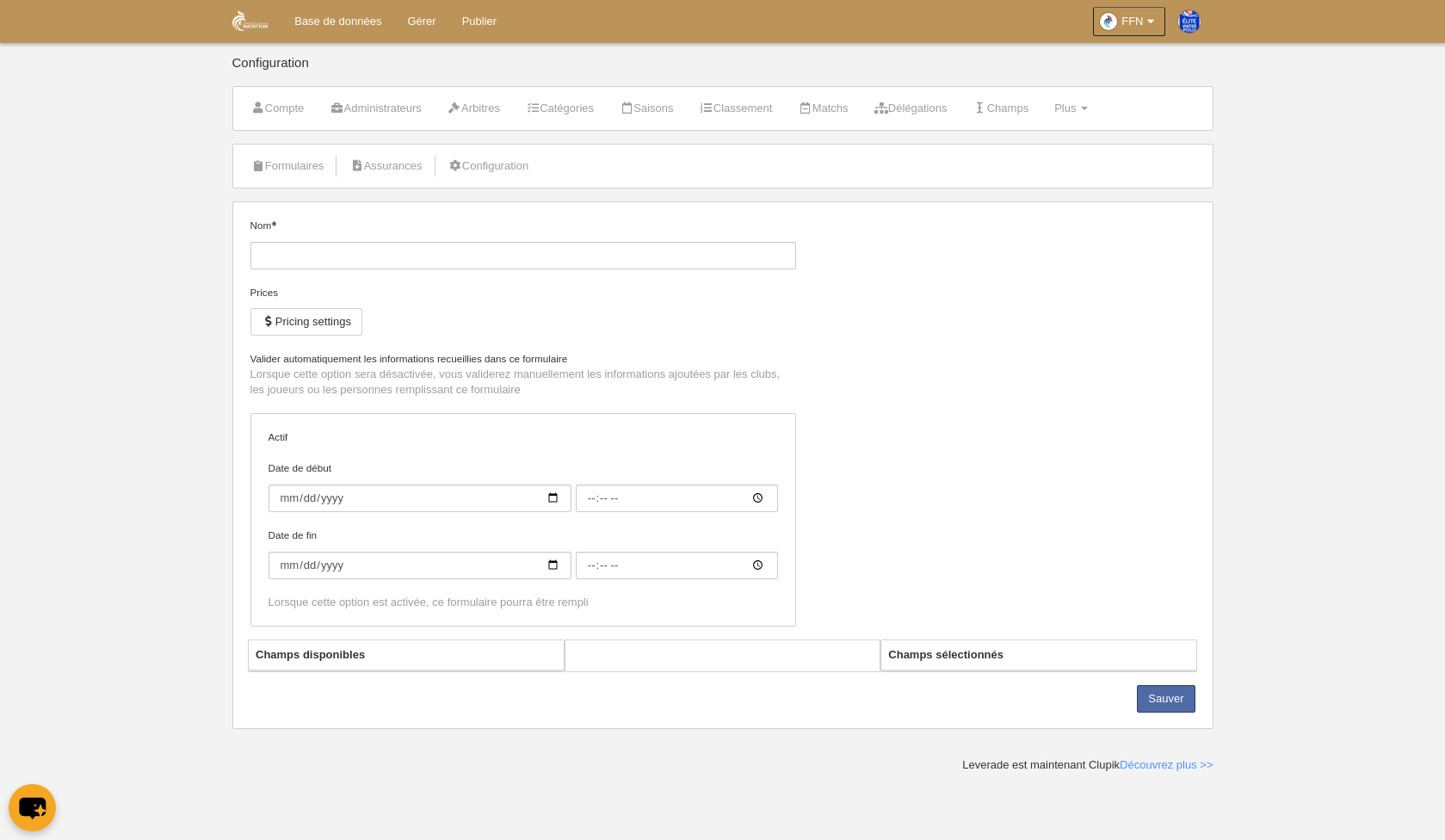
type input "00:00"
select select "selected"
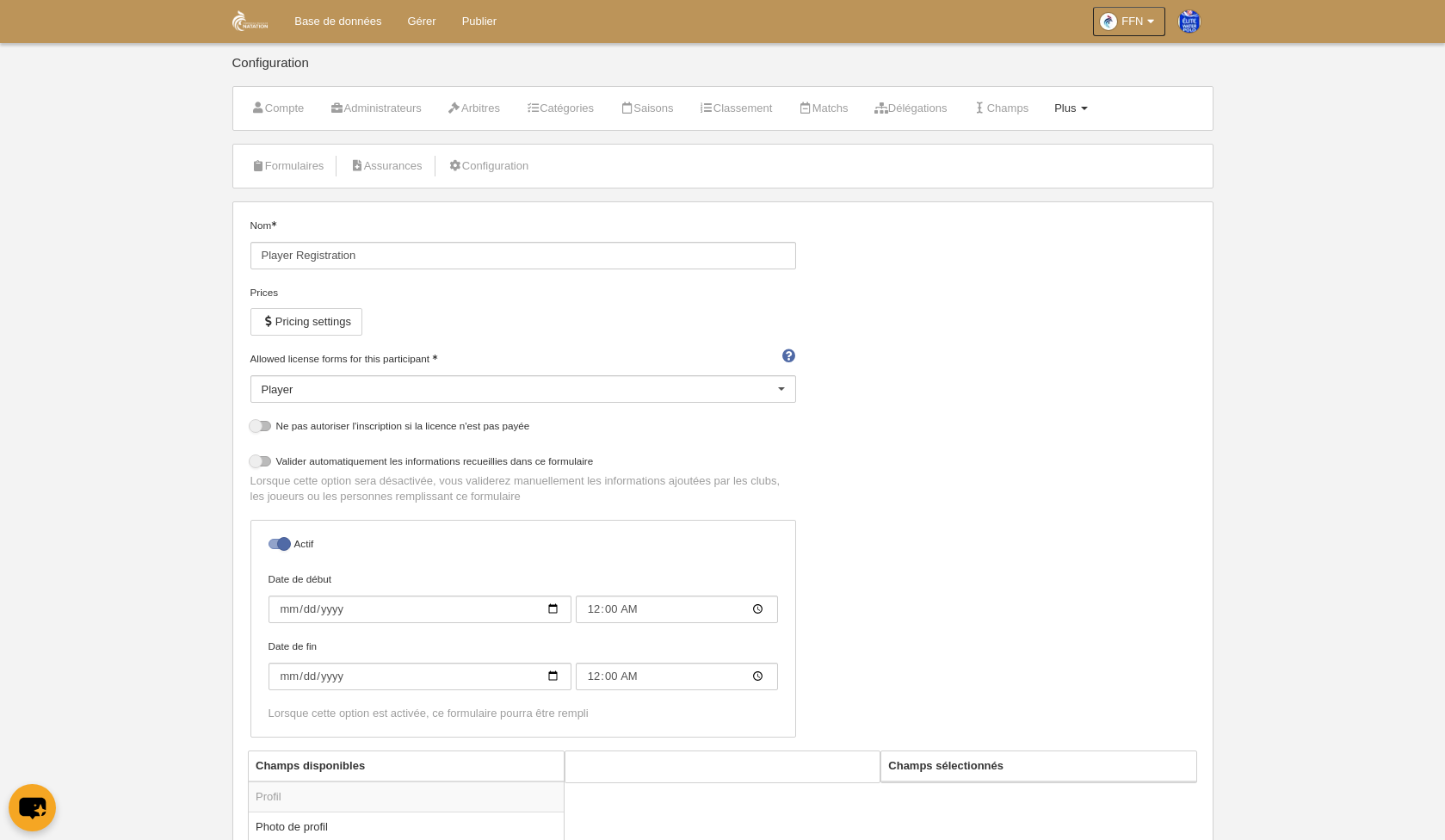
click at [1097, 106] on link "Plus Menu" at bounding box center [1071, 109] width 52 height 26
drag, startPoint x: 1073, startPoint y: 165, endPoint x: 1073, endPoint y: 142, distance: 23.0
click at [1073, 141] on ul "Formulaires Positions Règles de numérotation Agenda" at bounding box center [1013, 192] width 169 height 120
click at [1079, 101] on link "Plus Menu" at bounding box center [1071, 109] width 52 height 26
click at [1042, 149] on link "Formulaires" at bounding box center [1013, 150] width 167 height 27
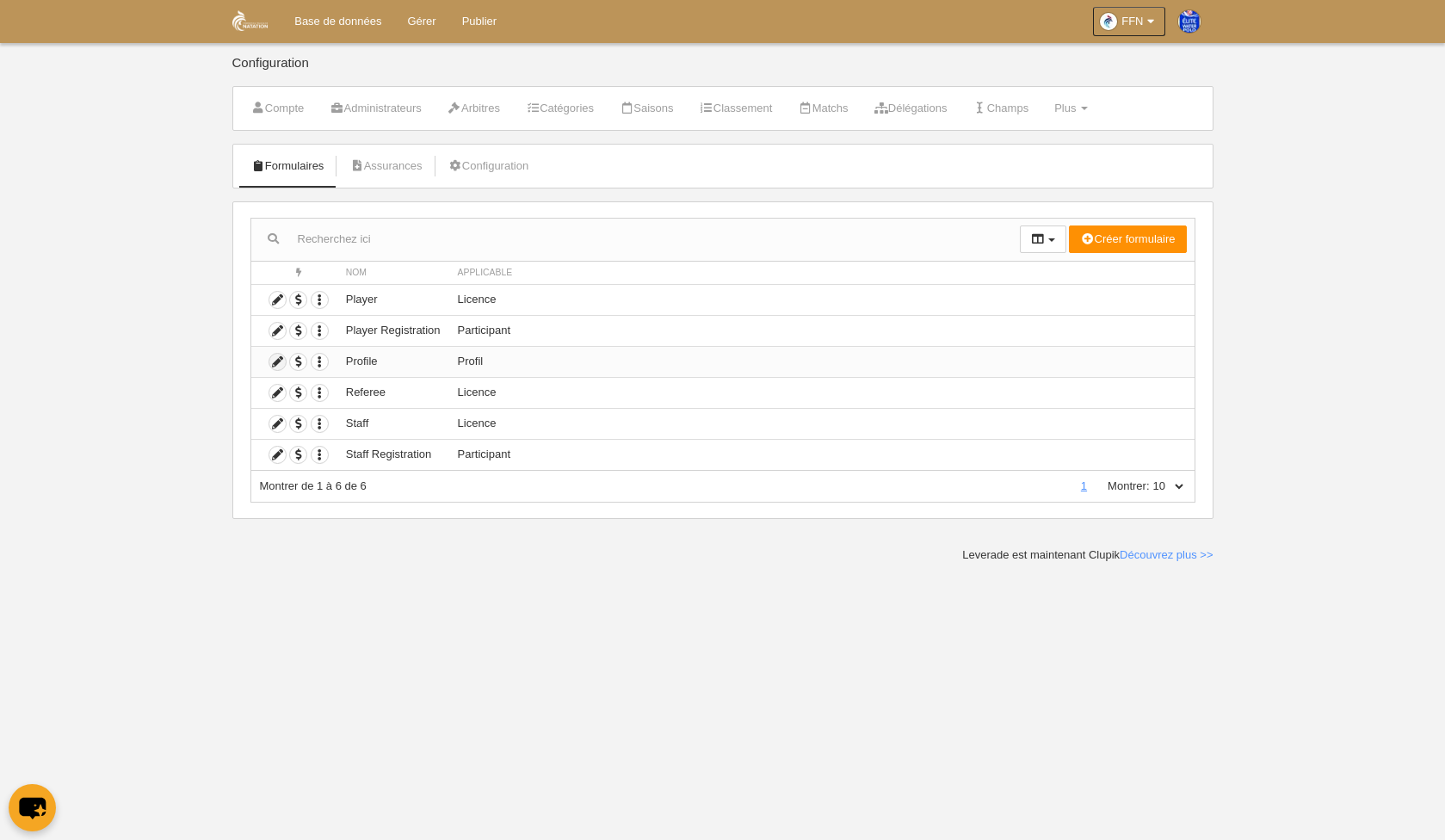
click at [272, 364] on icon at bounding box center [277, 361] width 16 height 16
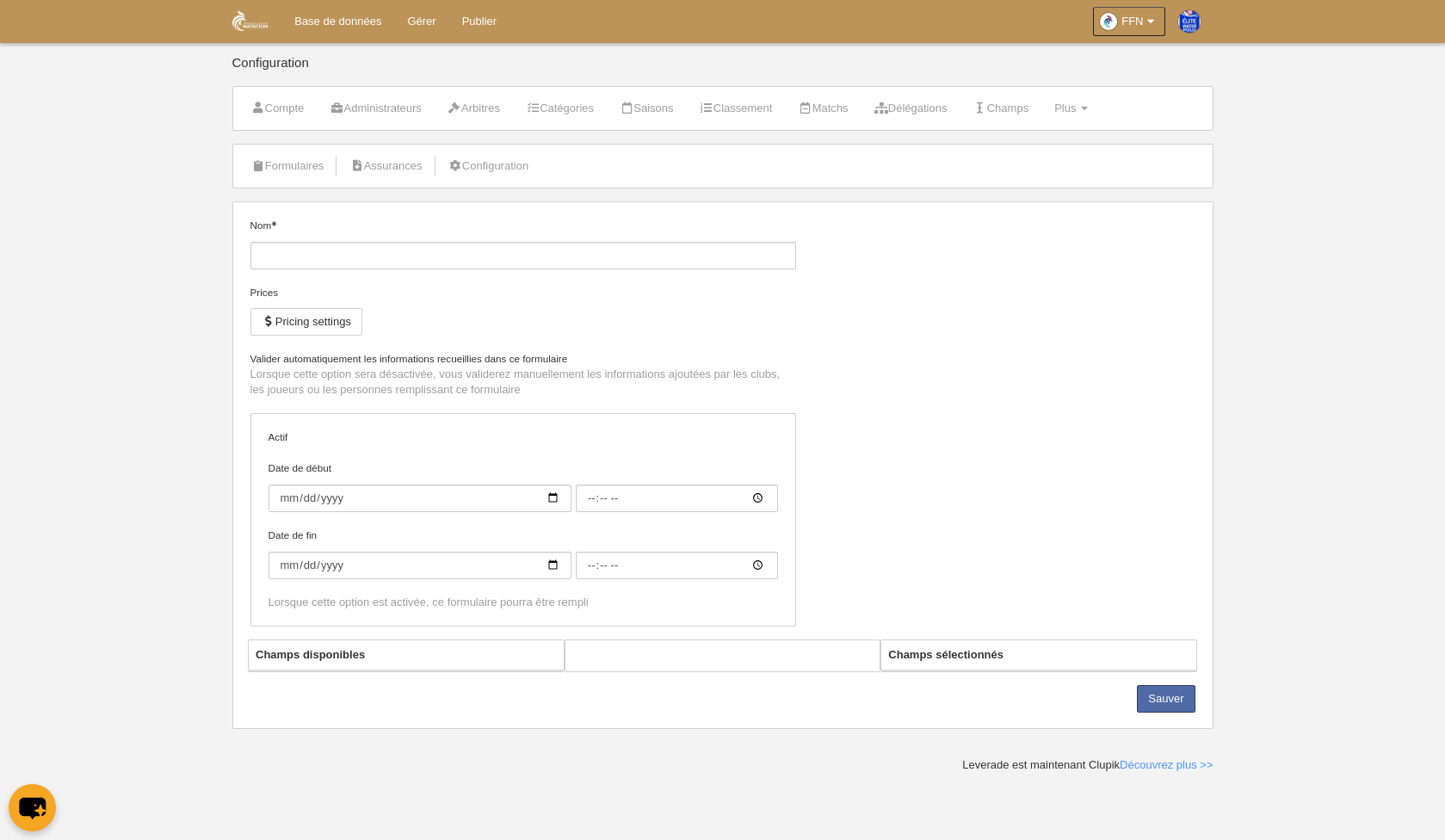
type input "Profile"
checkbox input "true"
type input "[DATE]"
type input "00:00"
type input "[DATE]"
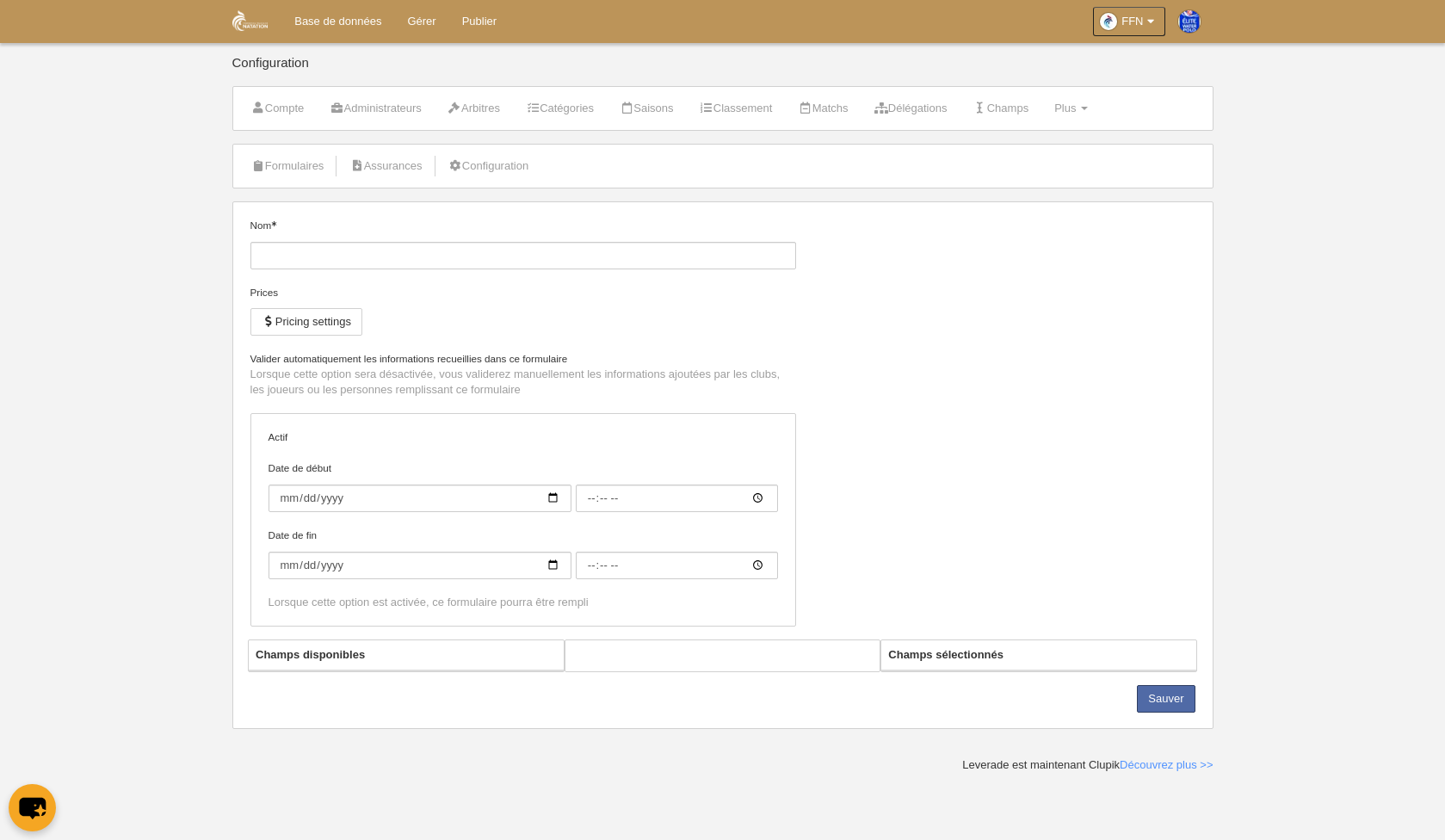
type input "00:00"
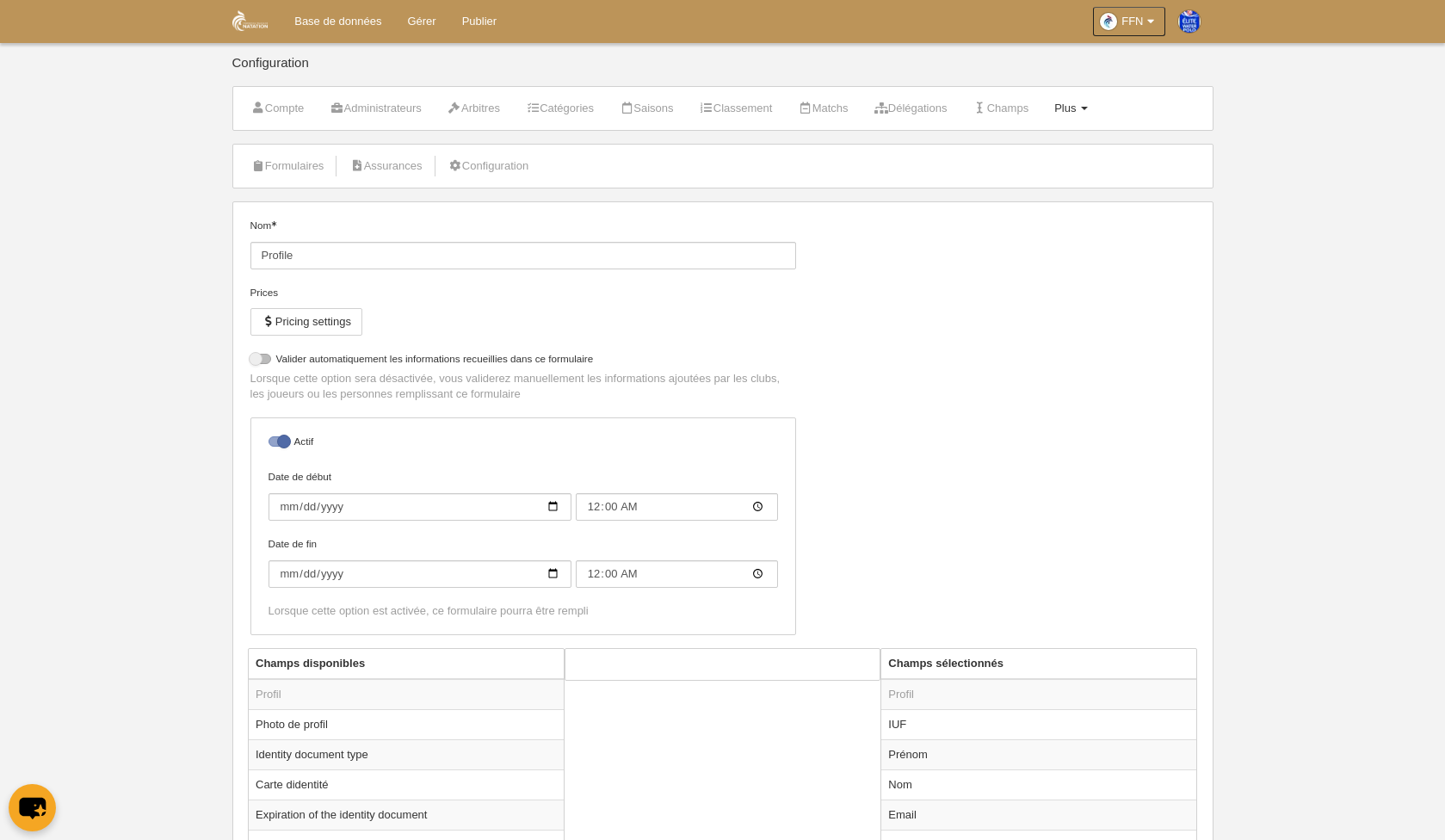
click at [1076, 103] on span "Plus" at bounding box center [1065, 108] width 21 height 13
click at [1030, 149] on link "Formulaires" at bounding box center [1013, 150] width 167 height 27
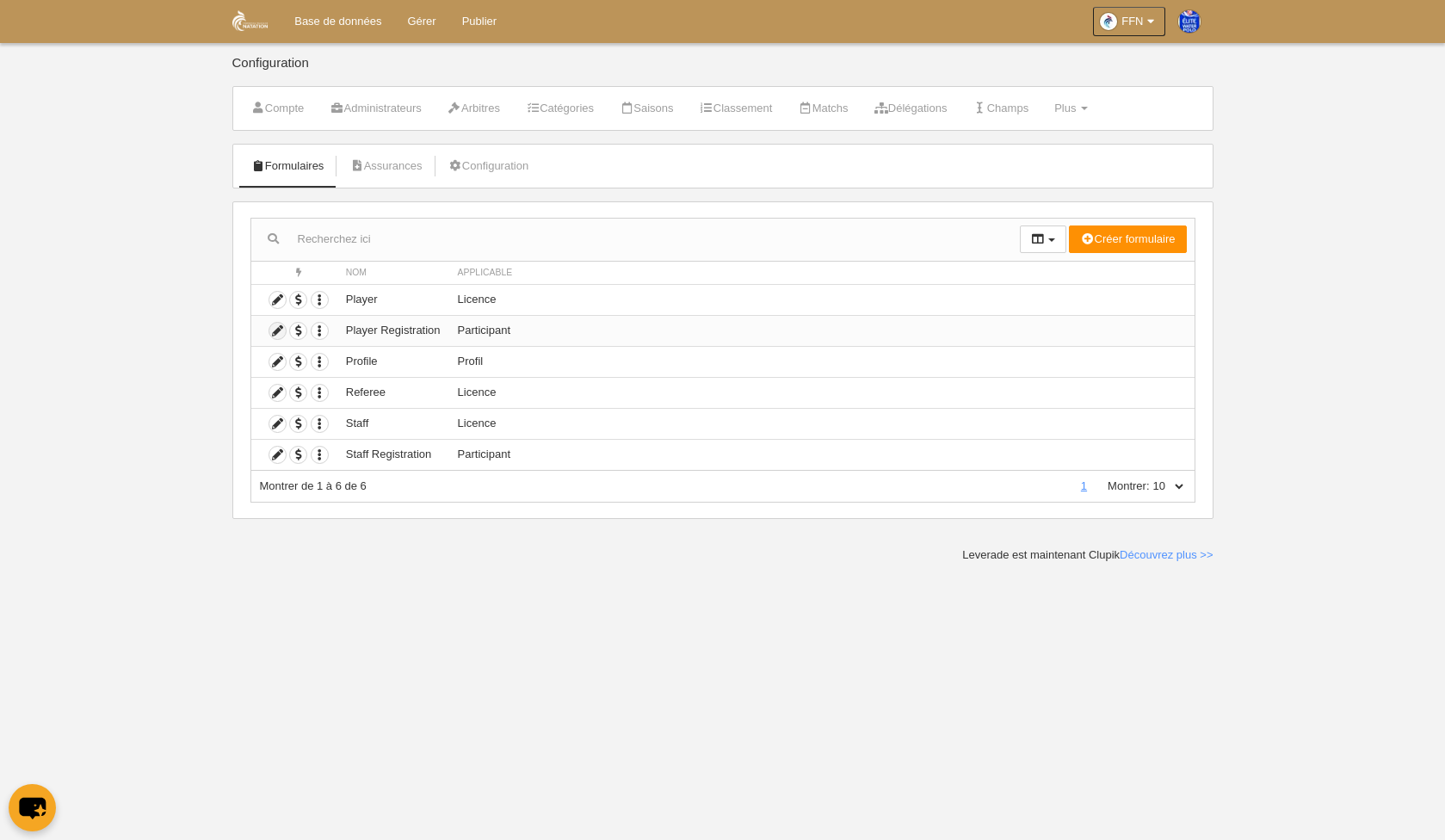
click at [272, 332] on icon at bounding box center [277, 330] width 16 height 16
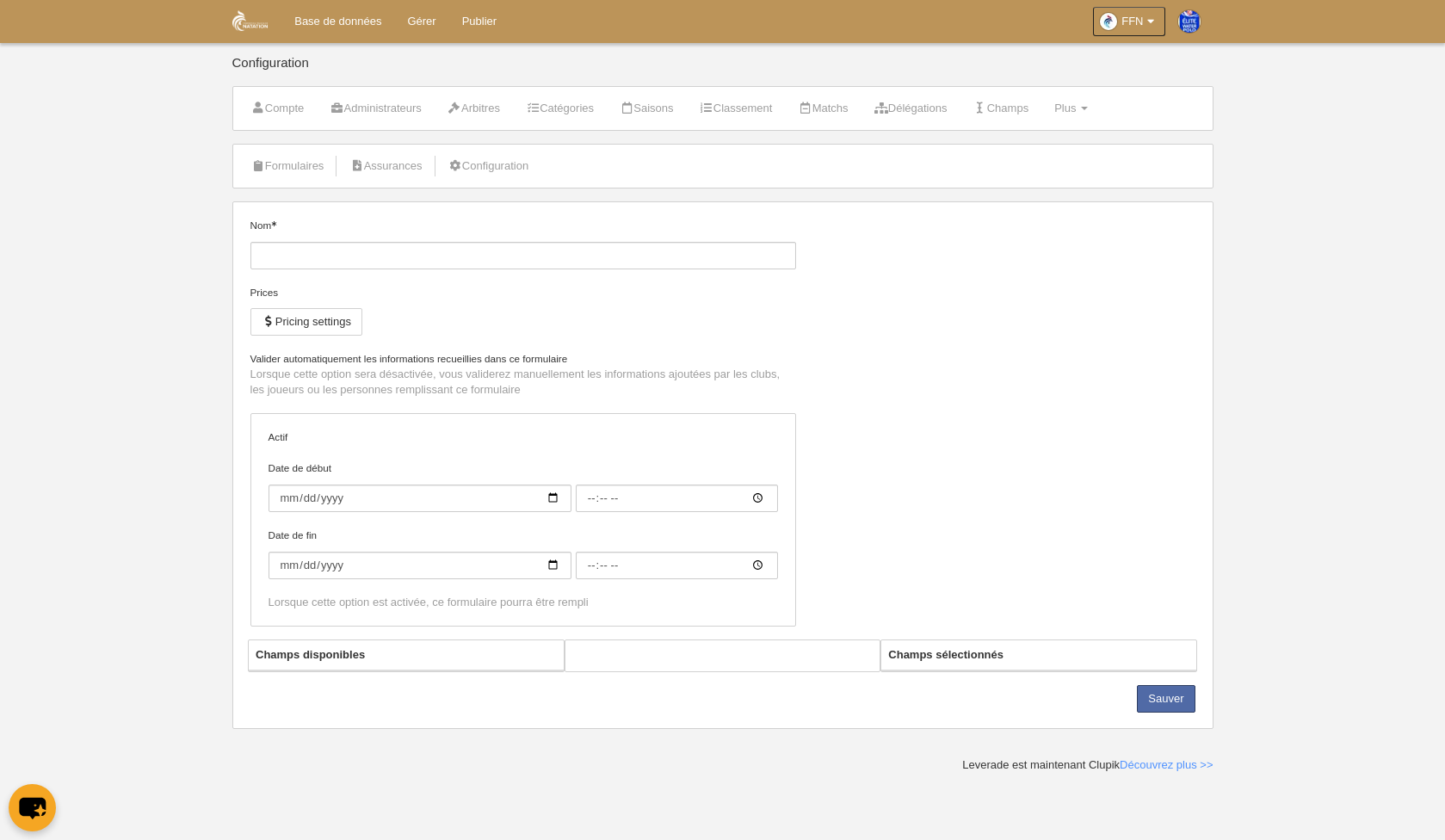
type input "Player Registration"
checkbox input "true"
type input "[DATE]"
type input "00:00"
type input "[DATE]"
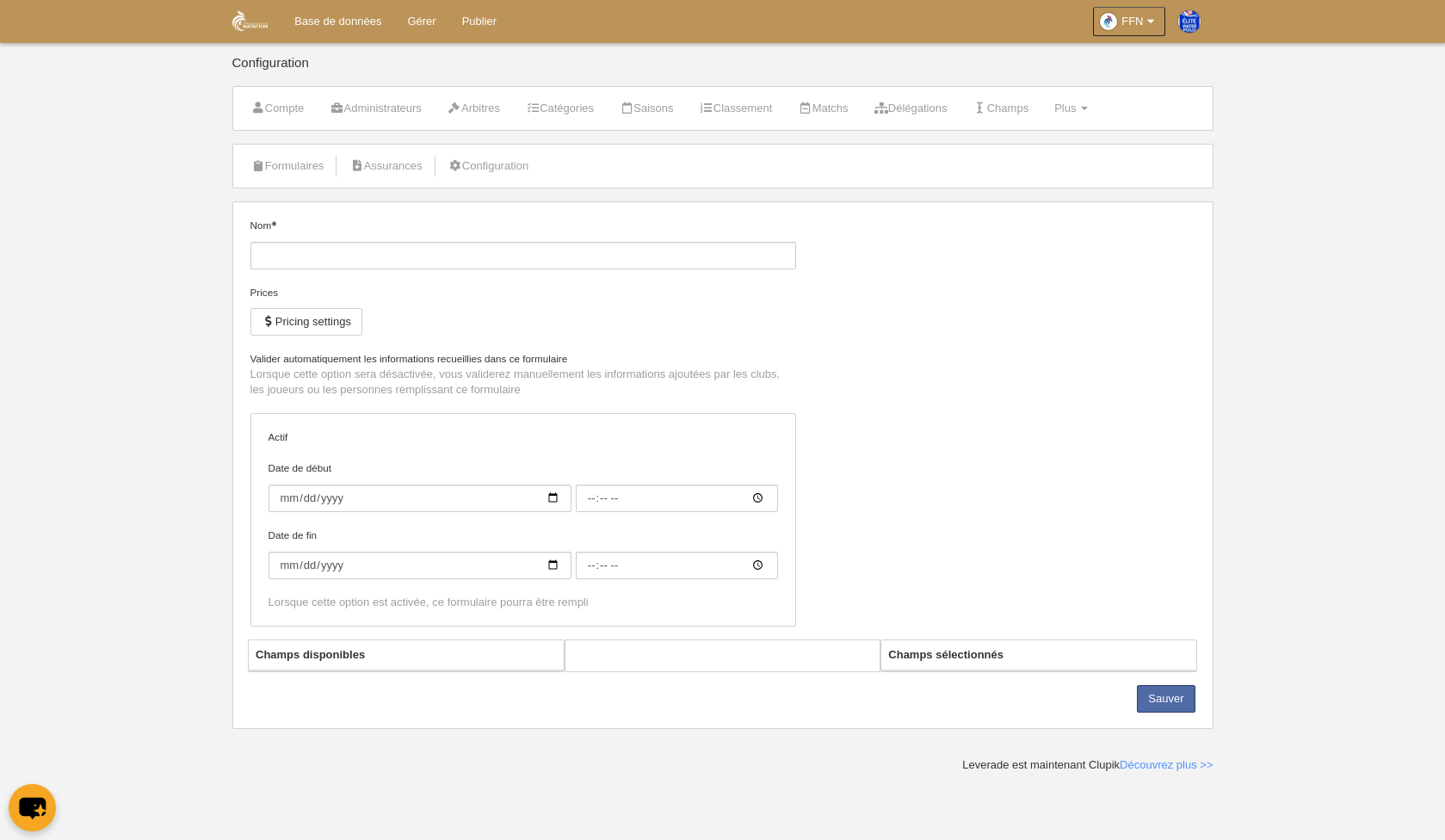
type input "00:00"
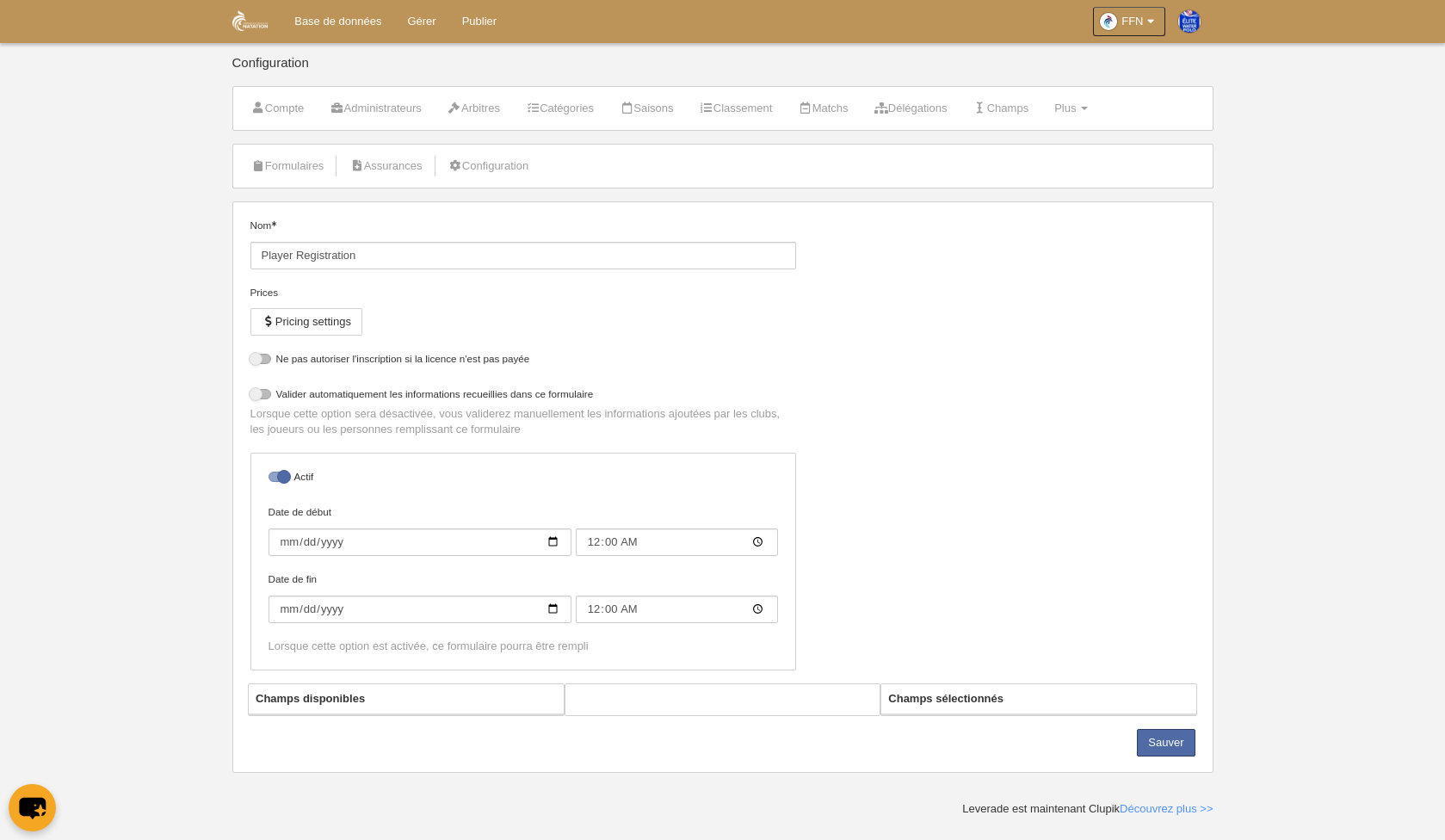
select select "selected"
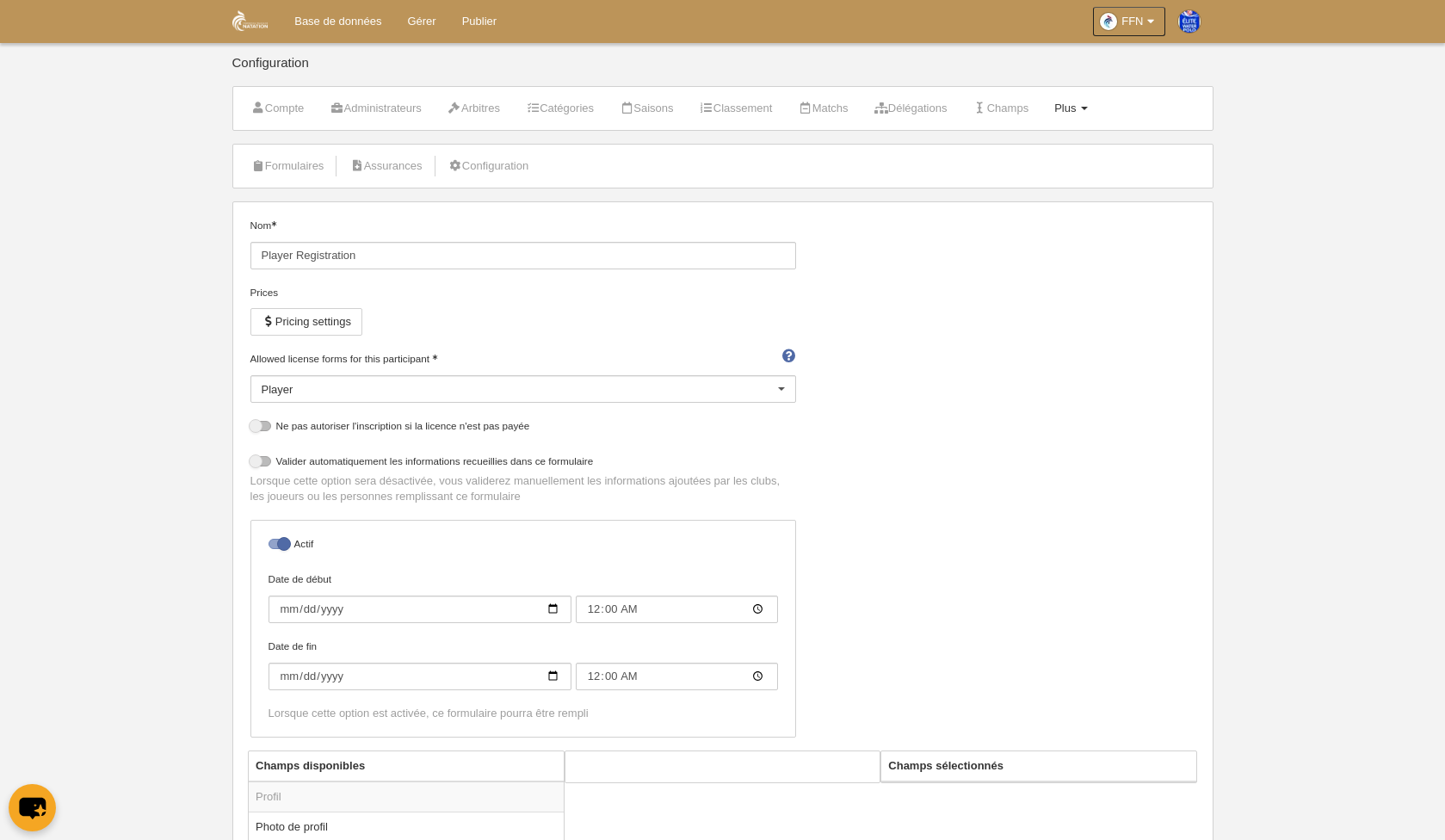
click at [1087, 109] on span at bounding box center [1084, 109] width 7 height 4
click at [288, 57] on div "Configuration" at bounding box center [723, 71] width 981 height 30
click at [422, 31] on link "Gérer" at bounding box center [422, 21] width 54 height 43
